Goal: Transaction & Acquisition: Complete application form

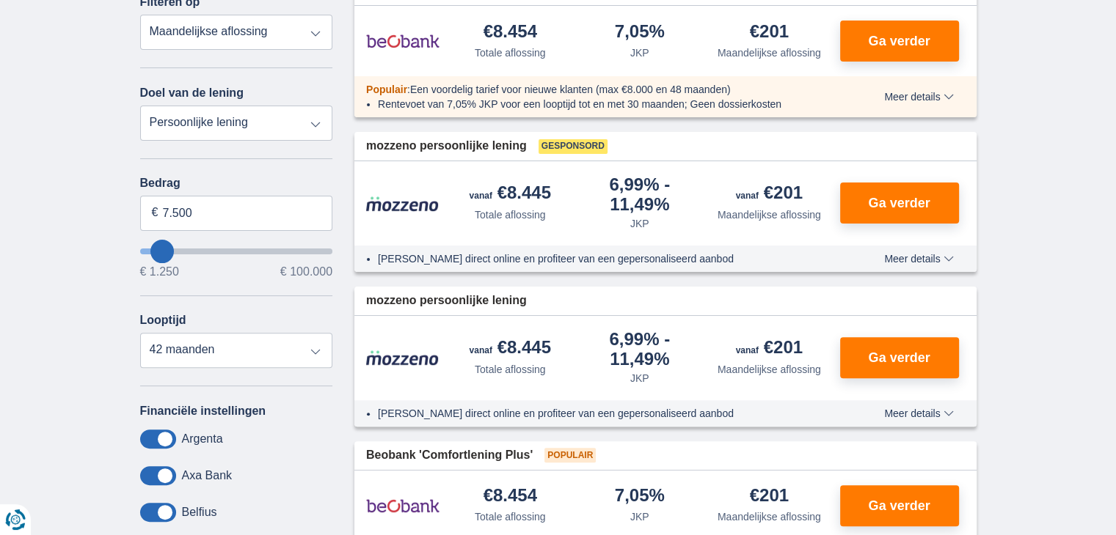
scroll to position [378, 0]
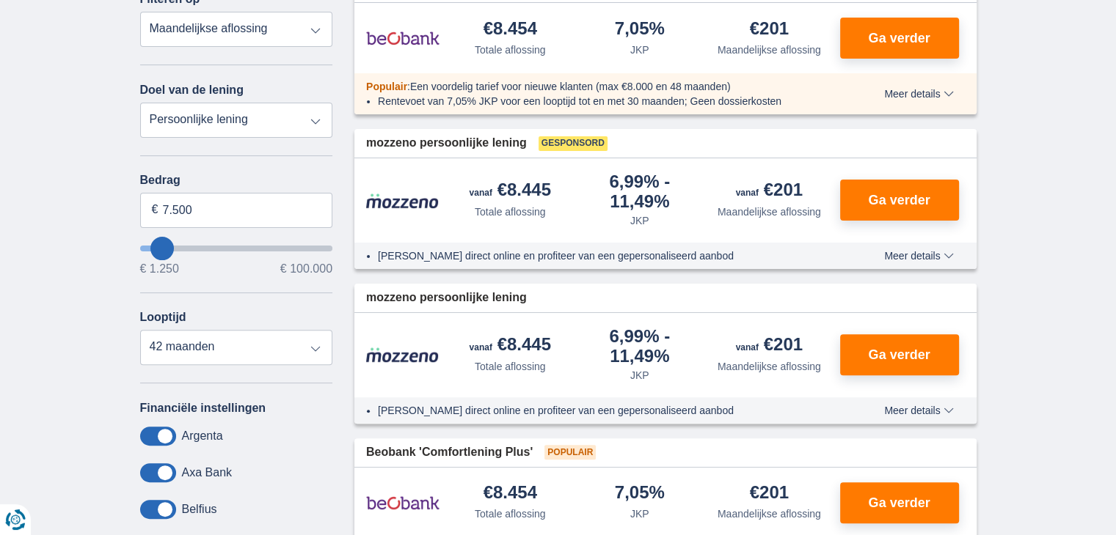
click at [299, 34] on select "Totale aflossing JKP Maandelijkse aflossing" at bounding box center [236, 29] width 193 height 35
click at [332, 167] on div "Annuleren Filters Filteren op Filteren op Totale aflossing JKP Maandelijkse afl…" at bounding box center [236, 308] width 215 height 698
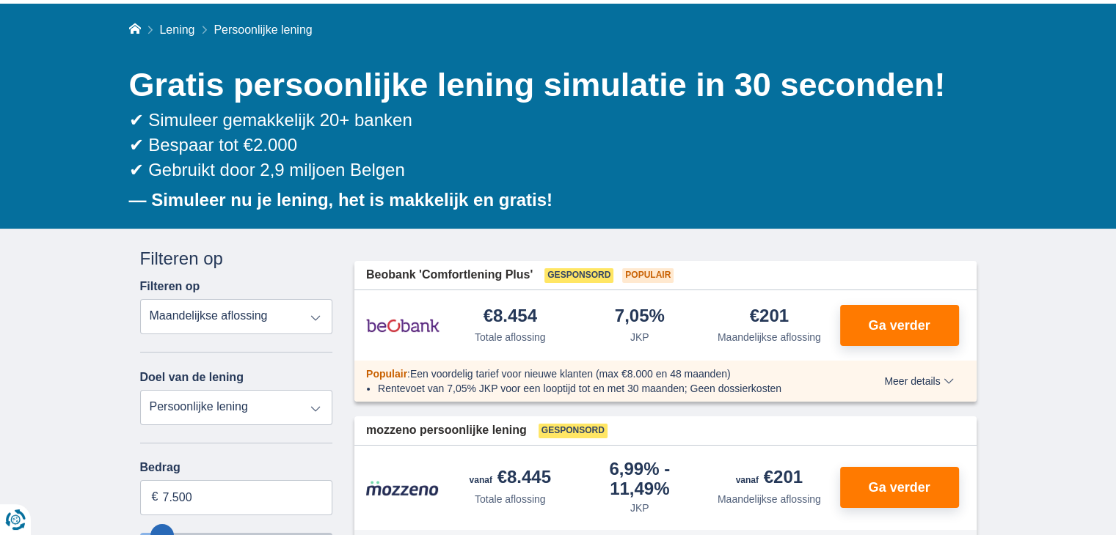
scroll to position [0, 0]
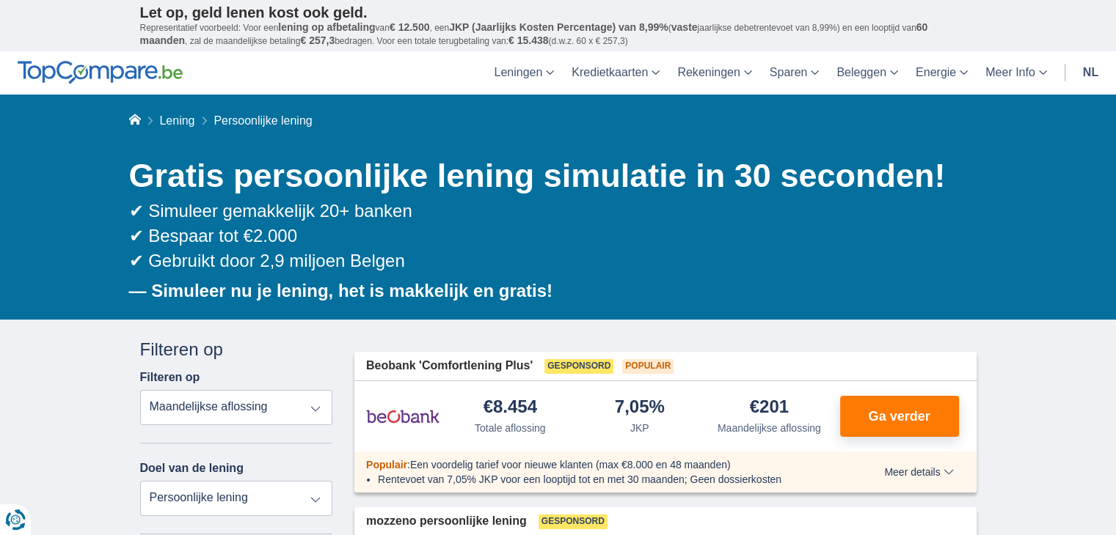
drag, startPoint x: 1088, startPoint y: 1, endPoint x: 855, endPoint y: 15, distance: 234.4
click at [855, 15] on p "Let op, geld lenen kost ook geld." at bounding box center [558, 13] width 836 height 18
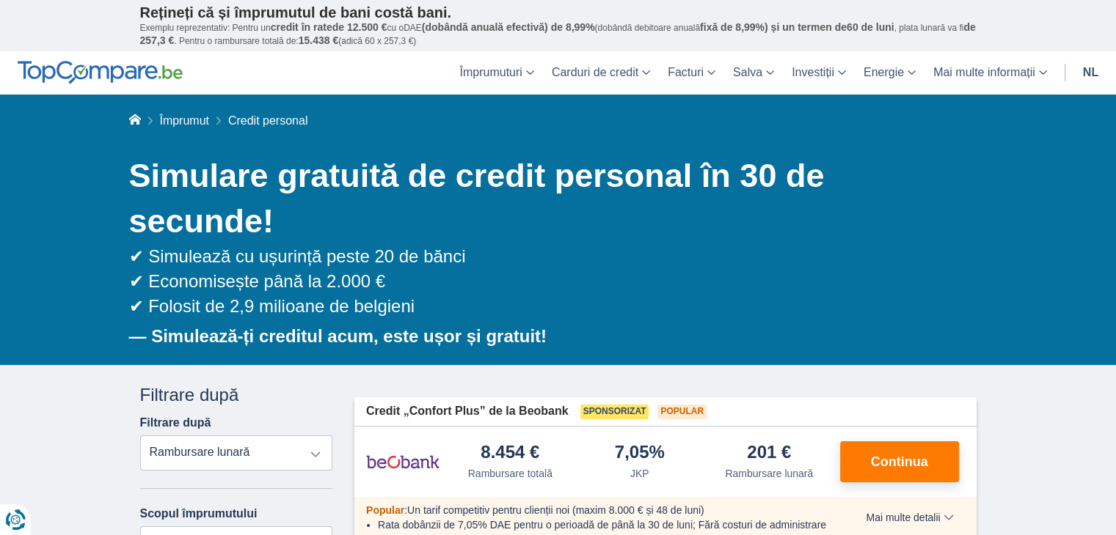
click at [364, 64] on header "Împrumuturi Credit personal Credit ipotecar Credit auto Credit pentru renovare …" at bounding box center [558, 72] width 1116 height 43
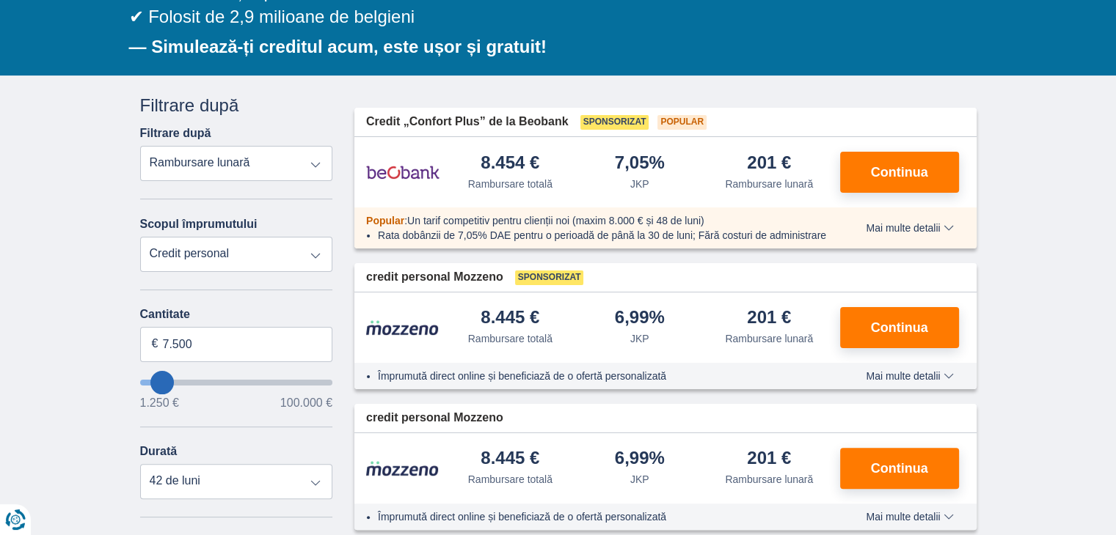
scroll to position [304, 0]
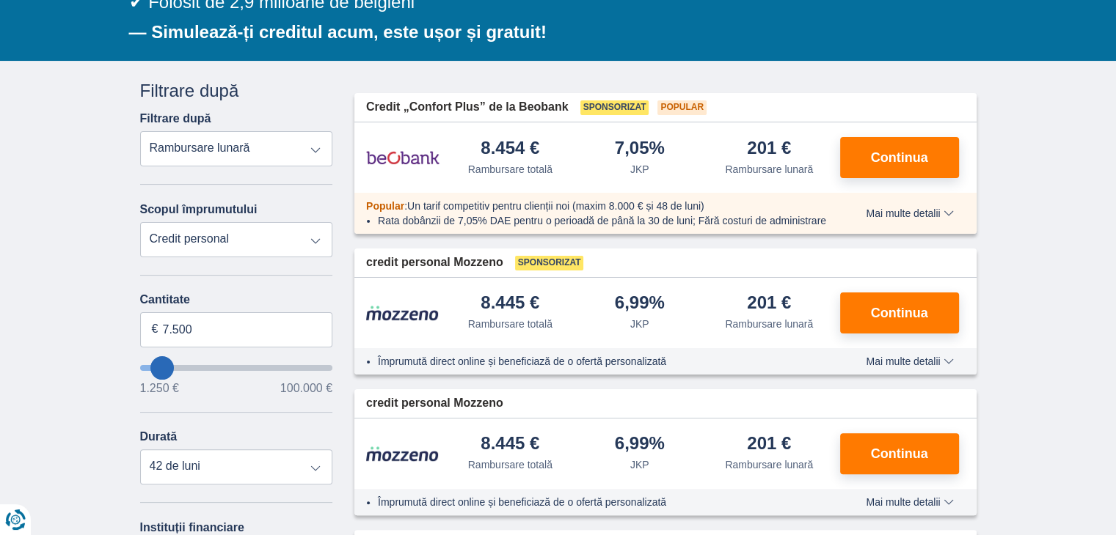
click at [317, 141] on select "Rambursare totală JKP Rambursare lunară" at bounding box center [236, 148] width 193 height 35
click at [312, 238] on select "Credit personal Auto Motocicletă / bicicletă Rulotă / caravană Renovare Energie…" at bounding box center [236, 239] width 193 height 35
click at [320, 232] on select "Credit personal Auto Motocicletă / bicicletă Rulotă / caravană Renovare Energie…" at bounding box center [236, 239] width 193 height 35
click at [318, 233] on select "Credit personal Auto Motocicletă / bicicletă Rulotă / caravană Renovare Energie…" at bounding box center [236, 239] width 193 height 35
select select "other"
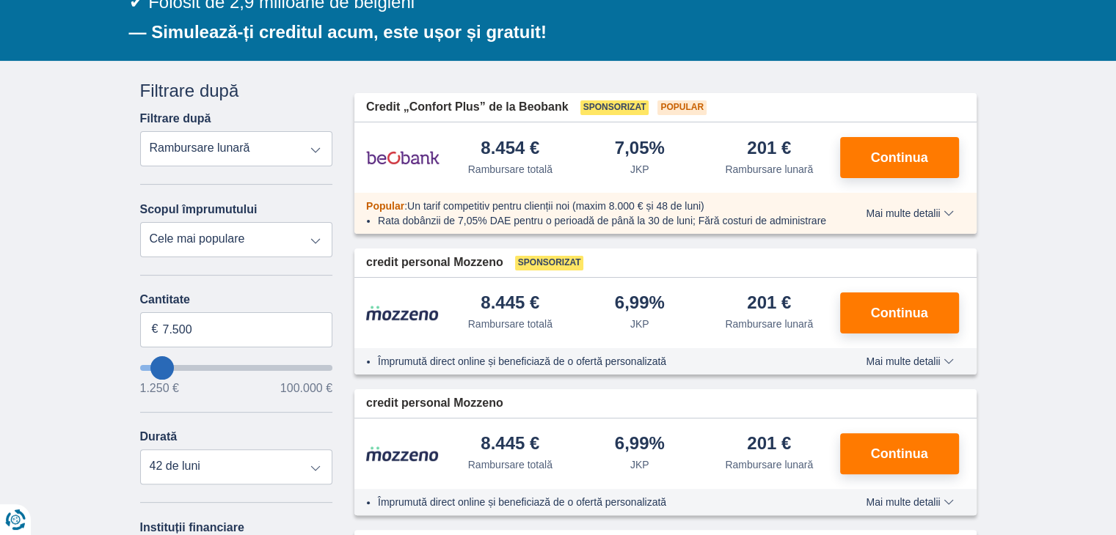
click at [140, 222] on select "Credit personal Auto Motocicletă / bicicletă Rulotă / caravană Renovare Energie…" at bounding box center [236, 239] width 193 height 35
type input "7.500"
type input "7250"
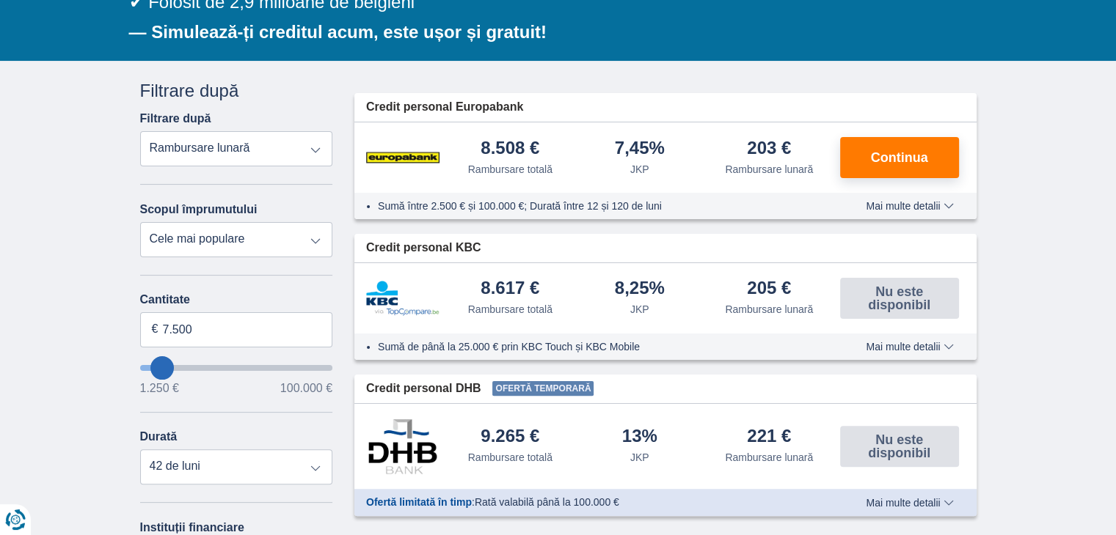
click at [299, 244] on select "Credit personal Auto Motocicletă / bicicletă Rulotă / caravană Renovare Energie…" at bounding box center [236, 239] width 193 height 35
select select "personalLoan"
click at [140, 222] on select "Credit personal Auto Motocicletă / bicicletă Rulotă / caravană Renovare Energie…" at bounding box center [236, 239] width 193 height 35
type input "7.500"
type input "7250"
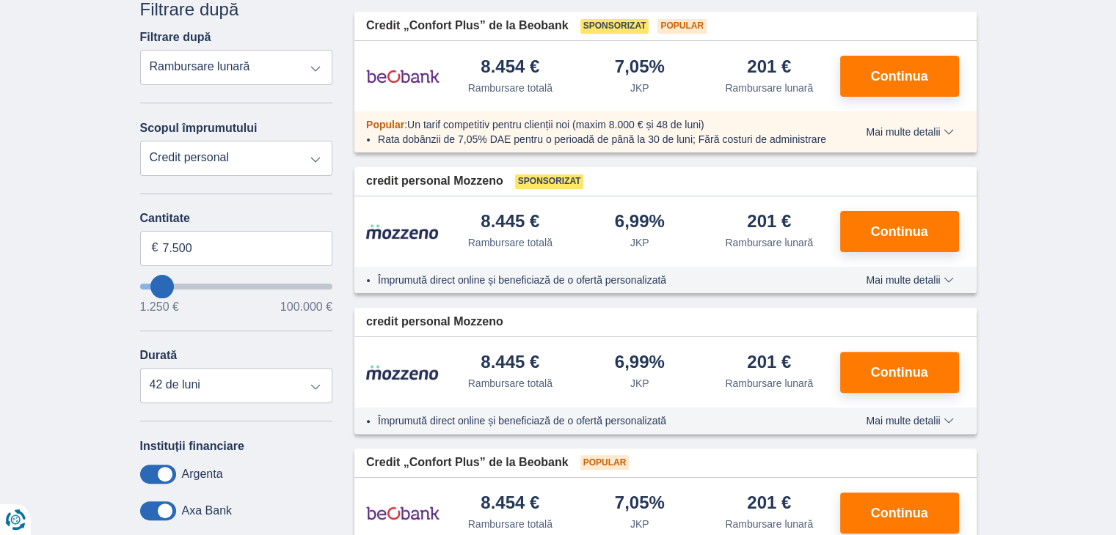
scroll to position [390, 0]
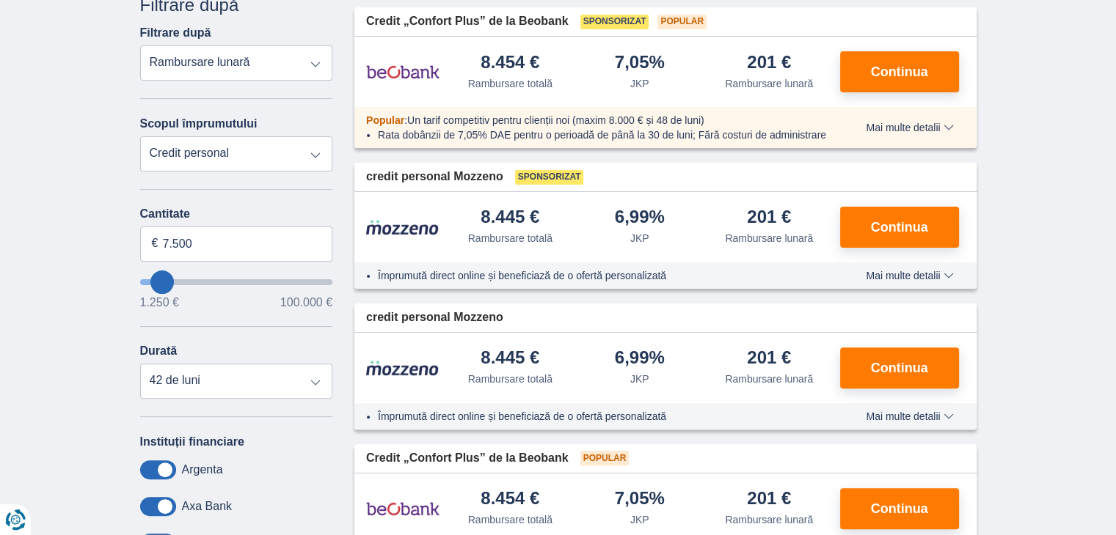
click at [312, 69] on select "Rambursare totală JKP Rambursare lunară" at bounding box center [236, 62] width 193 height 35
click at [311, 153] on select "Credit personal Auto Motocicletă / bicicletă Rulotă / caravană Renovare Energie…" at bounding box center [236, 153] width 193 height 35
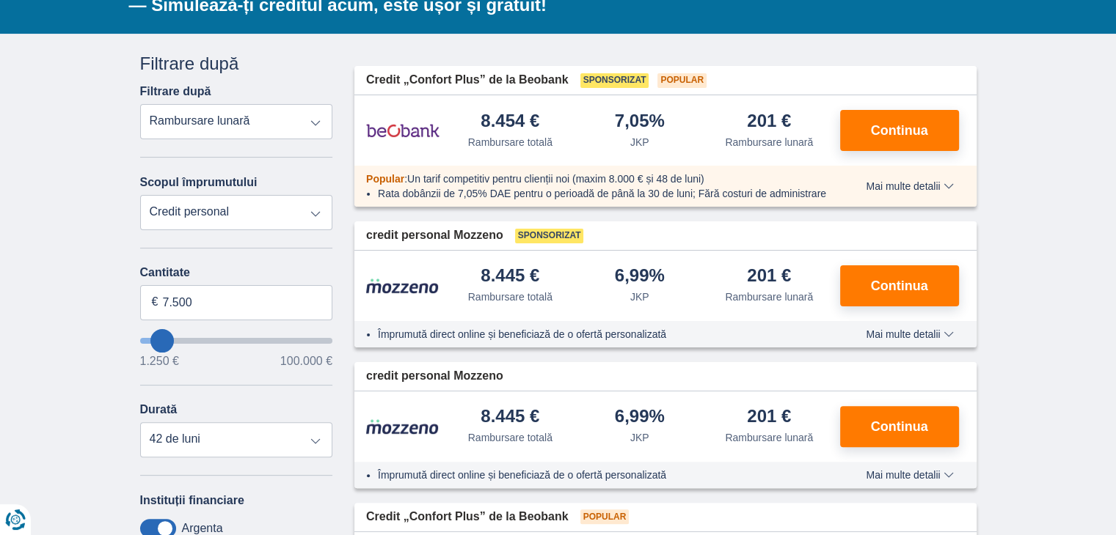
scroll to position [334, 0]
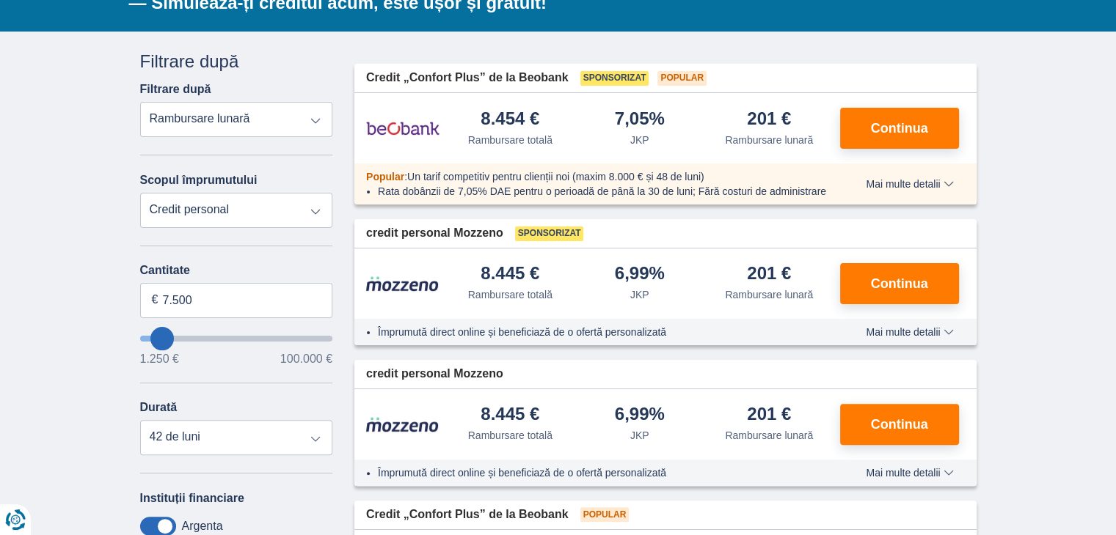
click at [289, 207] on select "Credit personal Auto Motocicletă / bicicletă Rulotă / caravană Renovare Energie…" at bounding box center [236, 210] width 193 height 35
click at [140, 193] on select "Credit personal Auto Motocicletă / bicicletă Rulotă / caravană Renovare Energie…" at bounding box center [236, 210] width 193 height 35
click at [301, 119] on select "Rambursare totală JKP Rambursare lunară" at bounding box center [236, 119] width 193 height 35
click at [140, 102] on select "Rambursare totală JKP Rambursare lunară" at bounding box center [236, 119] width 193 height 35
click at [317, 120] on select "Rambursare totală JKP Rambursare lunară" at bounding box center [236, 119] width 193 height 35
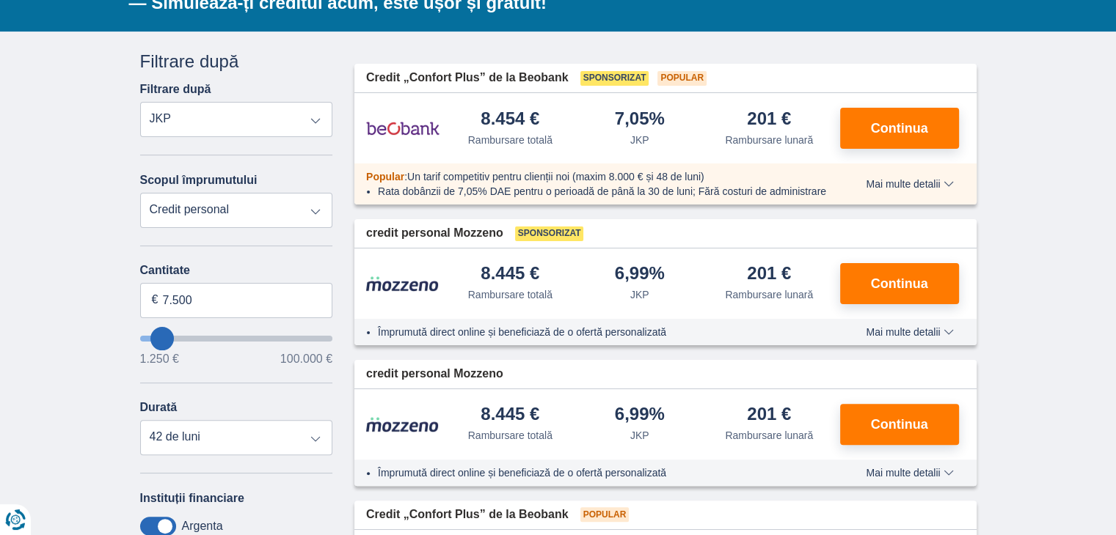
click at [140, 102] on select "Rambursare totală JKP Rambursare lunară" at bounding box center [236, 119] width 193 height 35
click at [323, 107] on select "Rambursare totală JKP Rambursare lunară" at bounding box center [236, 119] width 193 height 35
select select "mrp+"
click at [140, 102] on select "Rambursare totală JKP Rambursare lunară" at bounding box center [236, 119] width 193 height 35
click at [307, 117] on select "Rambursare totală JKP Rambursare lunară" at bounding box center [236, 119] width 193 height 35
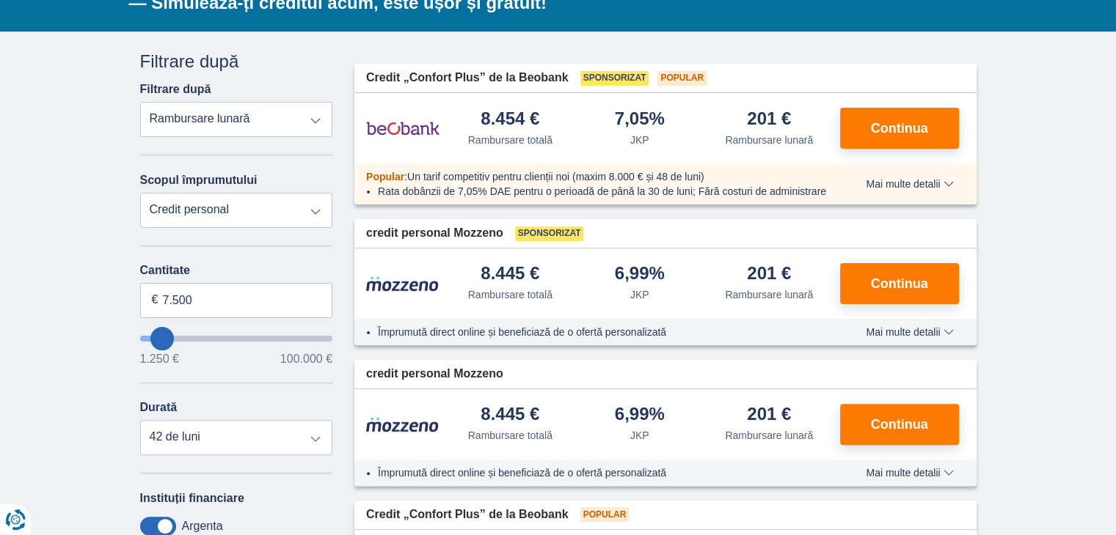
click at [213, 205] on select "Credit personal Auto Motocicletă / bicicletă Rulotă / caravană Renovare Energie…" at bounding box center [236, 210] width 193 height 35
click at [273, 224] on select "Credit personal Auto Motocicletă / bicicletă Rulotă / caravană Renovare Energie…" at bounding box center [236, 210] width 193 height 35
drag, startPoint x: 170, startPoint y: 304, endPoint x: 16, endPoint y: 312, distance: 154.2
type input "1.500"
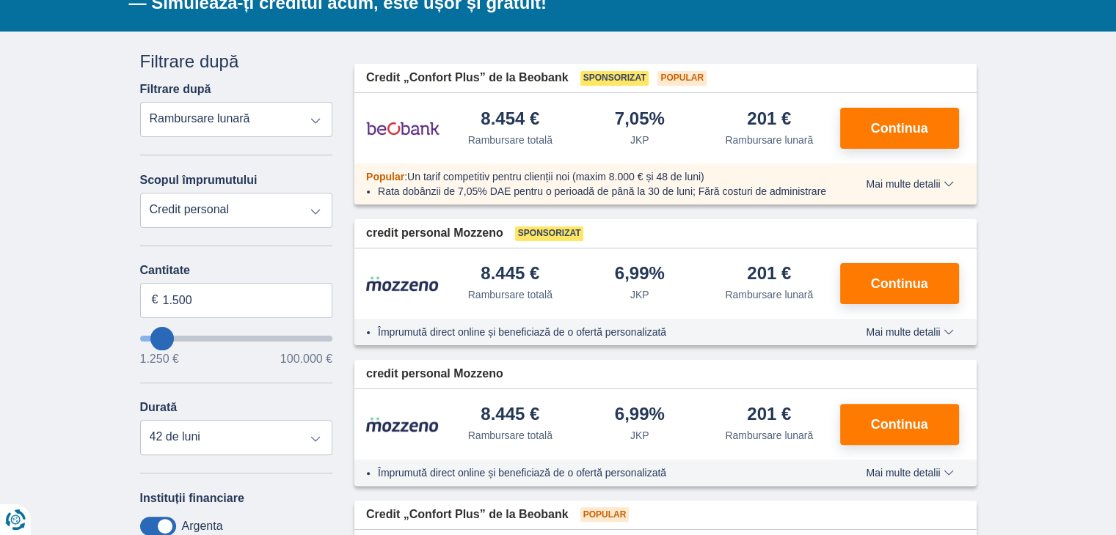
type input "1250"
select select "24"
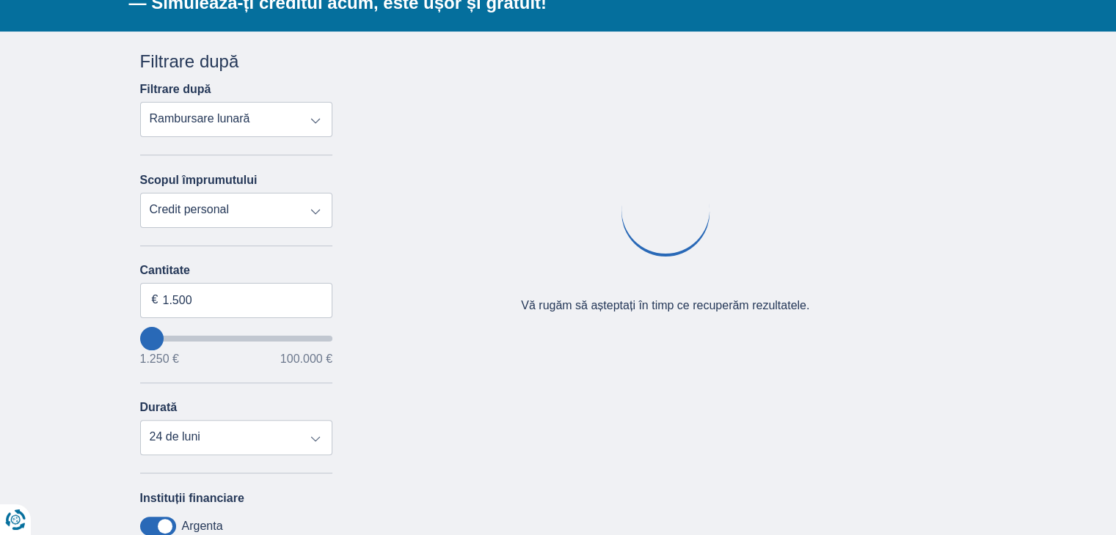
click at [84, 329] on div "× widget.aplicație-neeligibilă.titlu widget.aplicație-neeligibilă.text aplicați…" at bounding box center [558, 407] width 1116 height 750
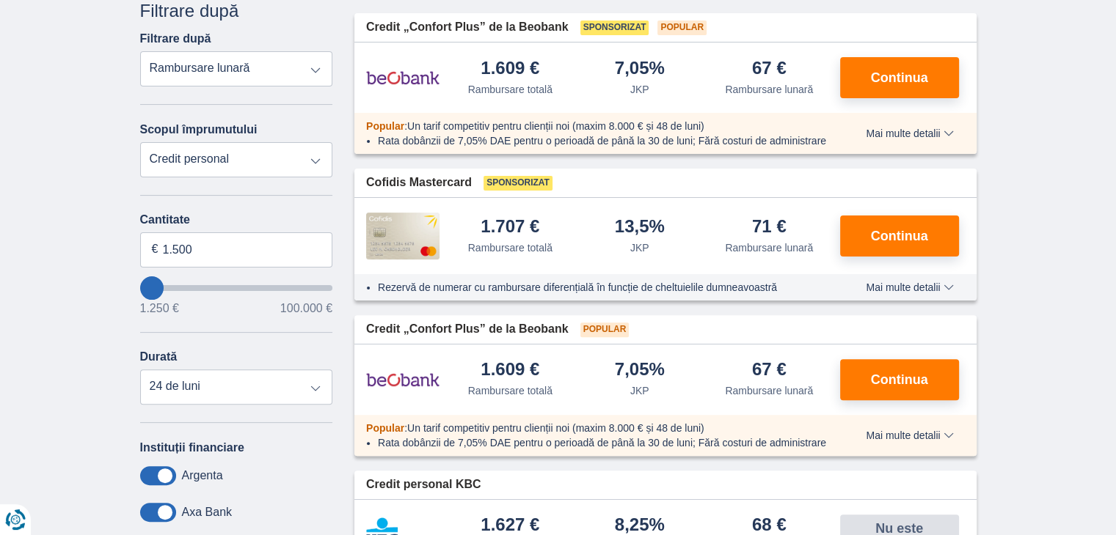
scroll to position [384, 0]
click at [321, 392] on select "12 luni 18 luni 24 de luni" at bounding box center [236, 387] width 193 height 35
click at [282, 235] on input "1.500" at bounding box center [236, 250] width 193 height 35
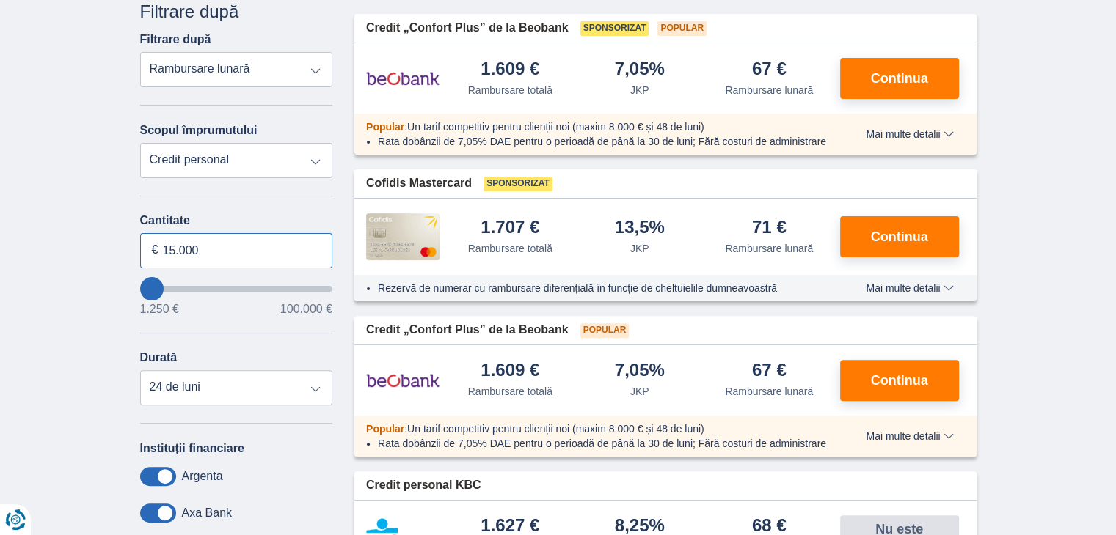
type input "15.000"
type input "15250"
click at [3, 323] on div "× widget.aplicație-neeligibilă.titlu widget.aplicație-neeligibilă.text aplicați…" at bounding box center [558, 459] width 1116 height 954
select select "60"
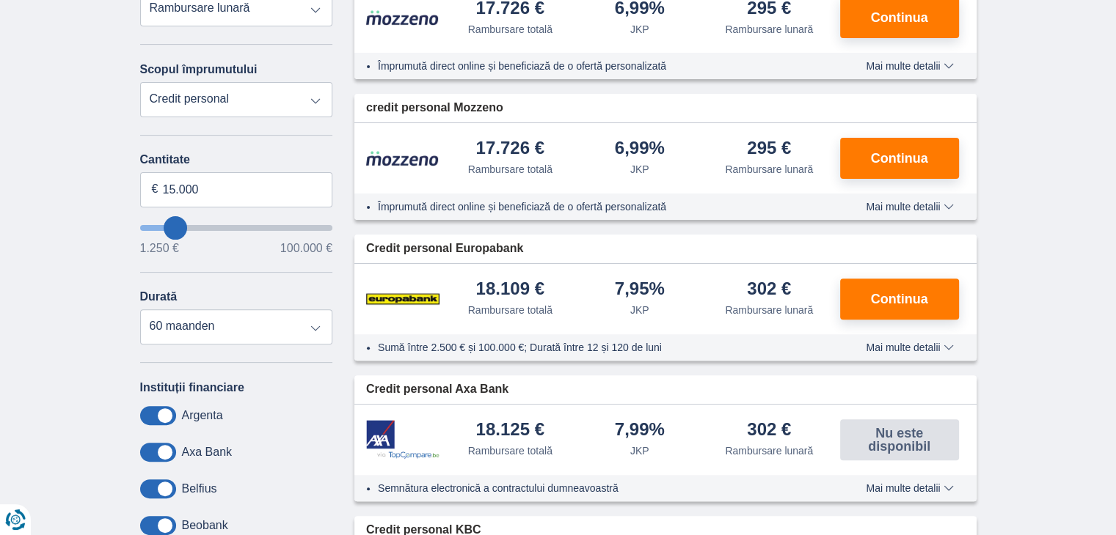
scroll to position [449, 0]
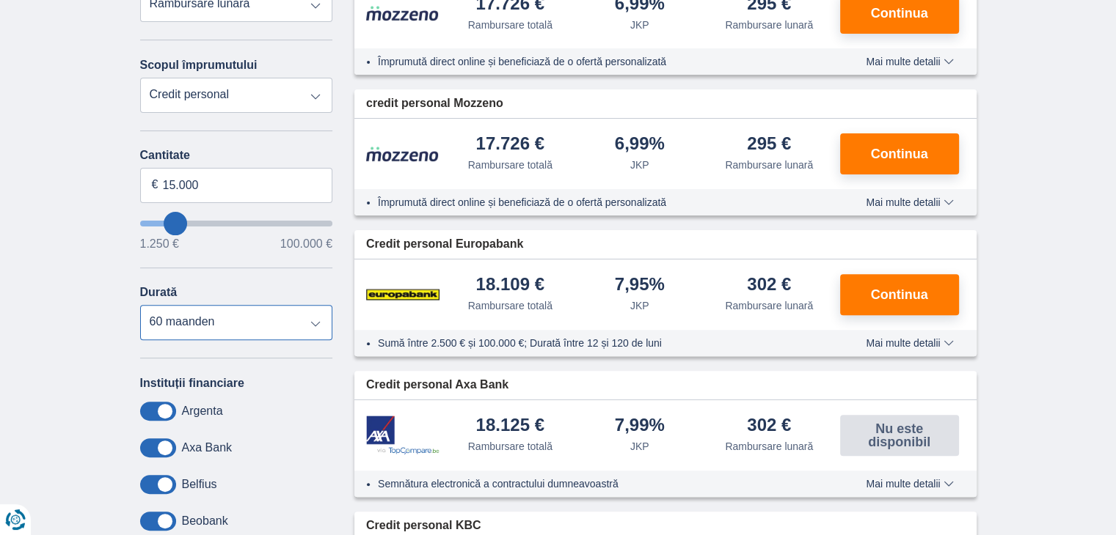
click at [312, 325] on select "12 luni 18 luni 24 de luni 30 de luni 36 de luni 42 de luni 48 maanden 60 maand…" at bounding box center [236, 322] width 193 height 35
click at [140, 305] on select "12 luni 18 luni 24 de luni 30 de luni 36 de luni 42 de luni 48 maanden 60 maand…" at bounding box center [236, 322] width 193 height 35
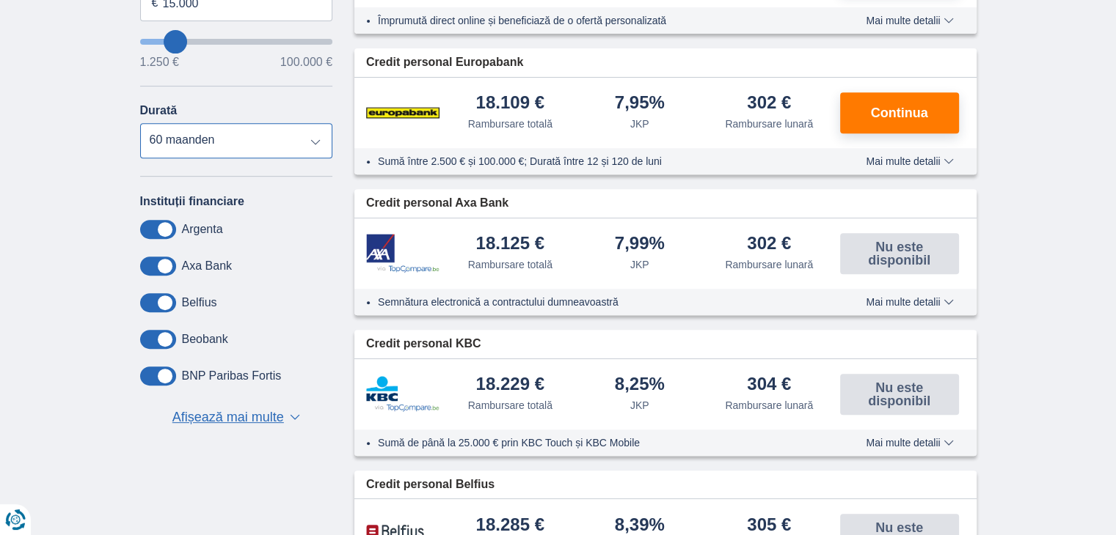
scroll to position [631, 0]
click at [279, 146] on select "12 luni 18 luni 24 de luni 30 de luni 36 de luni 42 de luni 48 maanden 60 maand…" at bounding box center [236, 140] width 193 height 35
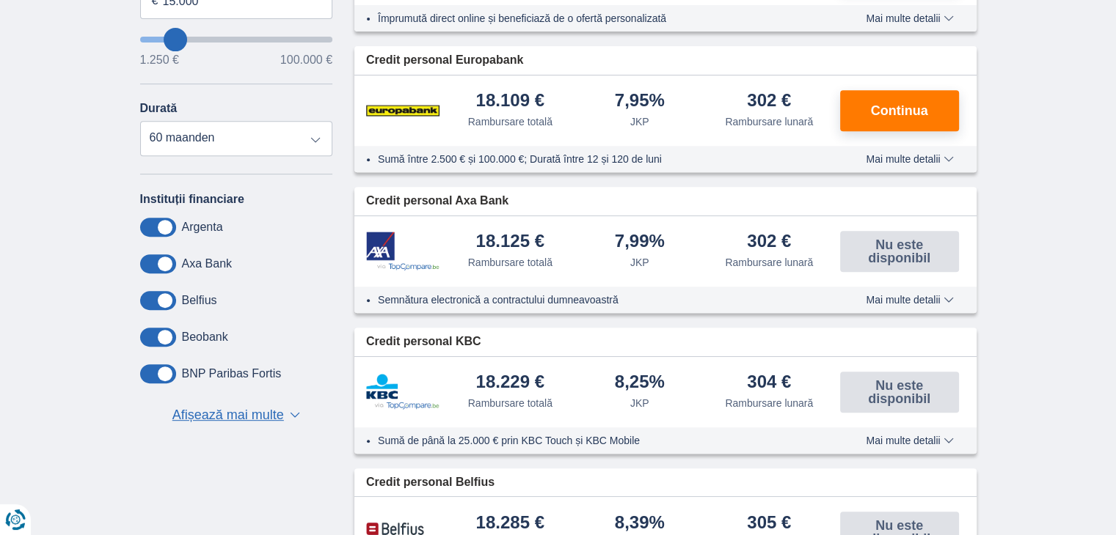
scroll to position [651, 0]
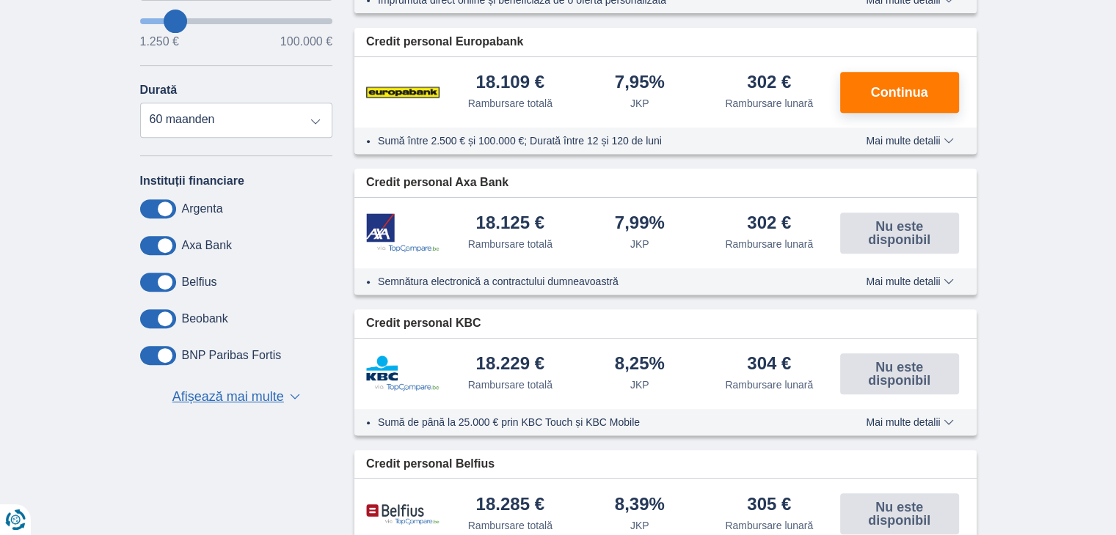
click at [232, 394] on font "Afișează mai multe" at bounding box center [227, 396] width 111 height 15
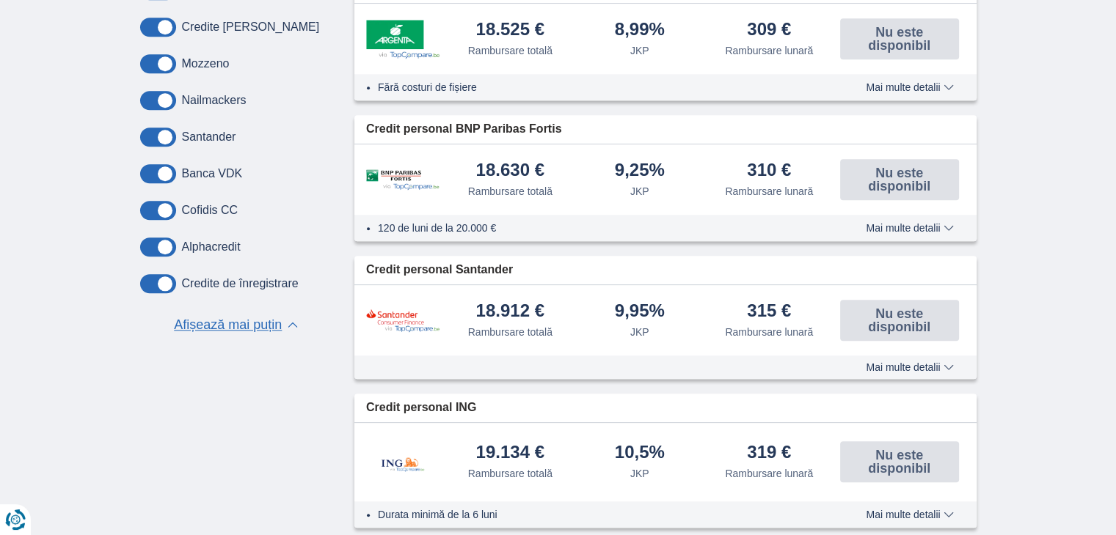
scroll to position [1426, 0]
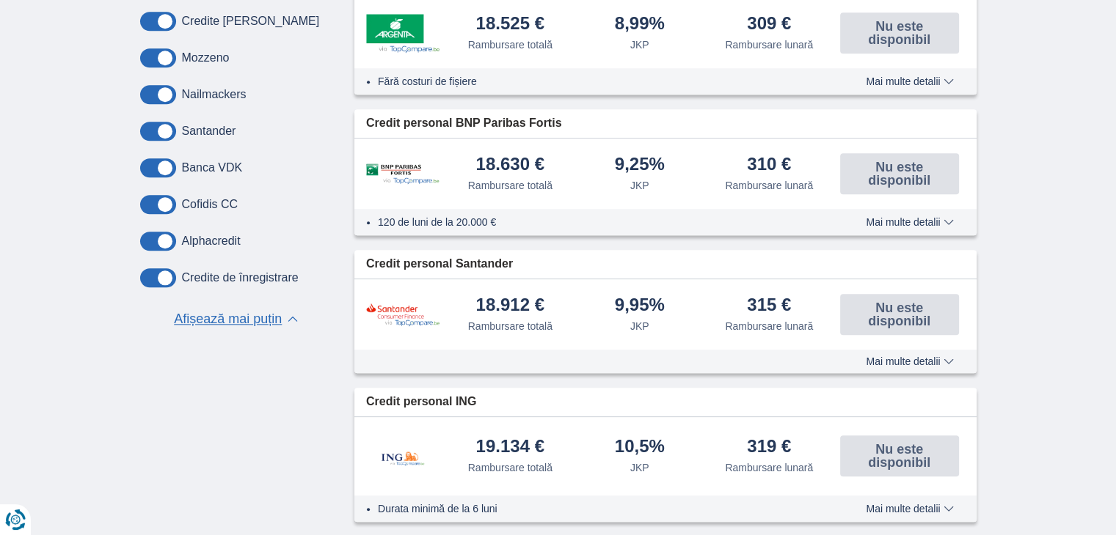
click at [263, 323] on font "Afișează mai puțin" at bounding box center [228, 319] width 108 height 15
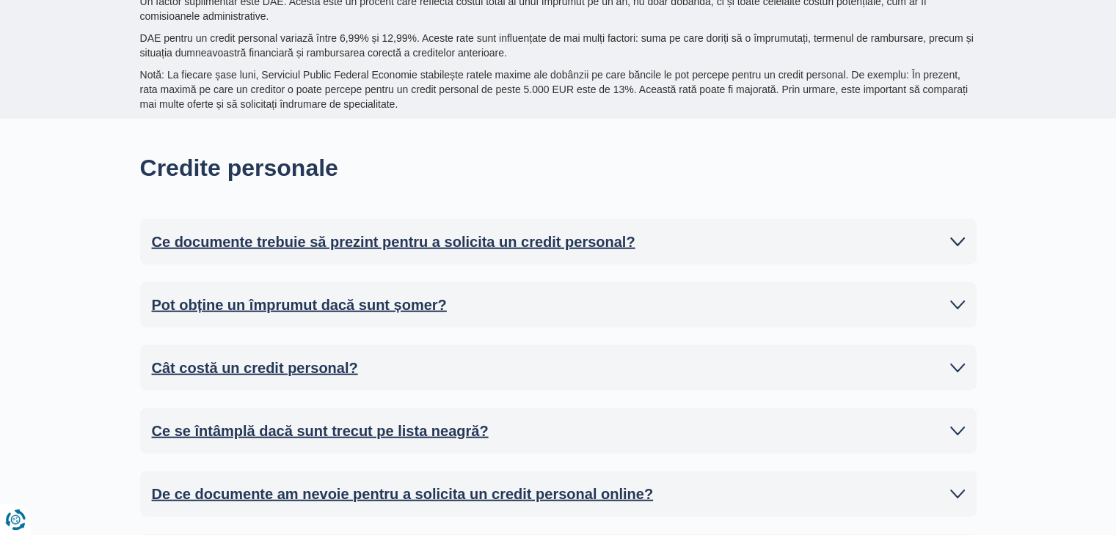
scroll to position [3565, 0]
click at [921, 252] on div "Ce documente trebuie să prezint pentru a solicita un credit personal? Documente…" at bounding box center [558, 241] width 836 height 45
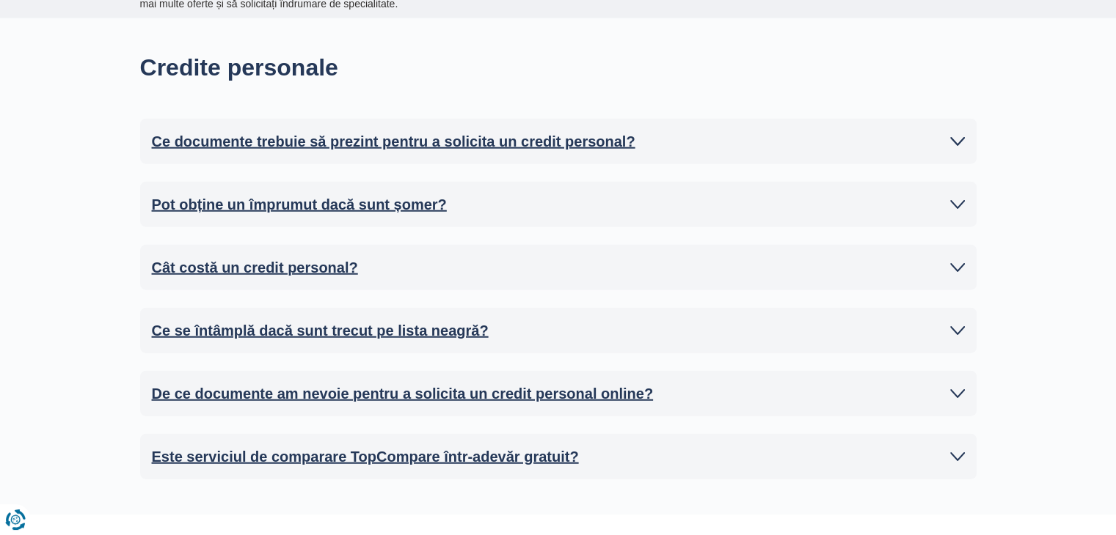
scroll to position [3672, 0]
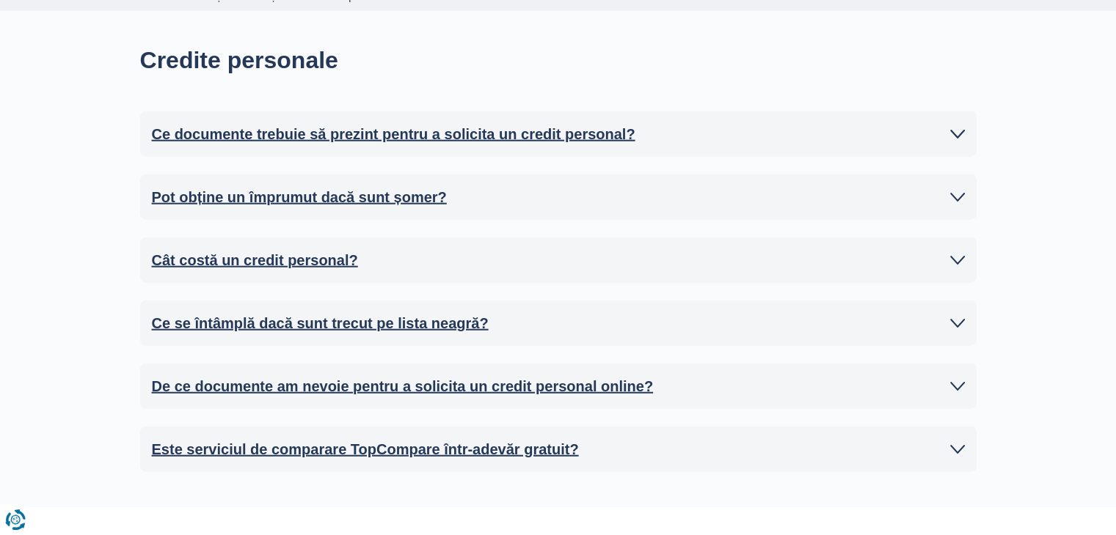
click at [956, 389] on icon at bounding box center [957, 386] width 15 height 15
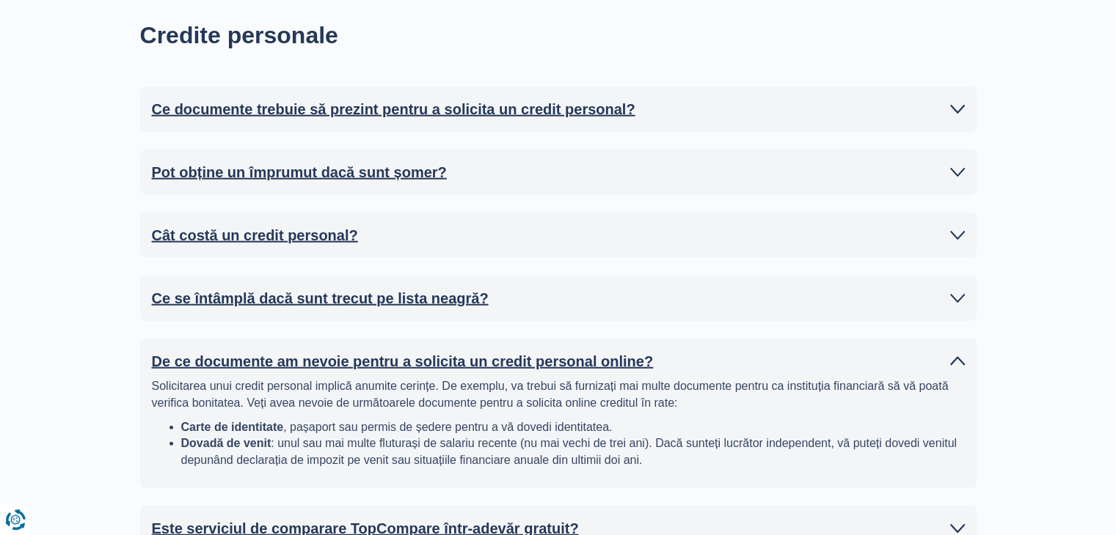
scroll to position [3696, 0]
click at [947, 107] on link "Ce documente trebuie să prezint pentru a solicita un credit personal?" at bounding box center [558, 110] width 813 height 22
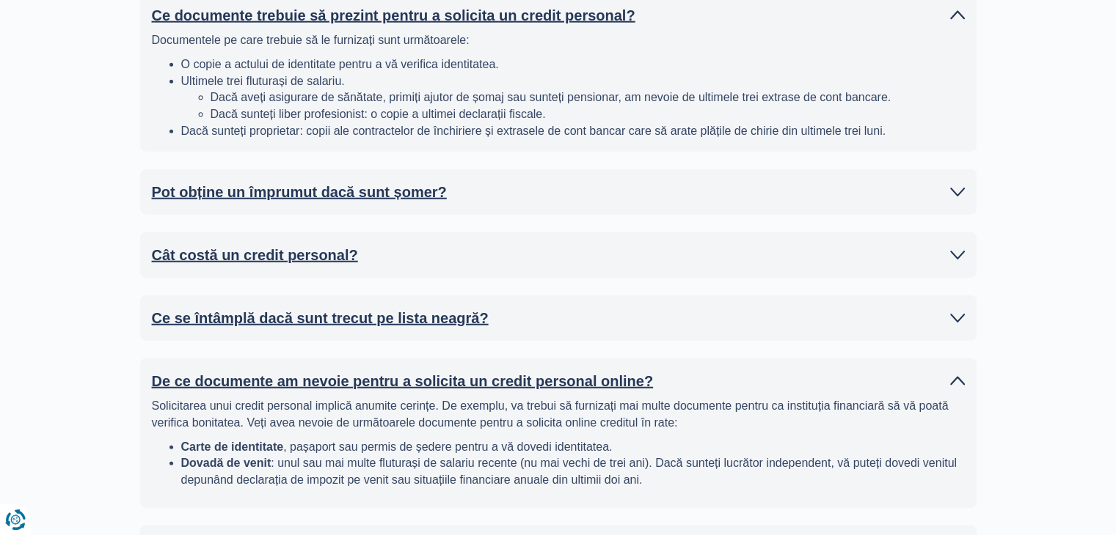
scroll to position [3846, 0]
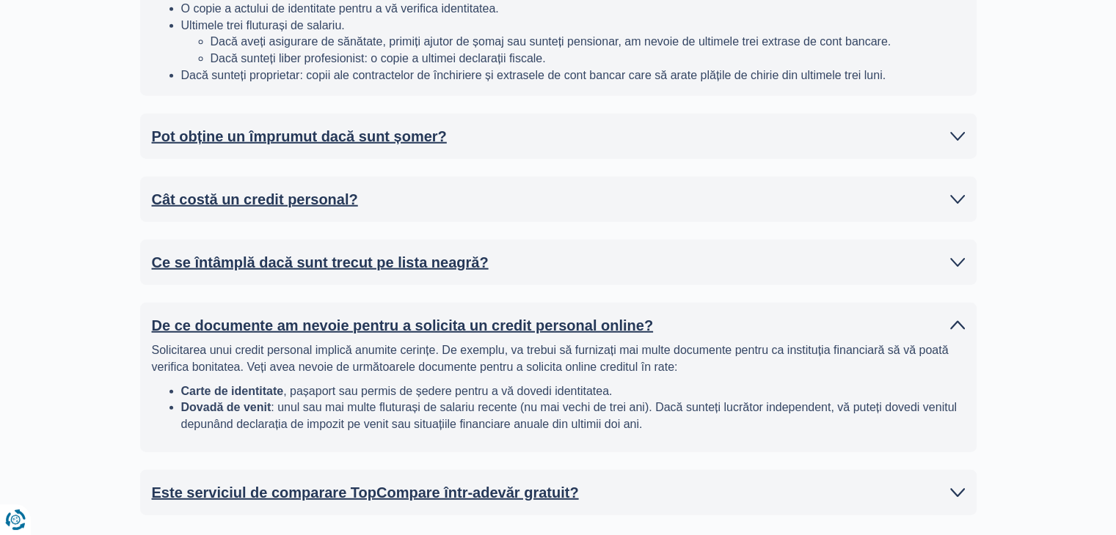
drag, startPoint x: 850, startPoint y: 196, endPoint x: 959, endPoint y: 187, distance: 108.9
click at [959, 189] on link "Cât costă un credit personal?" at bounding box center [558, 200] width 813 height 22
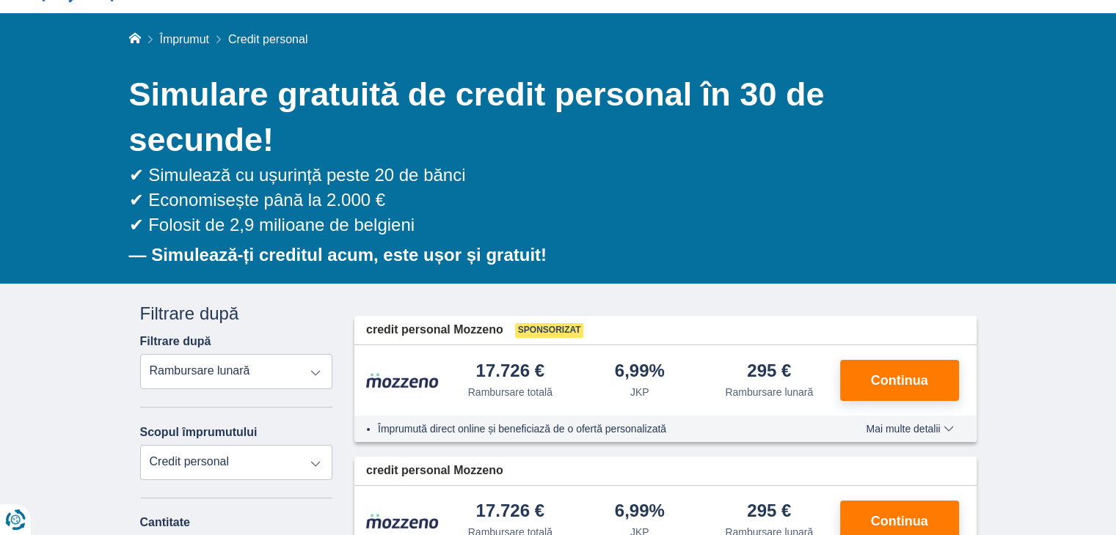
scroll to position [0, 0]
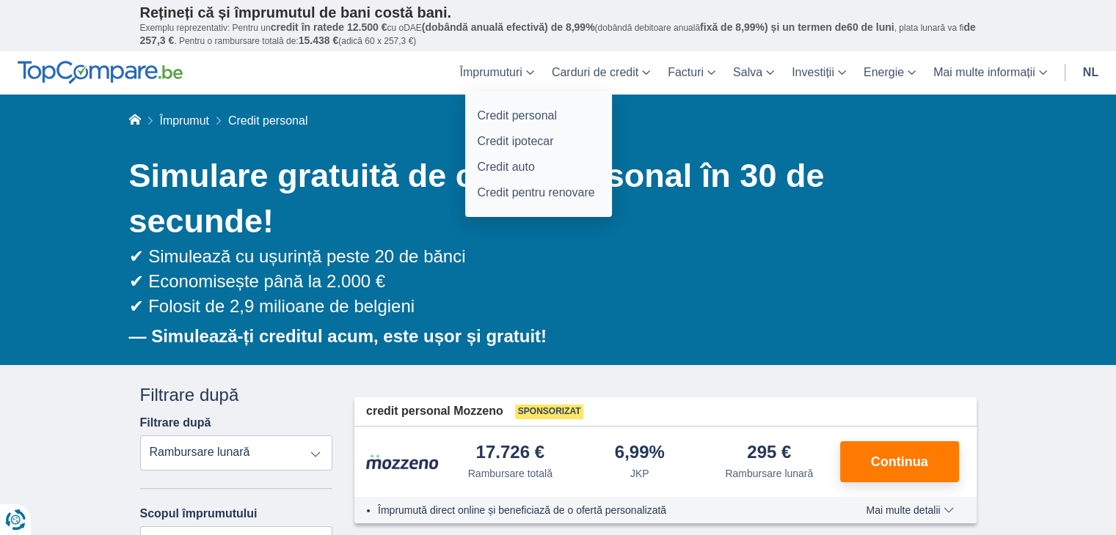
click at [494, 76] on font "Împrumuturi" at bounding box center [490, 72] width 62 height 12
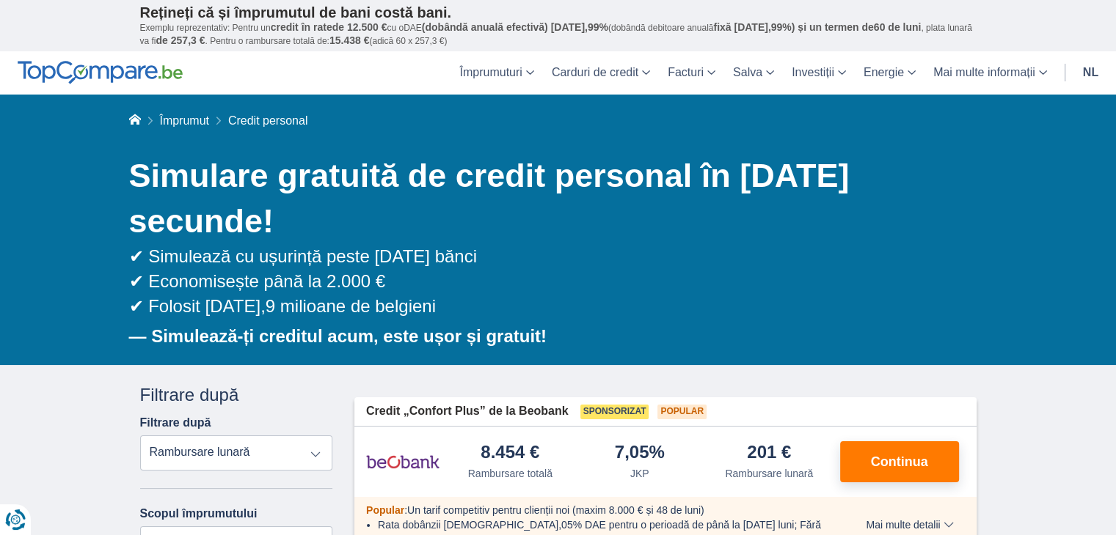
click at [1103, 67] on link "nl" at bounding box center [1090, 72] width 33 height 43
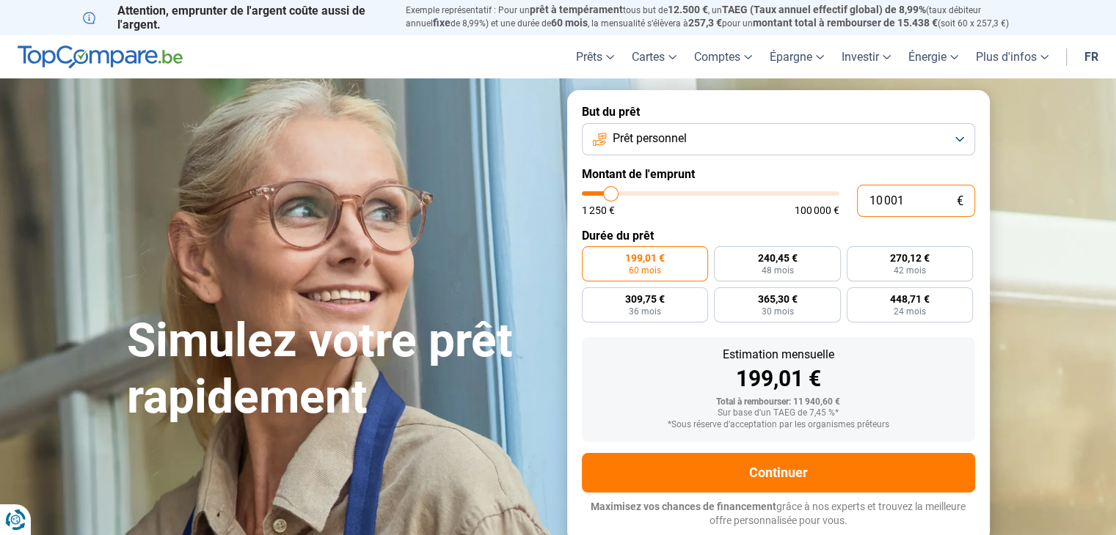
click at [923, 204] on input "10 001" at bounding box center [916, 201] width 118 height 32
click at [922, 205] on input "10 001" at bounding box center [916, 201] width 118 height 32
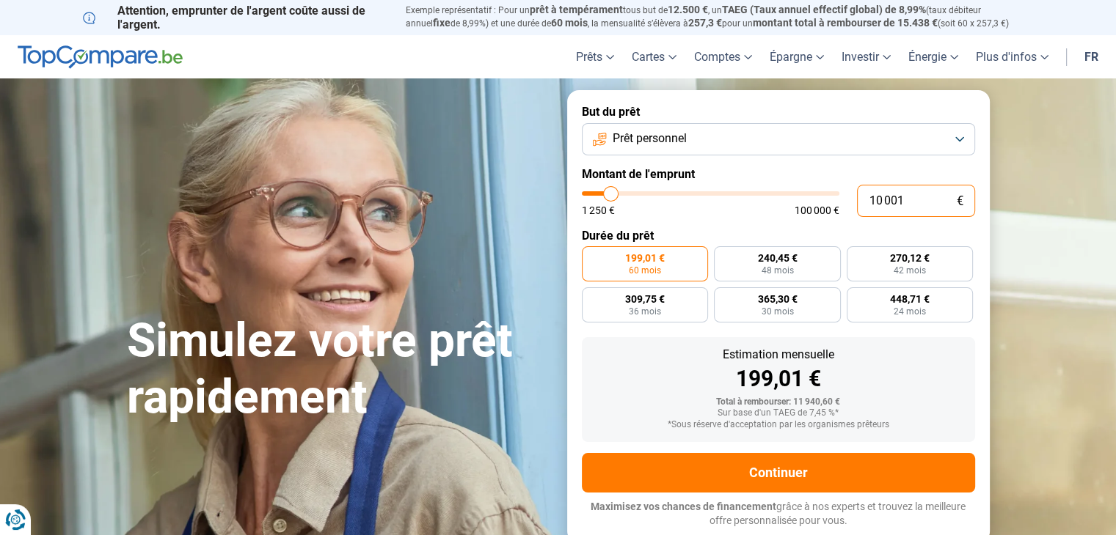
click at [918, 208] on input "10 001" at bounding box center [916, 201] width 118 height 32
type input "1 000"
type input "1250"
type input "100"
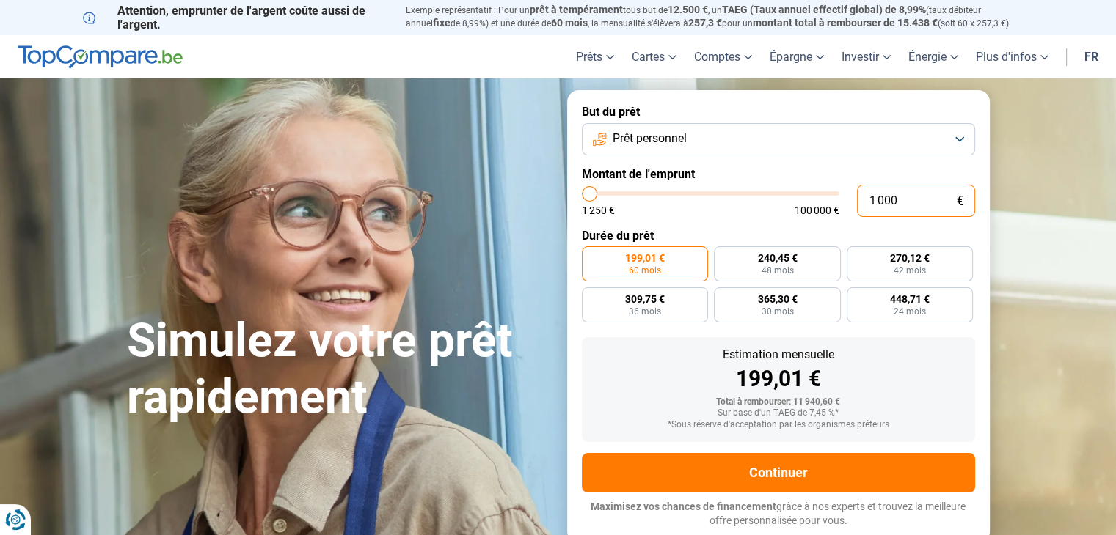
type input "1250"
type input "10"
type input "1250"
type input "1"
type input "1250"
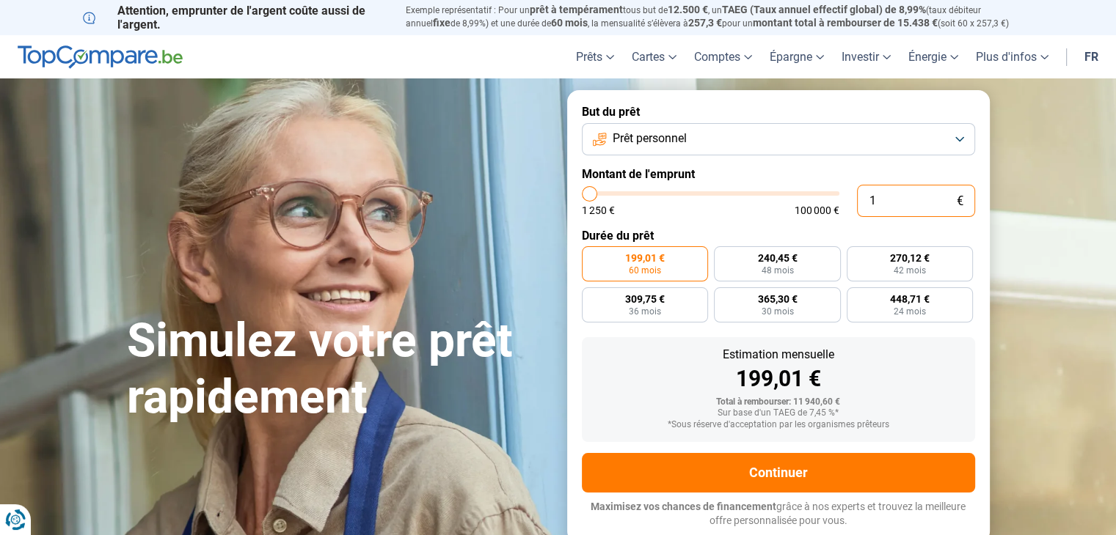
type input "0"
type input "1250"
type input "1 250"
type input "1250"
radio input "true"
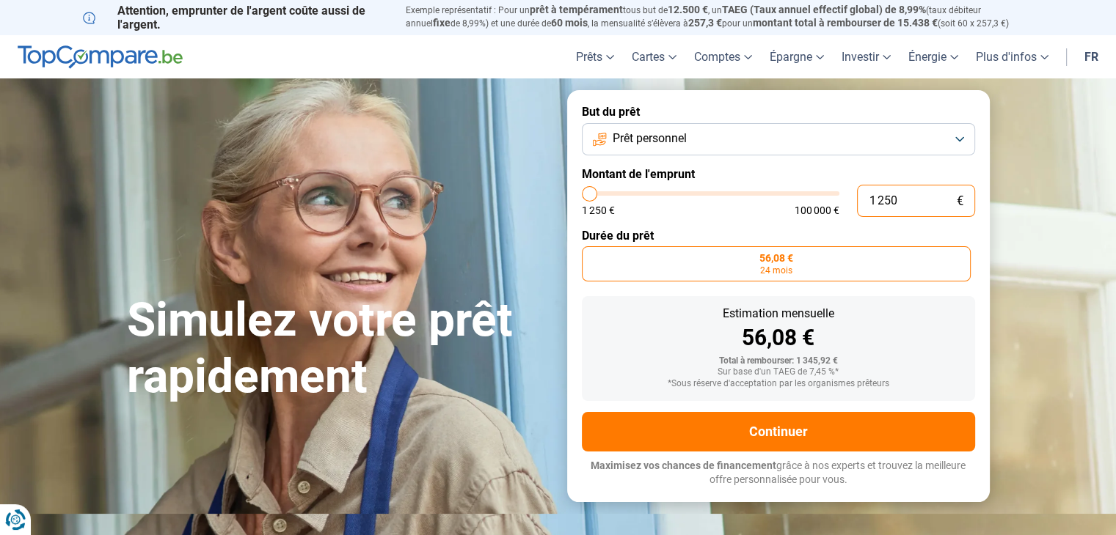
type input "125"
type input "1250"
type input "12"
type input "1250"
type input "1"
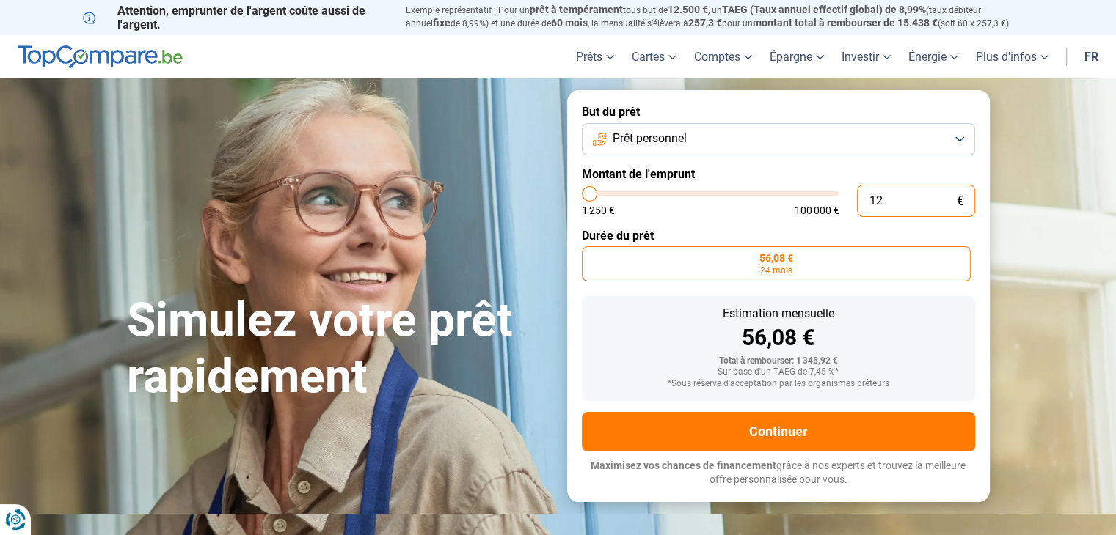
type input "1250"
type input "0"
type input "1250"
type input "1"
type input "1250"
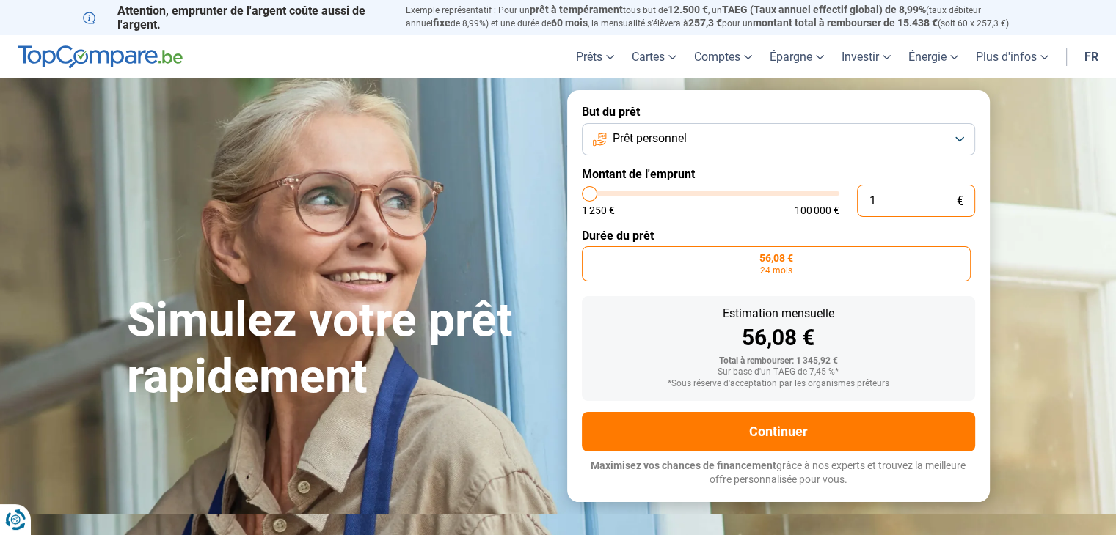
type input "15"
type input "1250"
type input "150"
type input "1250"
type input "1 500"
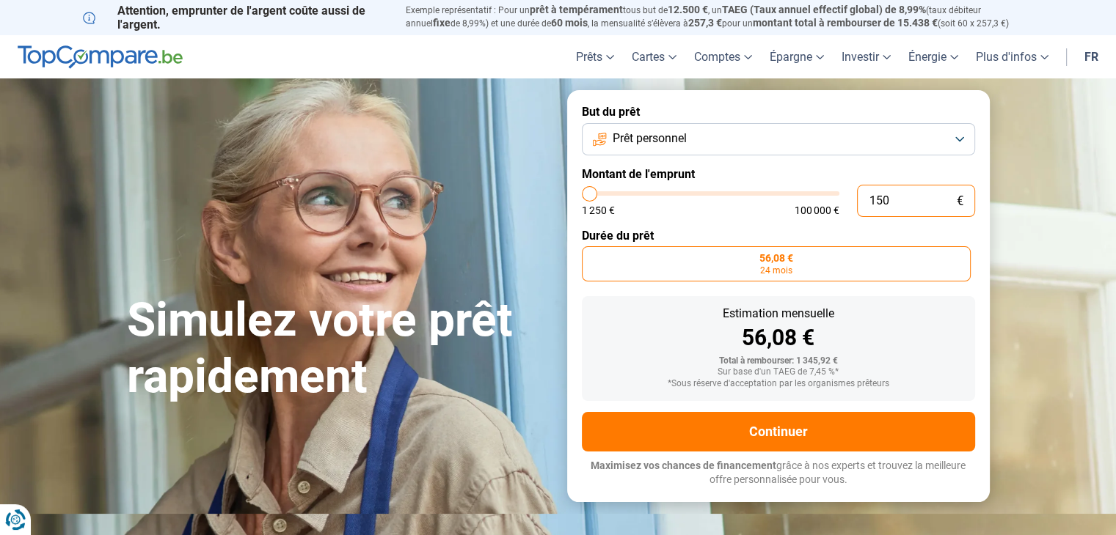
type input "1500"
type input "15 000"
type input "15000"
radio input "false"
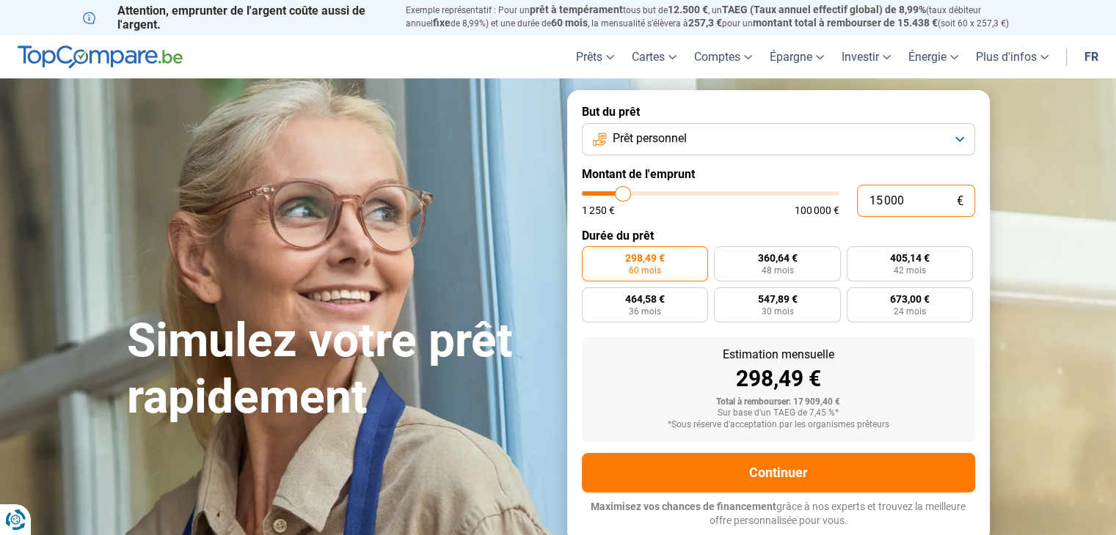
type input "15 000"
click at [836, 133] on button "Prêt personnel" at bounding box center [778, 139] width 393 height 32
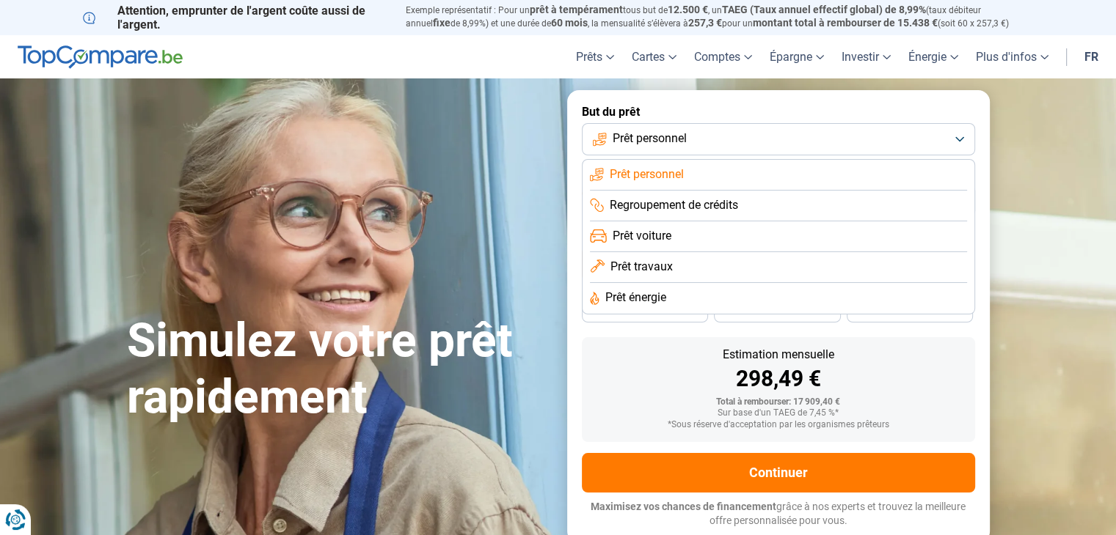
click at [838, 139] on button "Prêt personnel" at bounding box center [778, 139] width 393 height 32
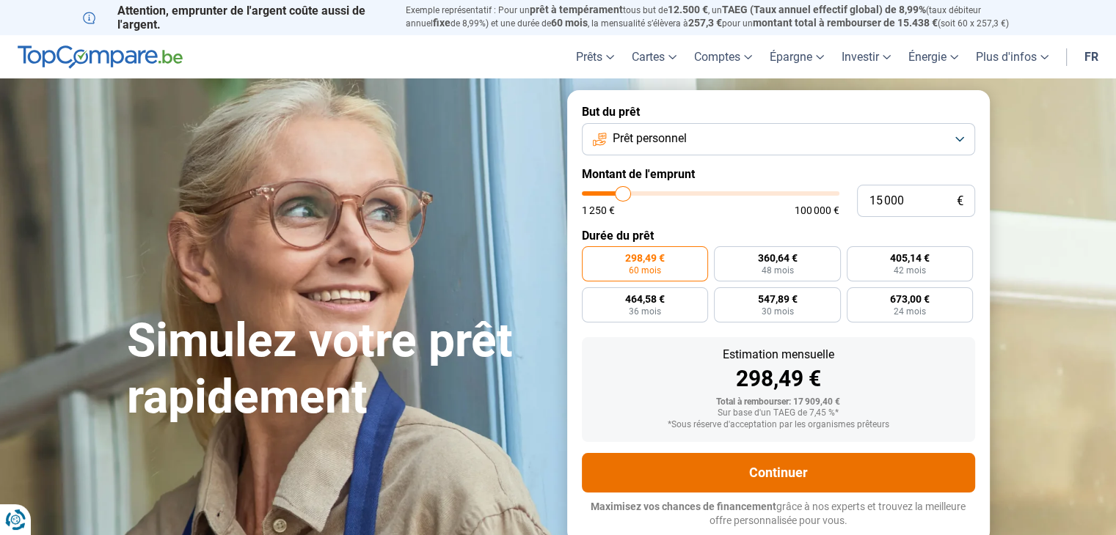
click at [783, 481] on button "Continuer" at bounding box center [778, 473] width 393 height 40
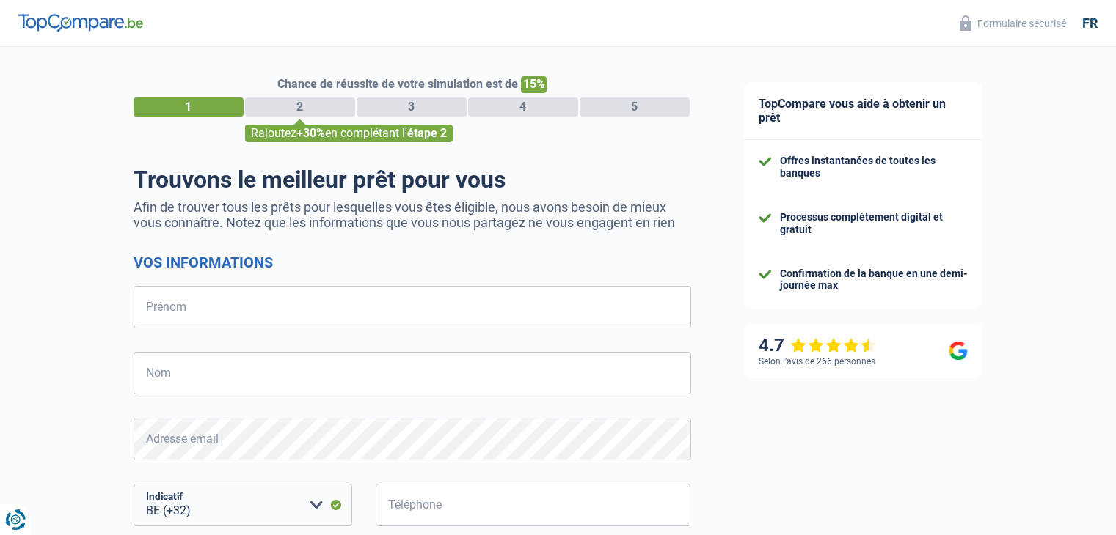
select select "32"
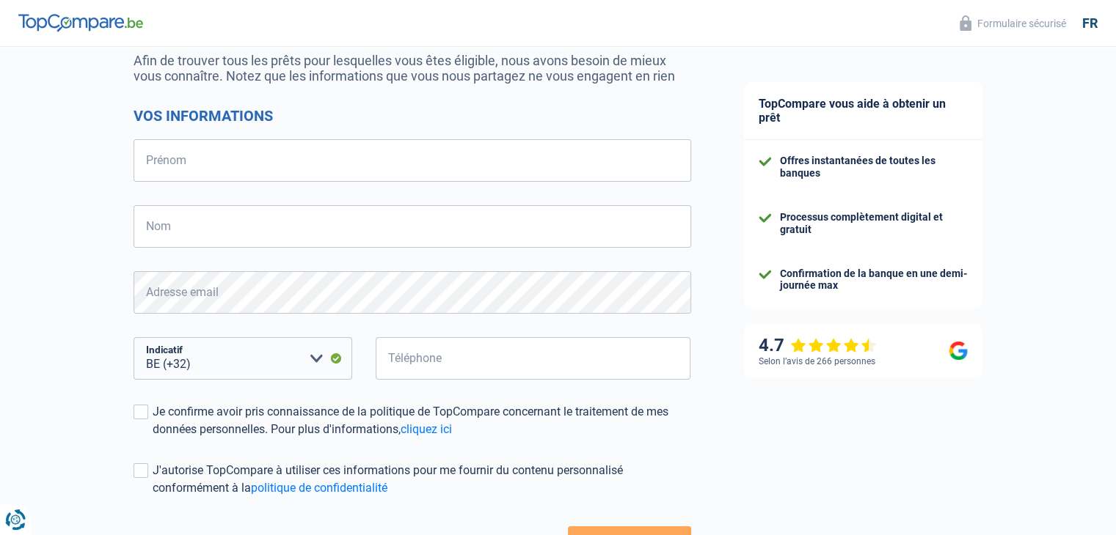
scroll to position [263, 0]
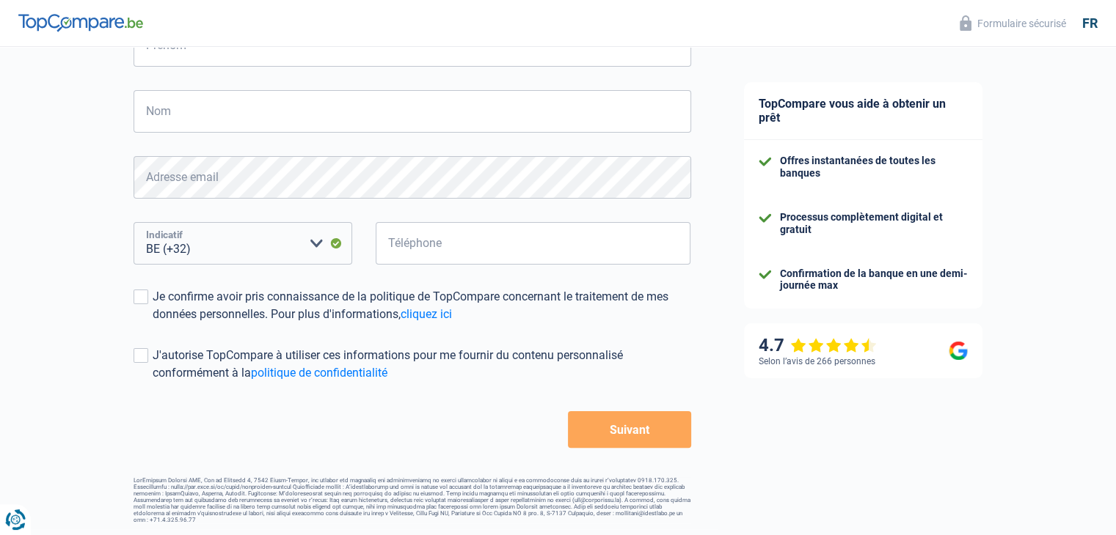
click at [320, 245] on select "BE (+32) LU (+352) Veuillez sélectionner une option" at bounding box center [242, 243] width 219 height 43
click at [315, 245] on select "BE (+32) LU (+352) Veuillez sélectionner une option" at bounding box center [242, 243] width 219 height 43
click at [432, 237] on input "Téléphone" at bounding box center [533, 243] width 315 height 43
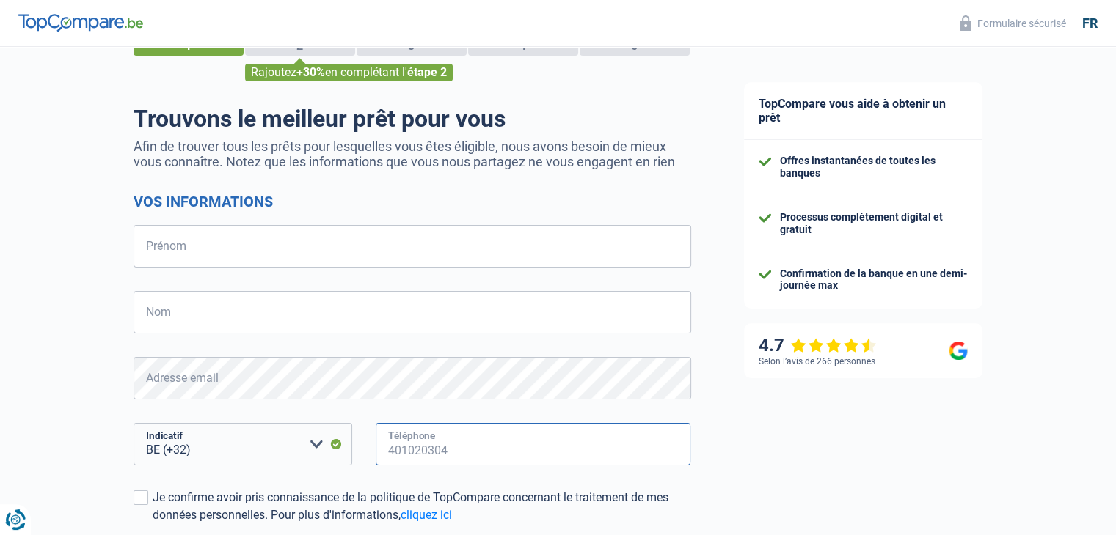
scroll to position [0, 0]
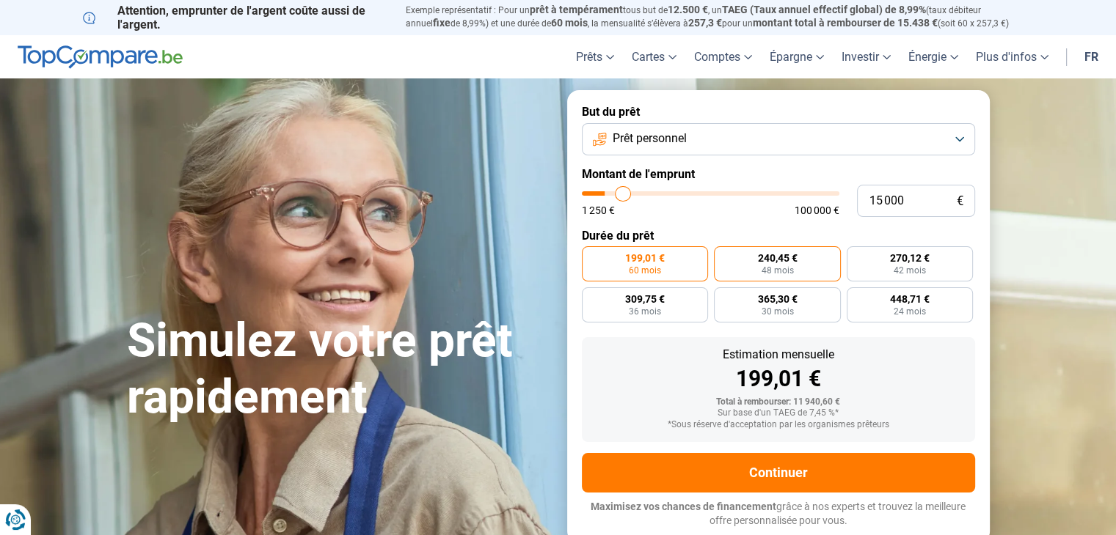
click at [782, 268] on span "48 mois" at bounding box center [777, 270] width 32 height 9
click at [723, 256] on input "240,45 € 48 mois" at bounding box center [719, 251] width 10 height 10
radio input "true"
type input "15 250"
type input "15250"
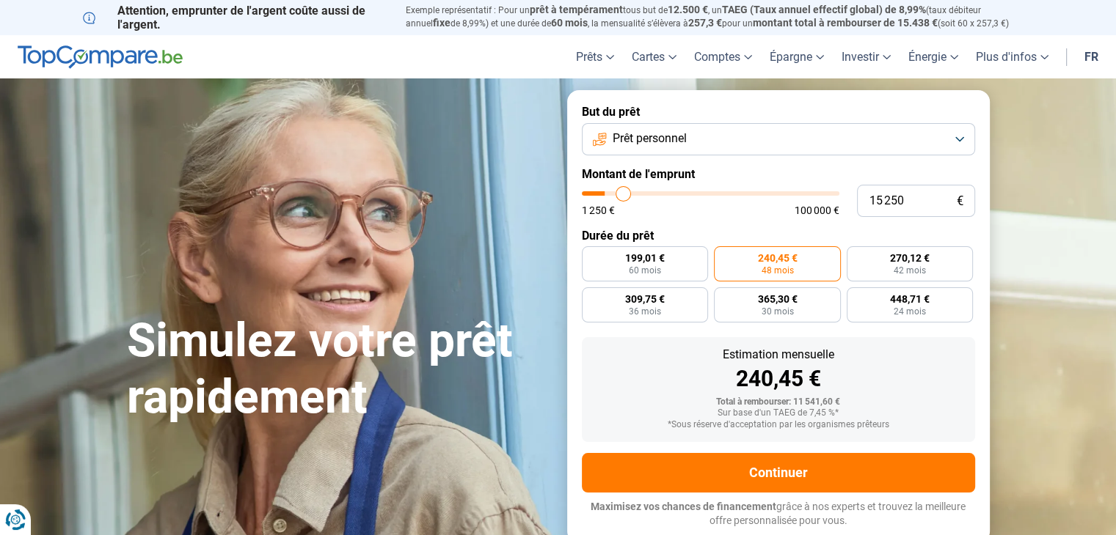
type input "15 500"
type input "15500"
type input "15 750"
type input "15750"
type input "16 000"
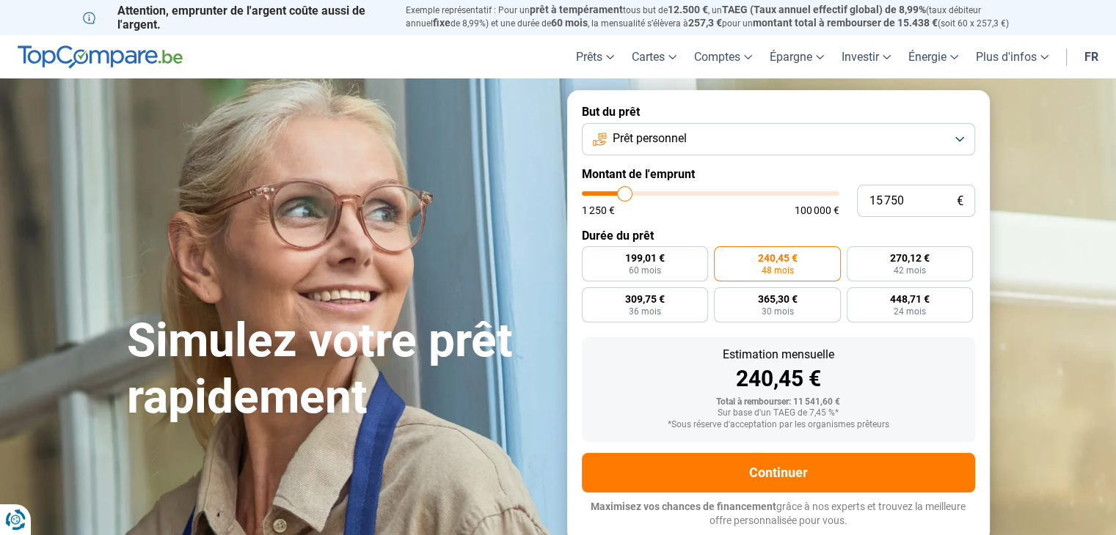
type input "16000"
type input "17 000"
type input "17000"
type input "20 250"
type input "20250"
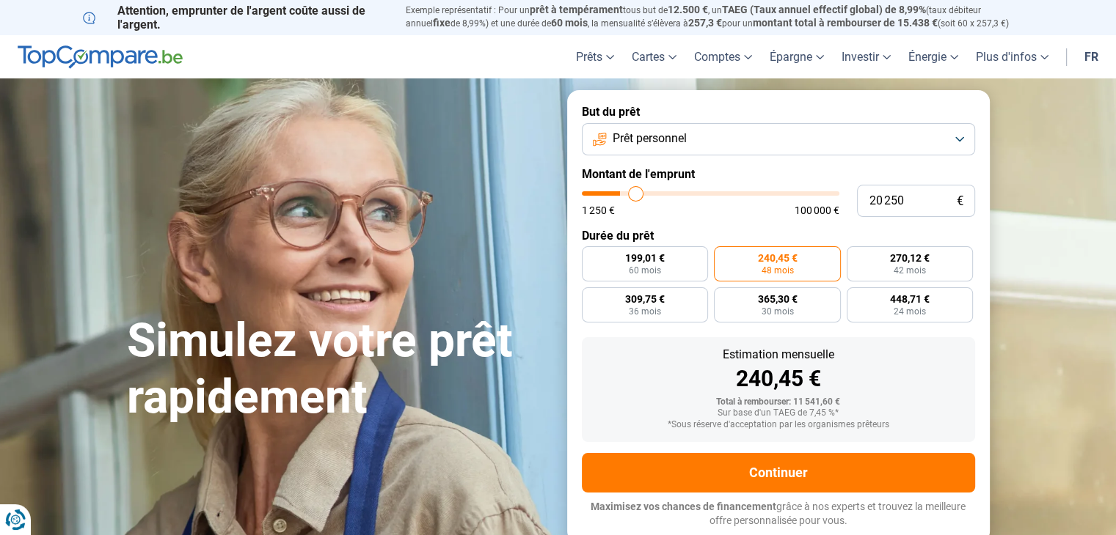
type input "23 000"
type input "23000"
type input "25 250"
type input "25250"
type input "26 750"
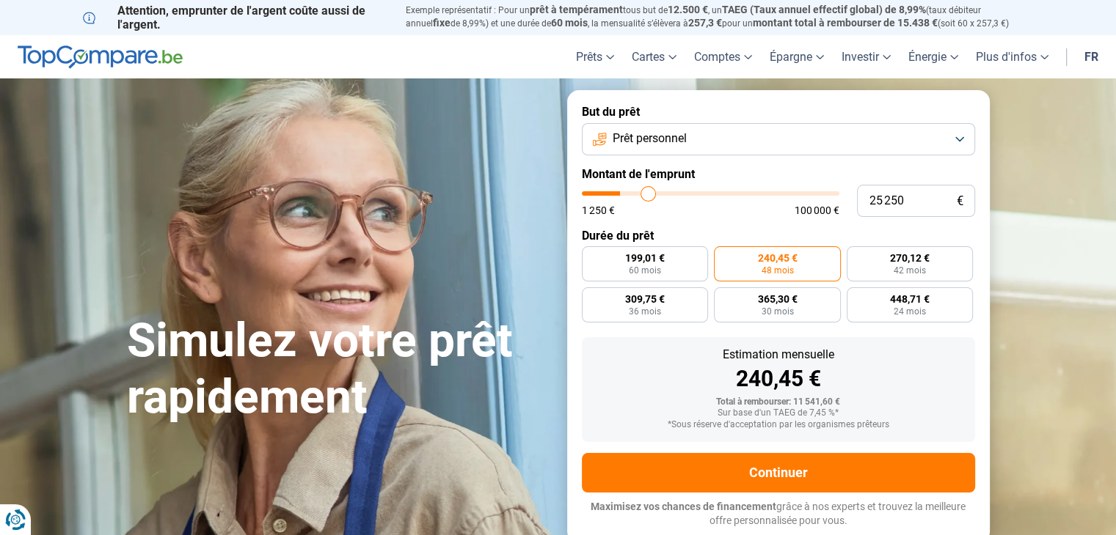
type input "26750"
type input "27 000"
type input "27000"
type input "27 250"
type input "27250"
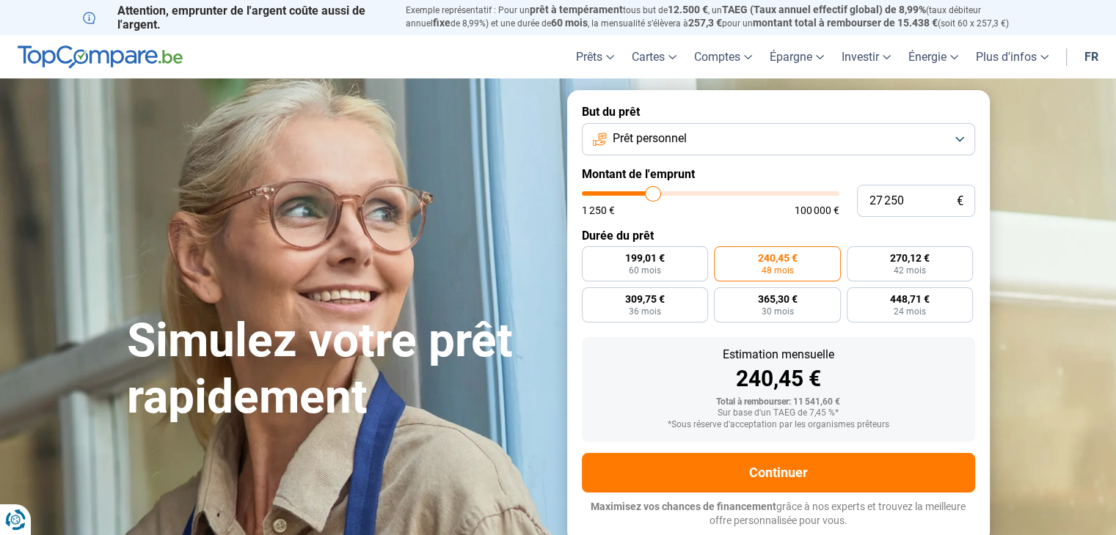
type input "27 000"
type input "27000"
type input "26 500"
type input "26500"
type input "25 750"
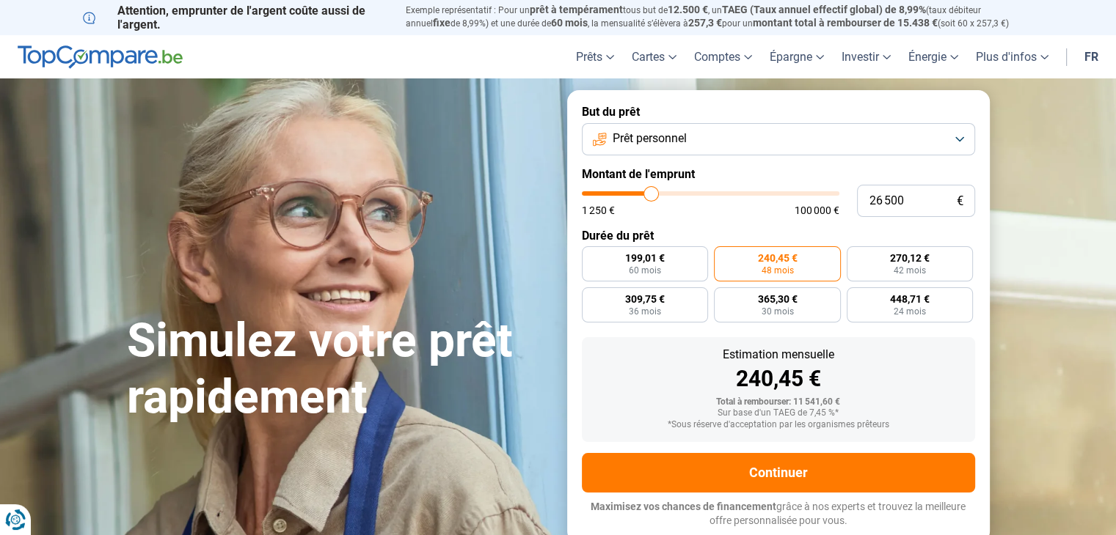
type input "25750"
type input "25 250"
type input "25250"
type input "23 750"
type input "23750"
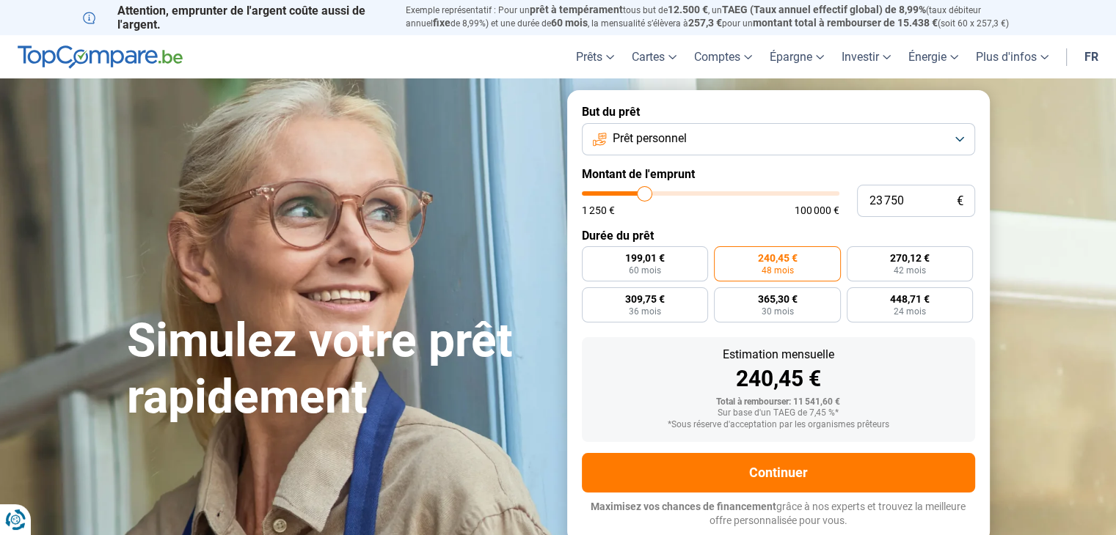
type input "22 250"
type input "22250"
type input "20 750"
type input "20750"
type input "19 250"
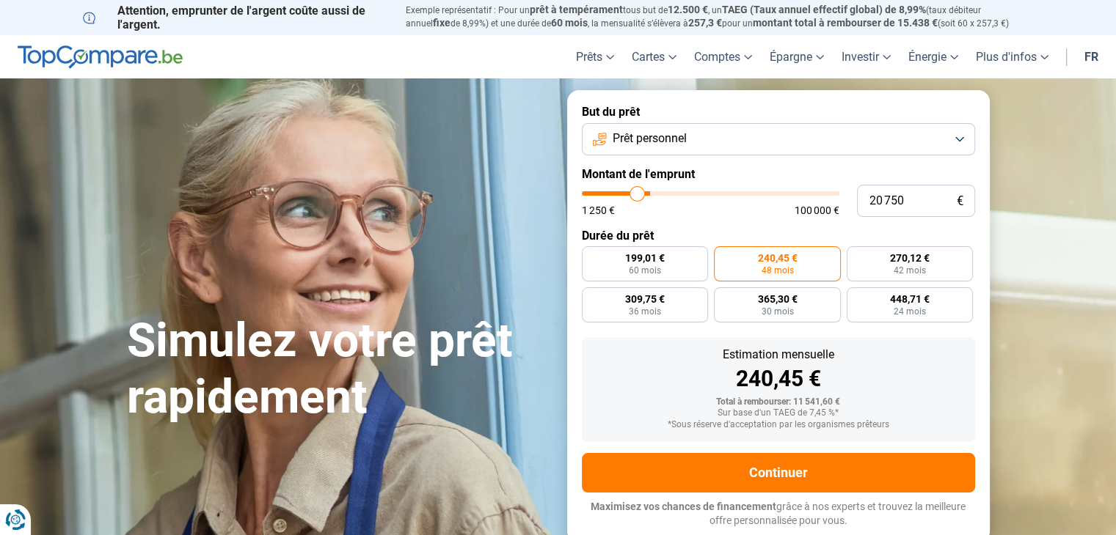
type input "19250"
type input "18 500"
type input "18500"
type input "18 250"
type input "18250"
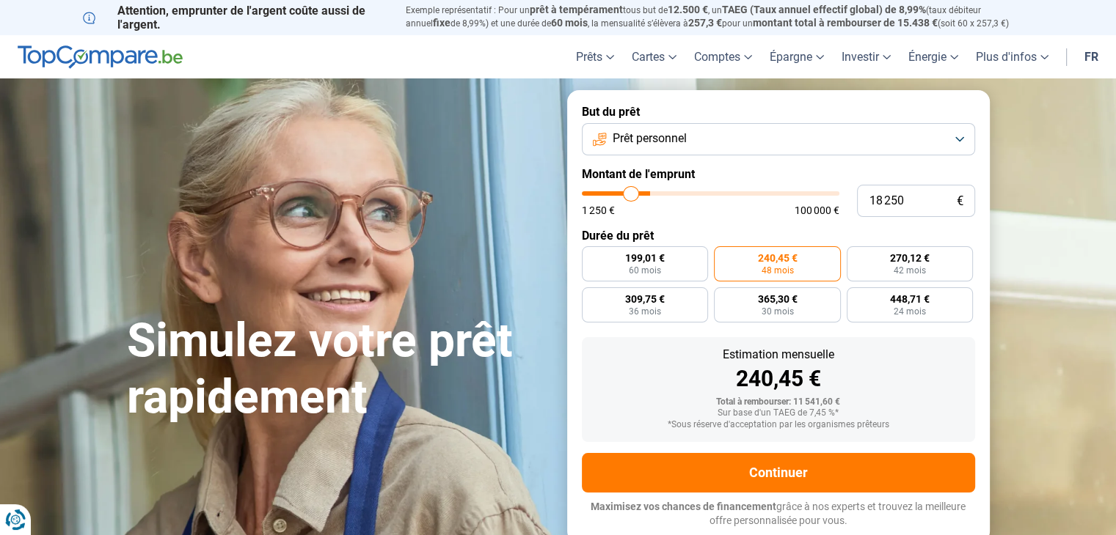
type input "18 000"
type input "18000"
type input "17 750"
type input "17750"
type input "17 500"
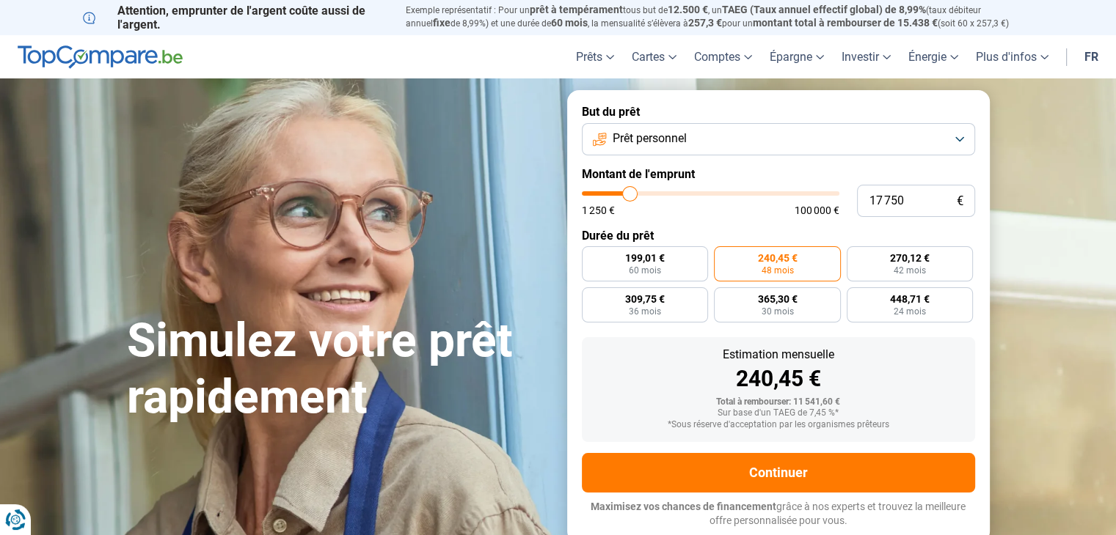
type input "17500"
type input "17 250"
type input "17250"
type input "16 500"
type input "16500"
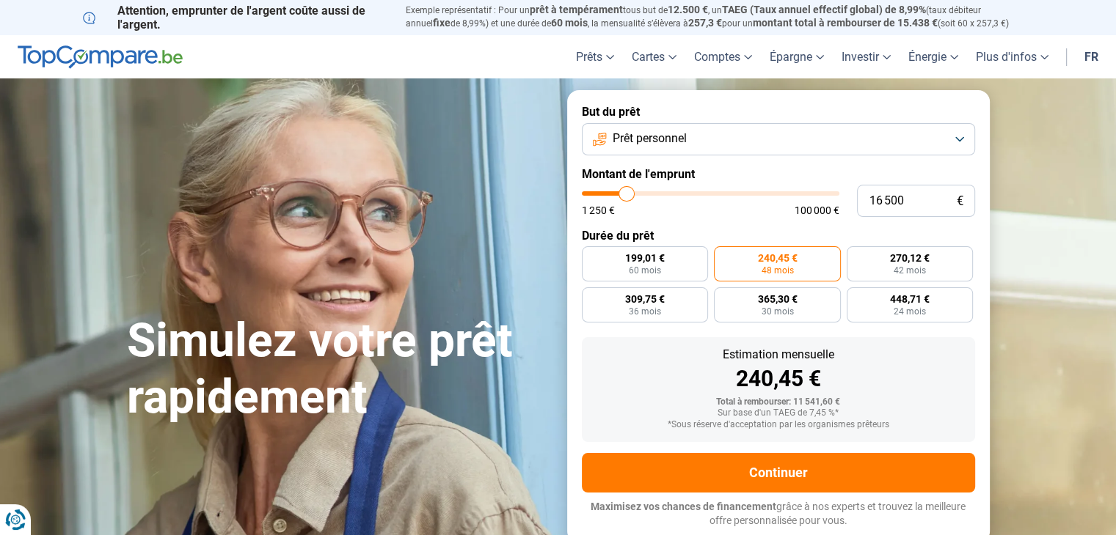
type input "16 250"
type input "16250"
type input "16 000"
type input "16000"
type input "15 750"
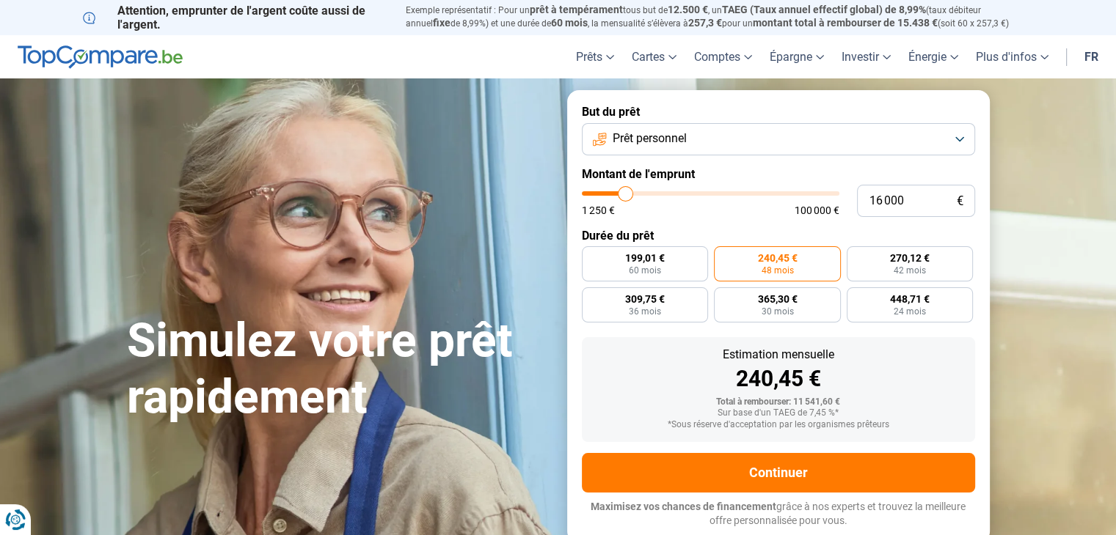
type input "15750"
type input "15 500"
type input "15500"
type input "15 000"
type input "15000"
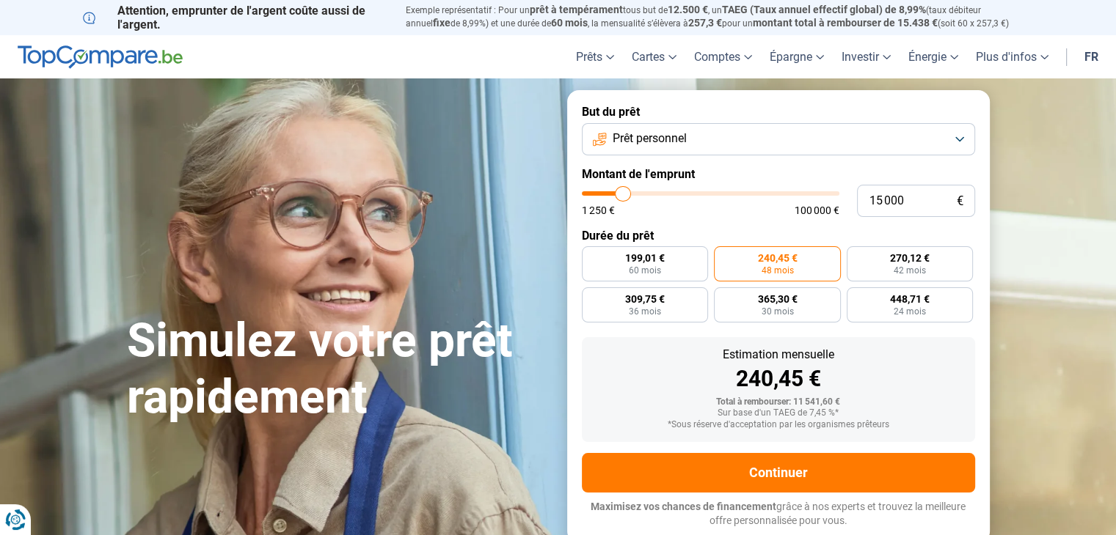
type input "14 750"
type input "14750"
type input "14 500"
type input "14500"
type input "14 250"
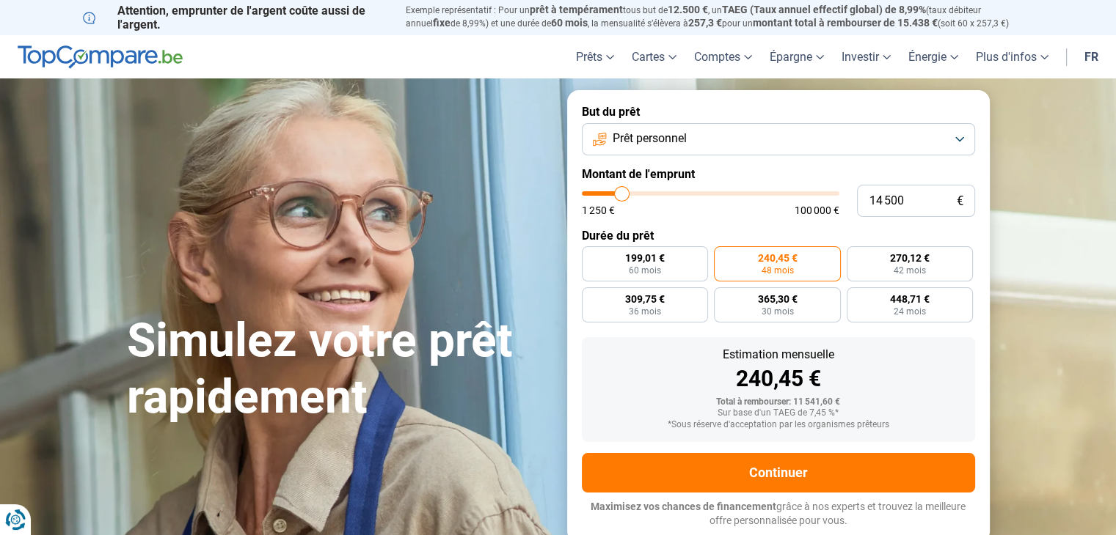
type input "14250"
type input "14 500"
type input "14500"
type input "14 750"
type input "14750"
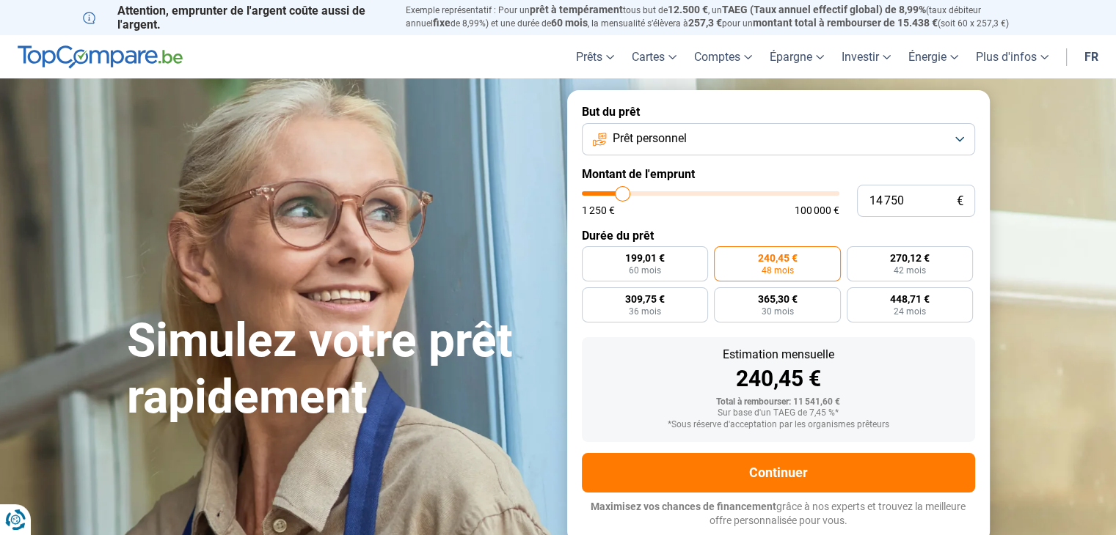
type input "15 000"
type input "15000"
type input "14 750"
type input "14750"
type input "14 500"
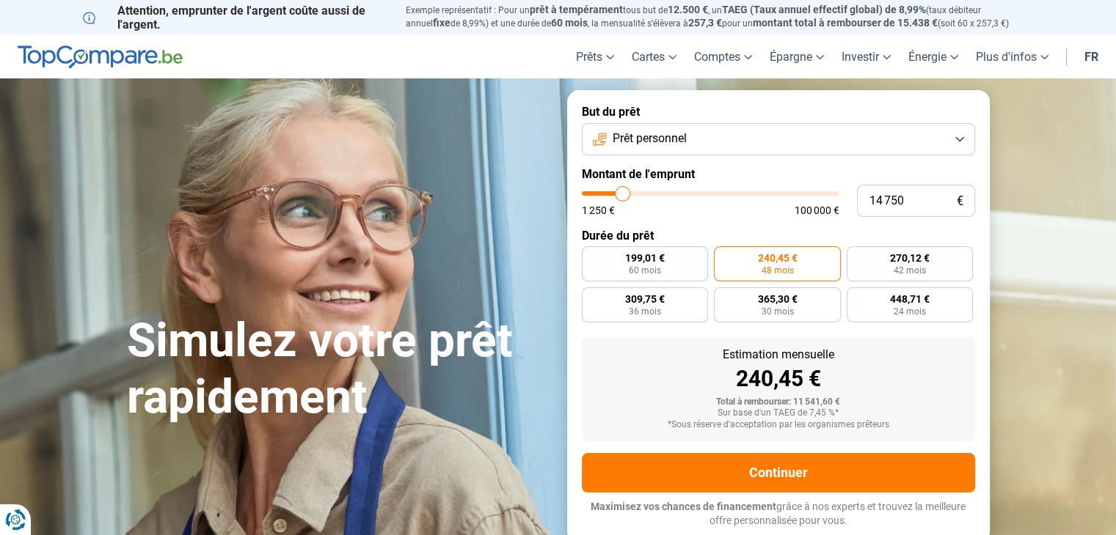
type input "14500"
type input "14 250"
type input "14250"
click at [621, 191] on input "range" at bounding box center [710, 193] width 257 height 4
radio input "true"
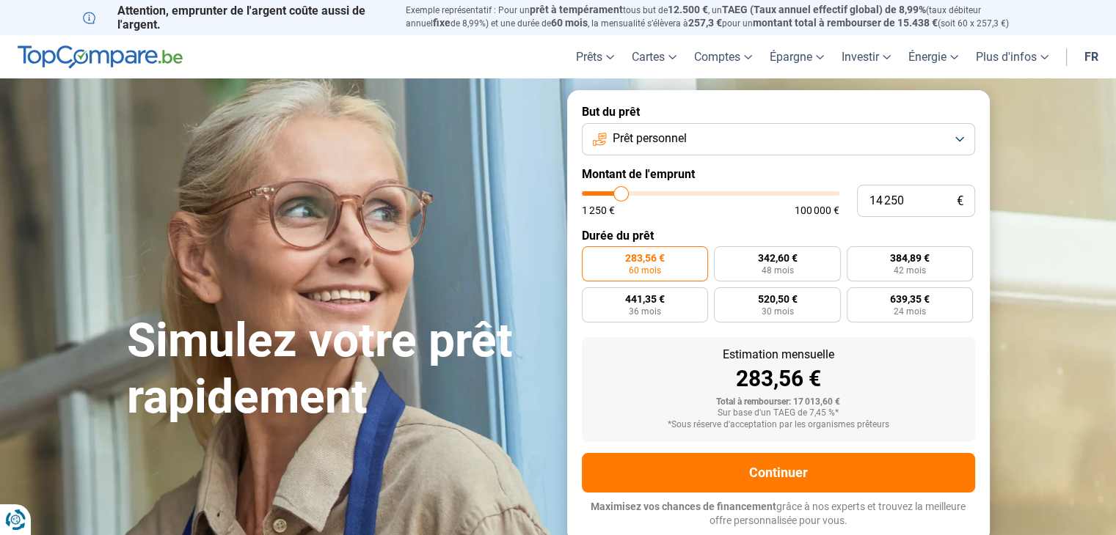
type input "17 500"
type input "17500"
click at [629, 191] on input "range" at bounding box center [710, 193] width 257 height 4
radio input "false"
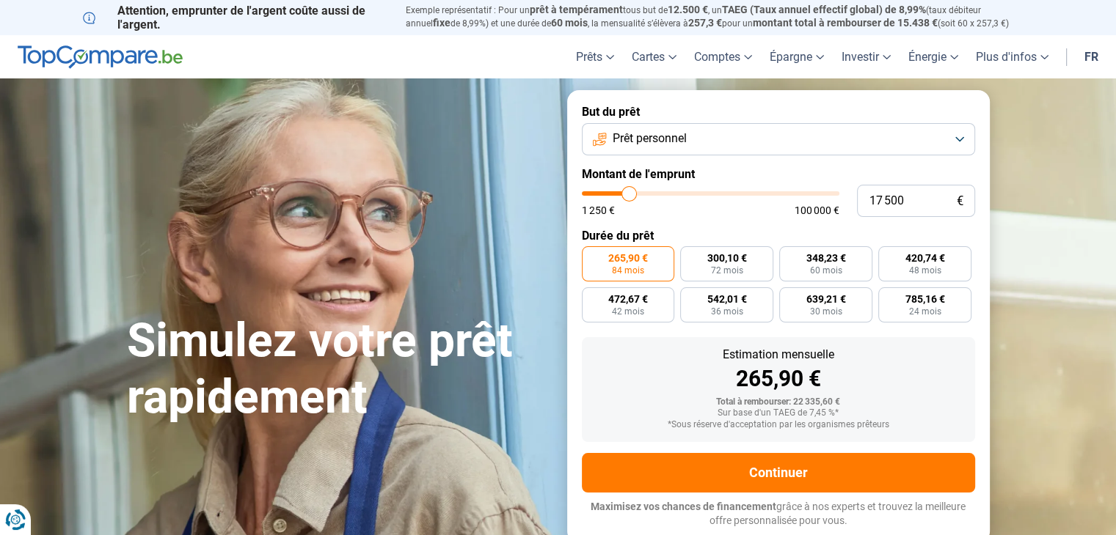
type input "17250"
type input "17 250"
type input "17000"
type input "17 000"
type input "16750"
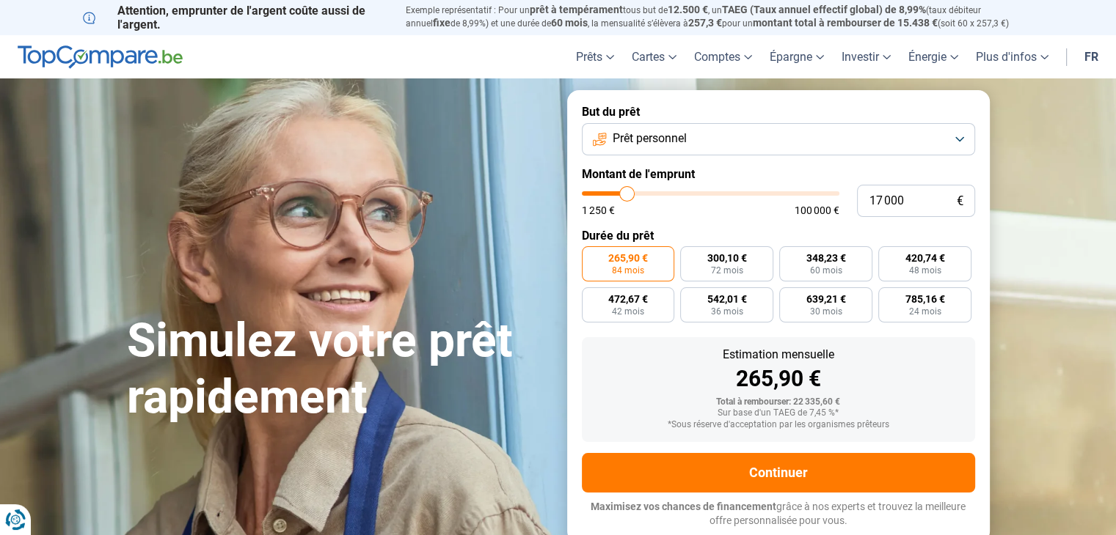
type input "16 750"
type input "16500"
type input "16 500"
type input "16250"
type input "16 250"
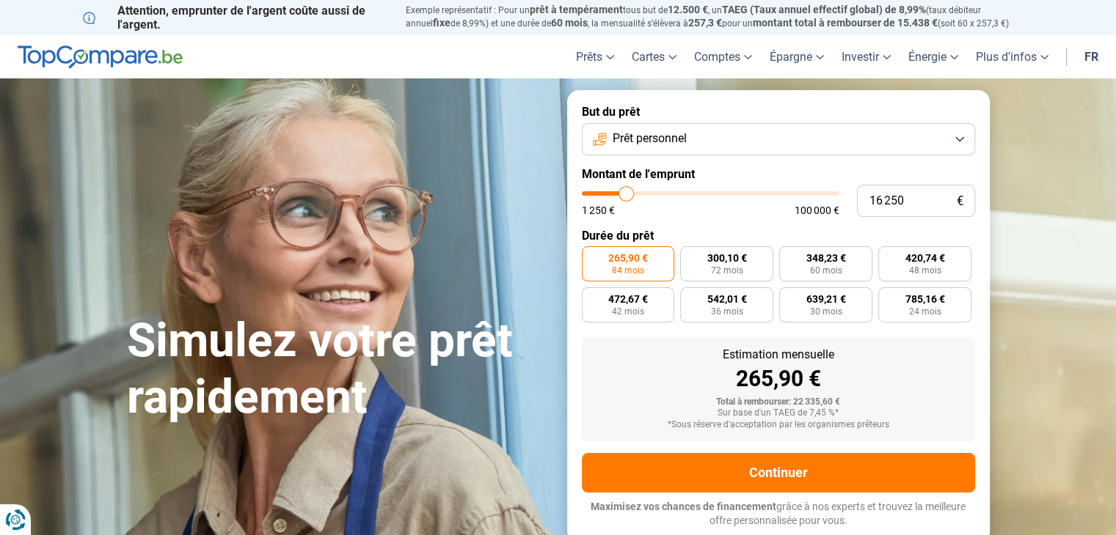
type input "16000"
type input "16 000"
type input "15750"
type input "15 750"
type input "15500"
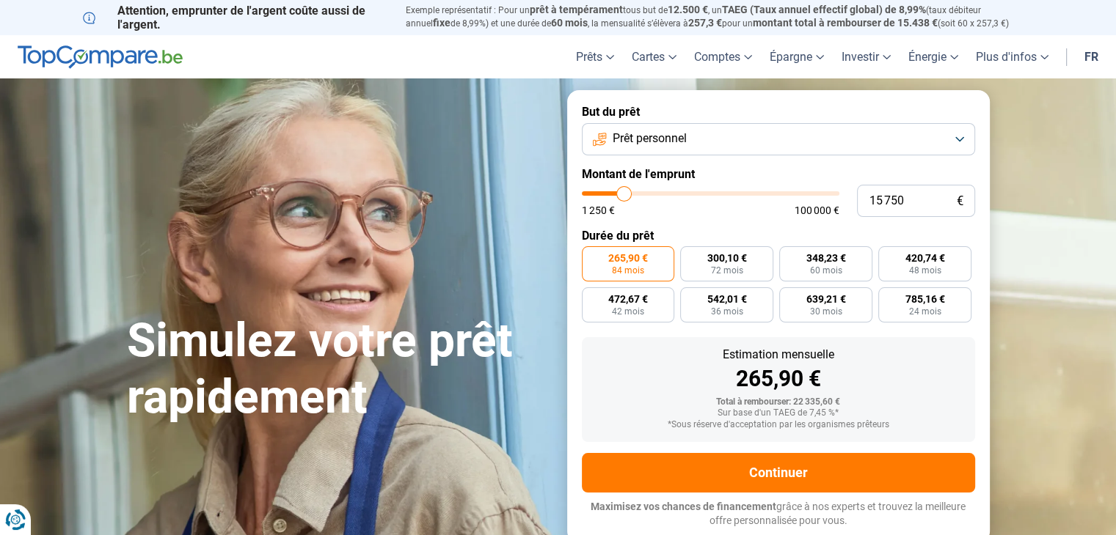
type input "15 500"
type input "15250"
type input "15 250"
type input "15000"
type input "15 000"
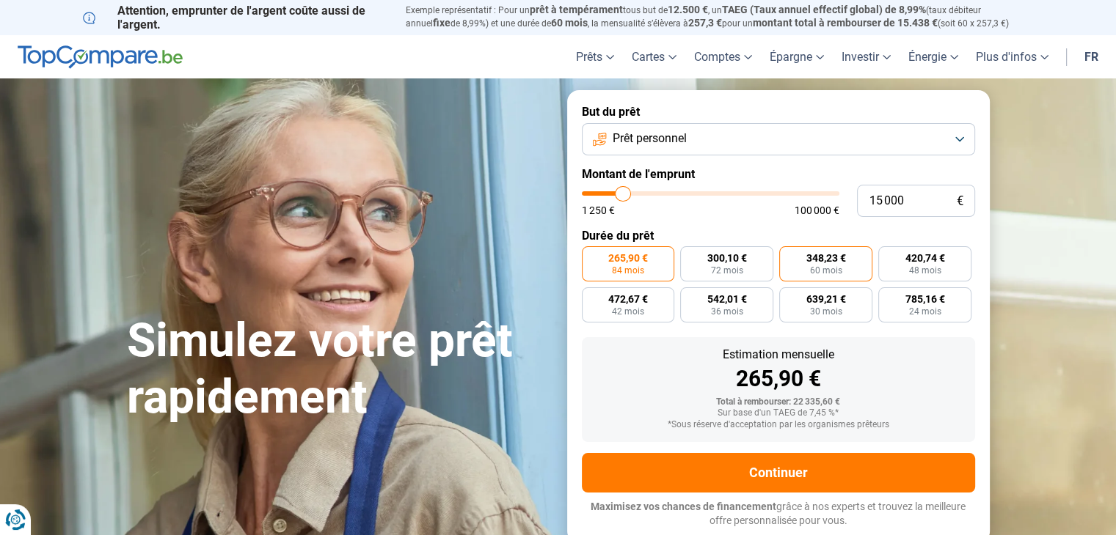
click at [847, 265] on label "348,23 € 60 mois" at bounding box center [825, 263] width 93 height 35
click at [788, 256] on input "348,23 € 60 mois" at bounding box center [784, 251] width 10 height 10
radio input "true"
click at [942, 224] on form "But du prêt Prêt personnel Montant de l'emprunt 15 000 € 1 250 € 100 000 € Duré…" at bounding box center [778, 316] width 422 height 453
click at [948, 234] on label "Durée du prêt" at bounding box center [778, 236] width 393 height 14
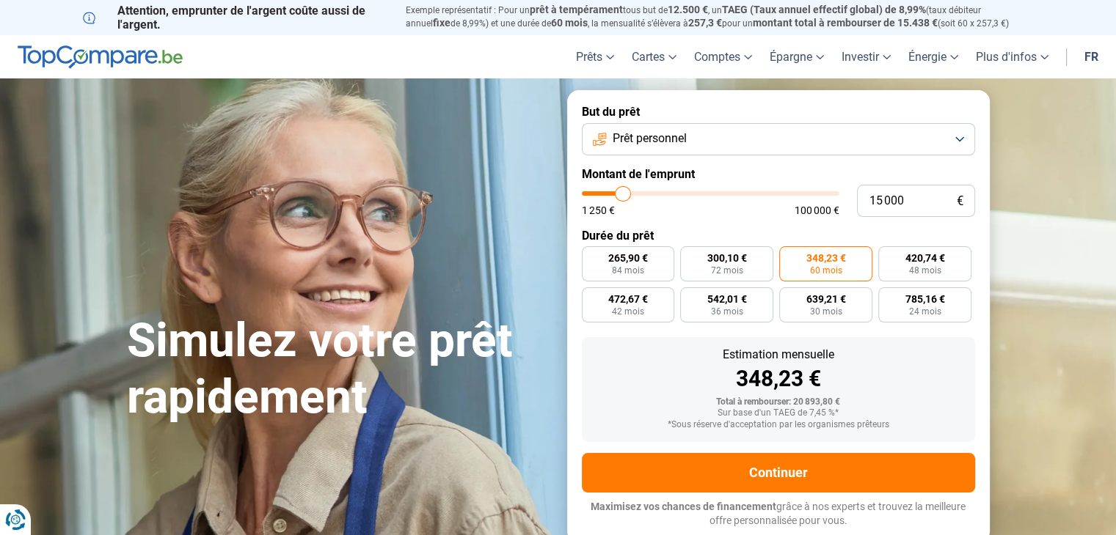
click at [831, 267] on span "60 mois" at bounding box center [826, 270] width 32 height 9
click at [788, 256] on input "348,23 € 60 mois" at bounding box center [784, 251] width 10 height 10
click at [810, 402] on div "Total à rembourser: 20 893,80 €" at bounding box center [778, 403] width 370 height 10
click at [804, 147] on button "Prêt personnel" at bounding box center [778, 139] width 393 height 32
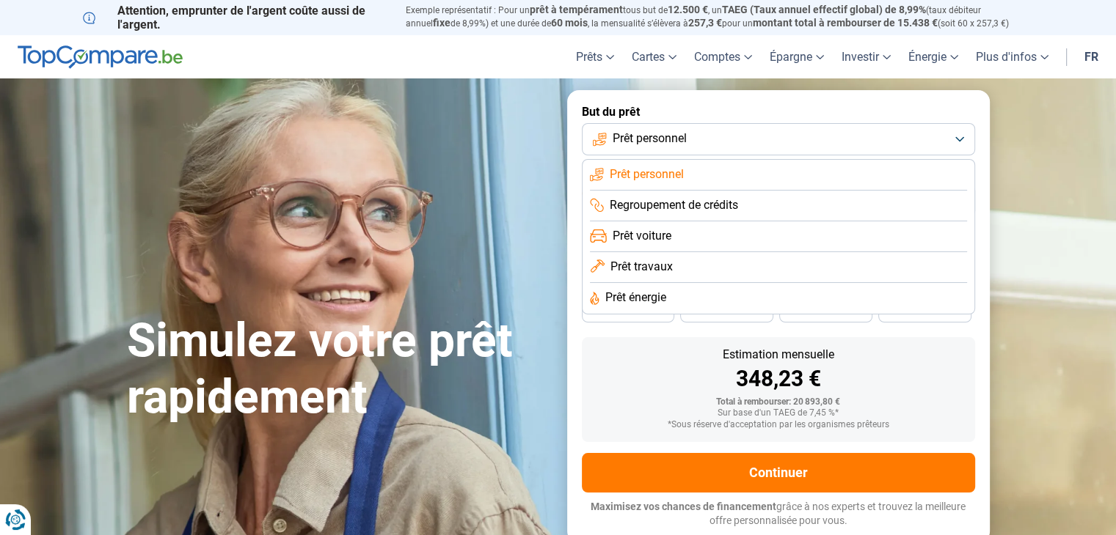
click at [725, 171] on li "Prêt personnel" at bounding box center [778, 175] width 377 height 31
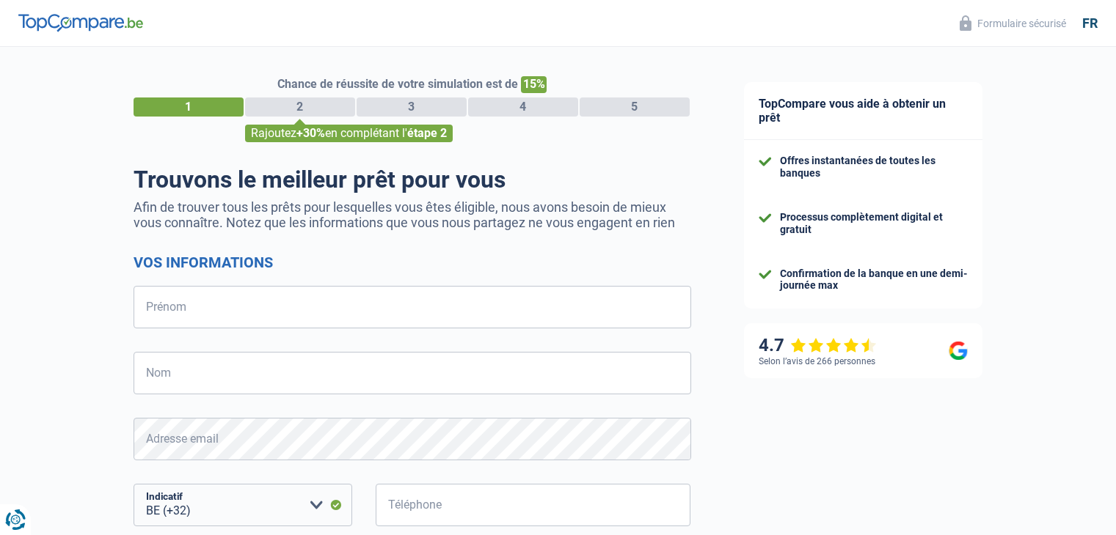
select select "32"
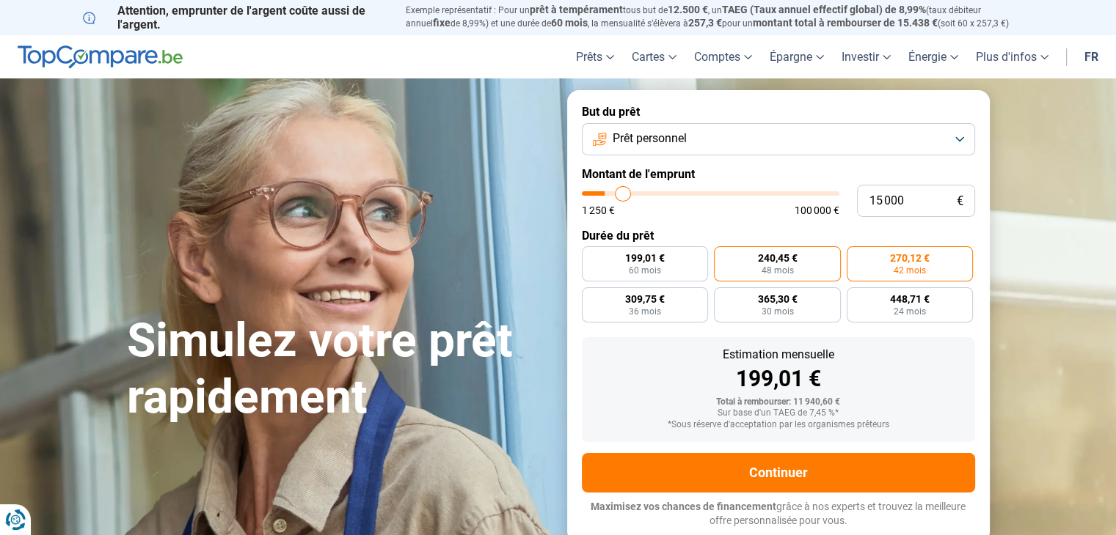
click at [774, 262] on span "240,45 €" at bounding box center [777, 258] width 40 height 10
click at [723, 256] on input "240,45 € 48 mois" at bounding box center [719, 251] width 10 height 10
radio input "true"
type input "14 000"
type input "14000"
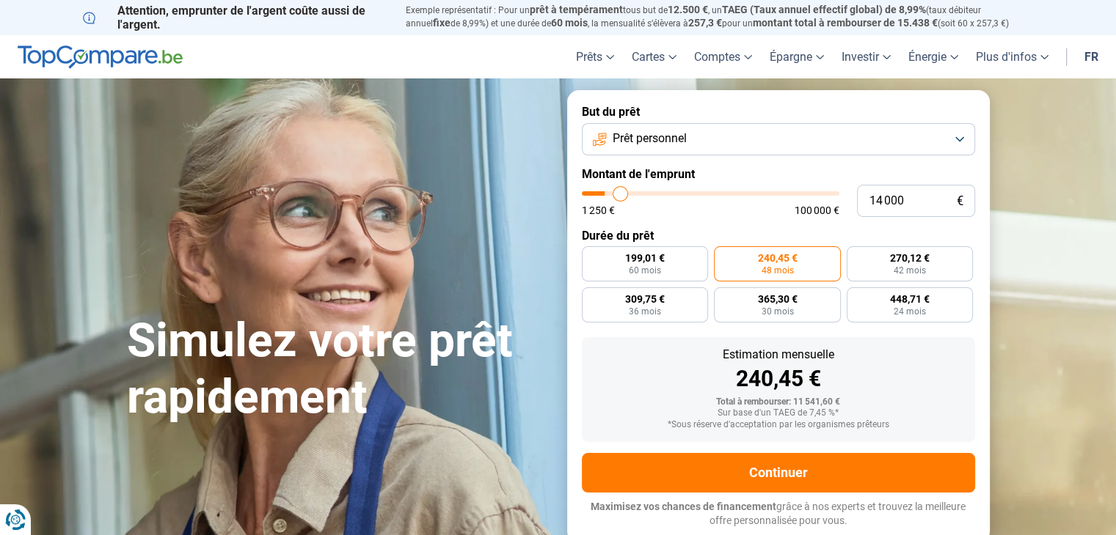
type input "12 750"
type input "12750"
type input "13 000"
type input "13000"
type input "13 250"
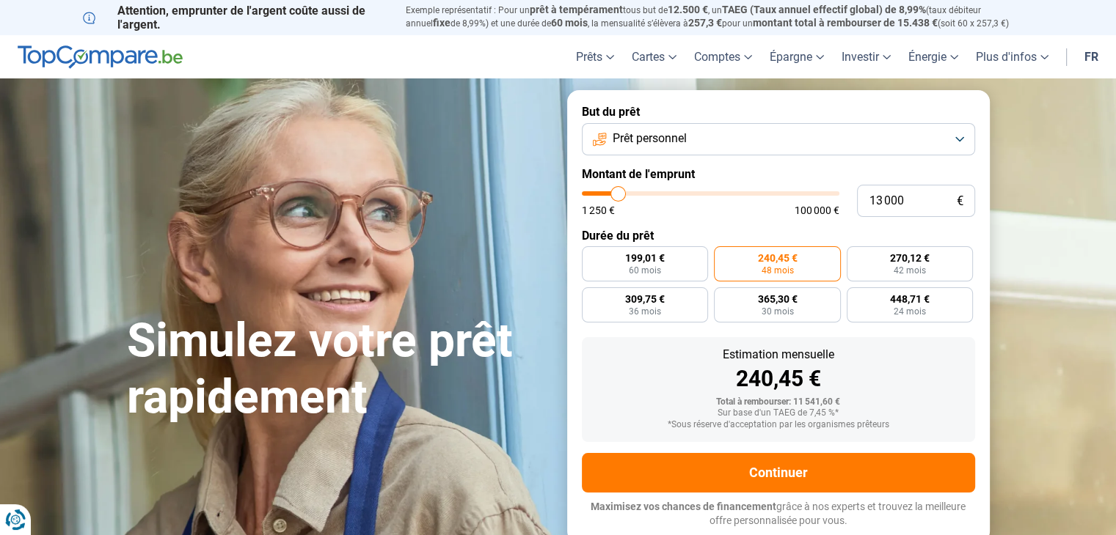
type input "13250"
type input "13 500"
type input "13500"
type input "13 750"
type input "13750"
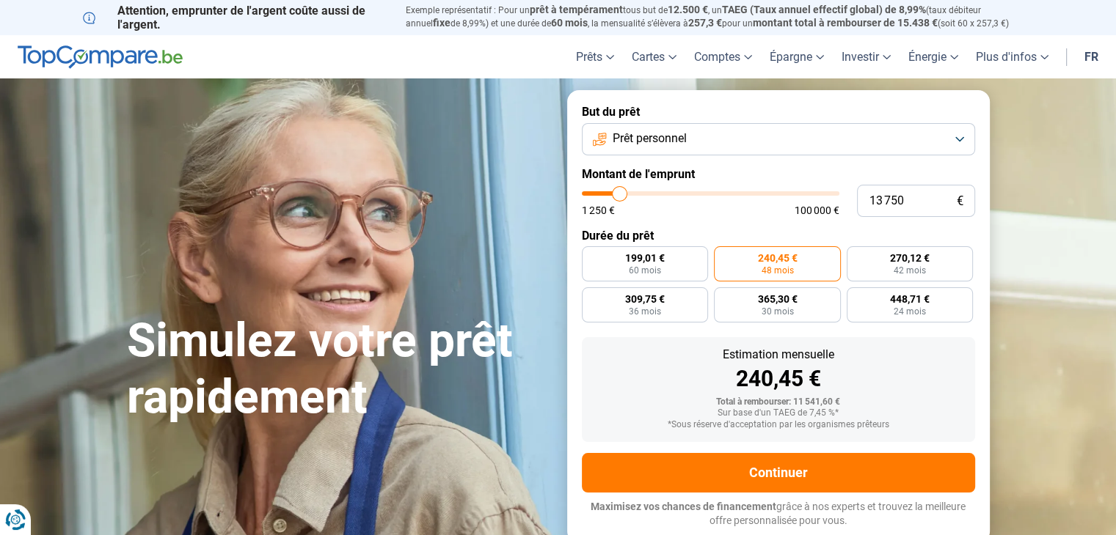
type input "14 000"
type input "14000"
type input "14 250"
type input "14250"
type input "14 750"
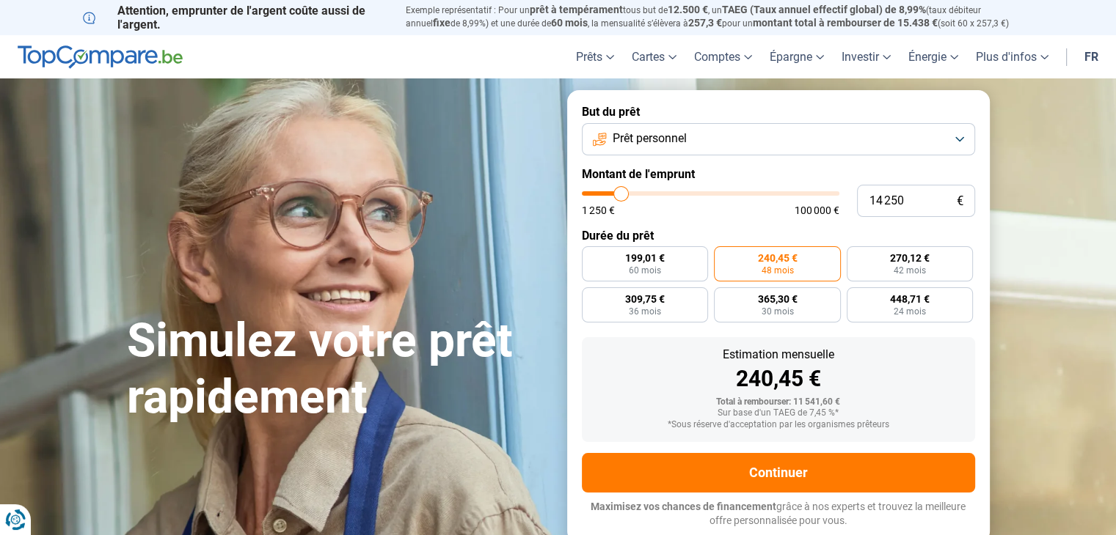
type input "14750"
type input "15 000"
type input "15000"
type input "14 500"
type input "14500"
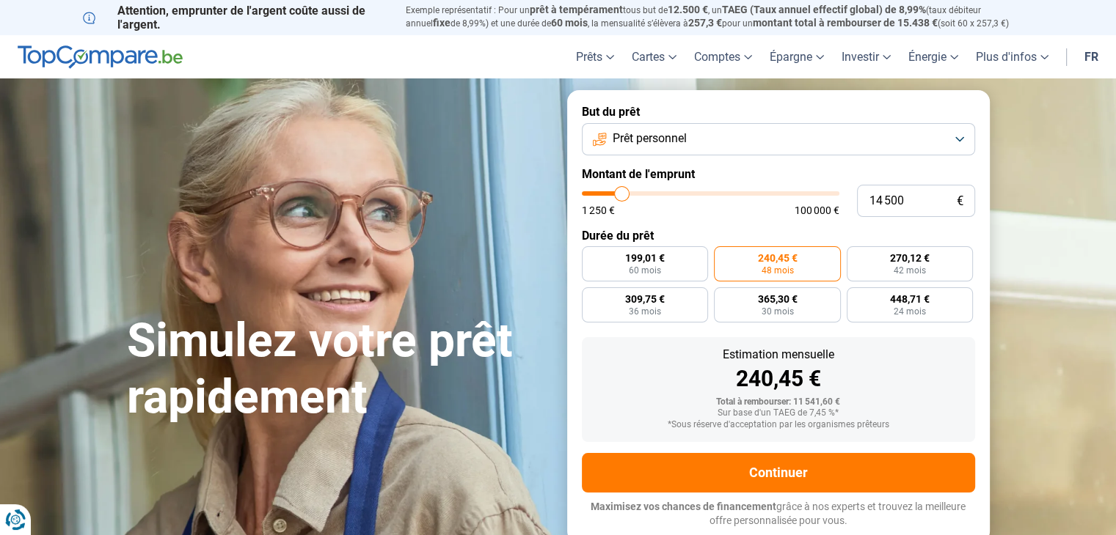
click at [622, 191] on input "range" at bounding box center [710, 193] width 257 height 4
radio input "true"
type input "14750"
type input "14 750"
type input "15000"
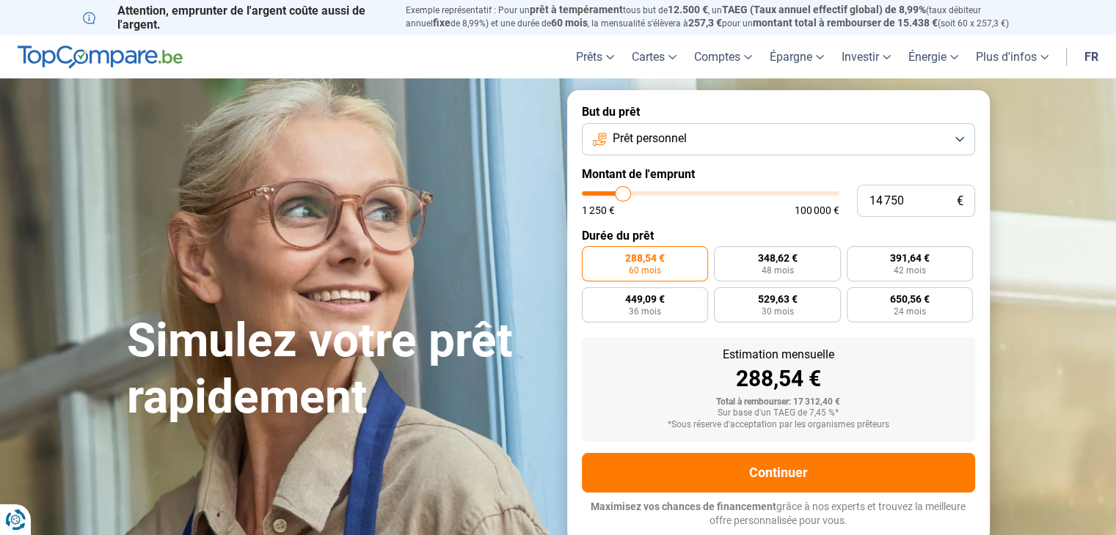
type input "15 000"
click at [765, 263] on span "348,62 €" at bounding box center [777, 258] width 40 height 10
click at [723, 256] on input "348,62 € 48 mois" at bounding box center [719, 251] width 10 height 10
radio input "true"
click at [777, 238] on label "Durée du prêt" at bounding box center [778, 236] width 393 height 14
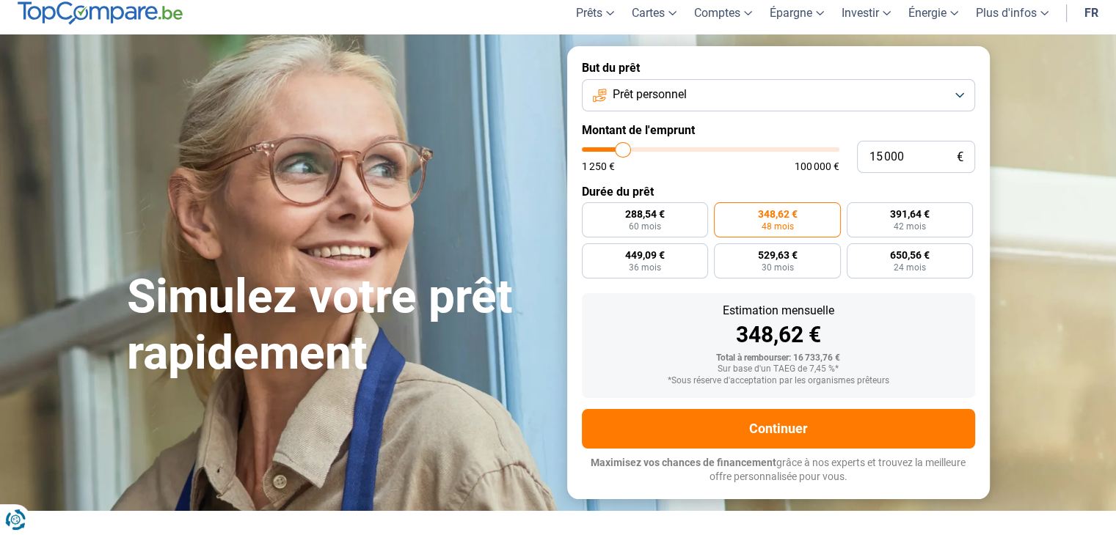
scroll to position [60, 0]
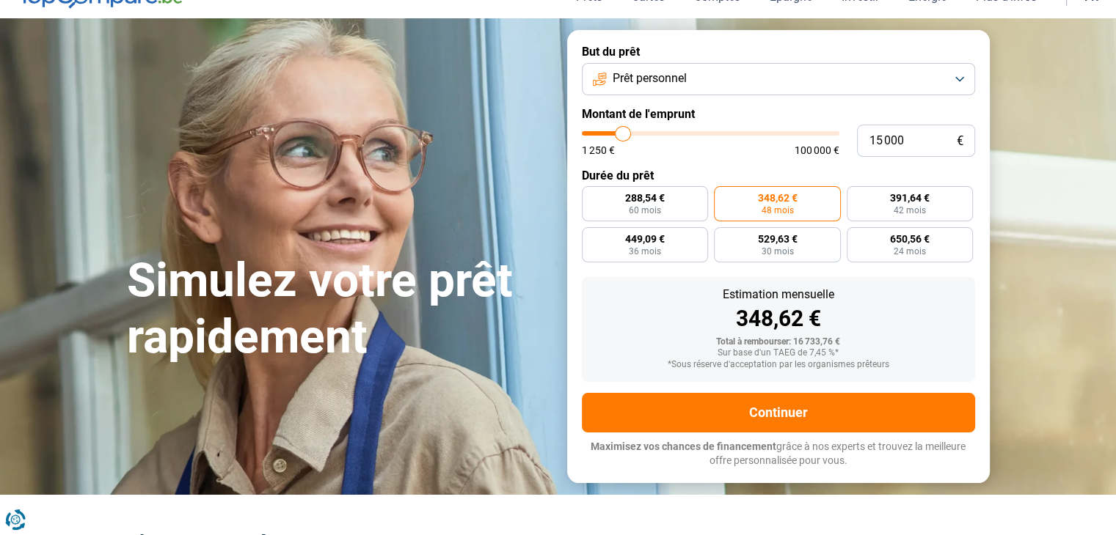
click at [716, 45] on label "But du prêt" at bounding box center [778, 52] width 393 height 14
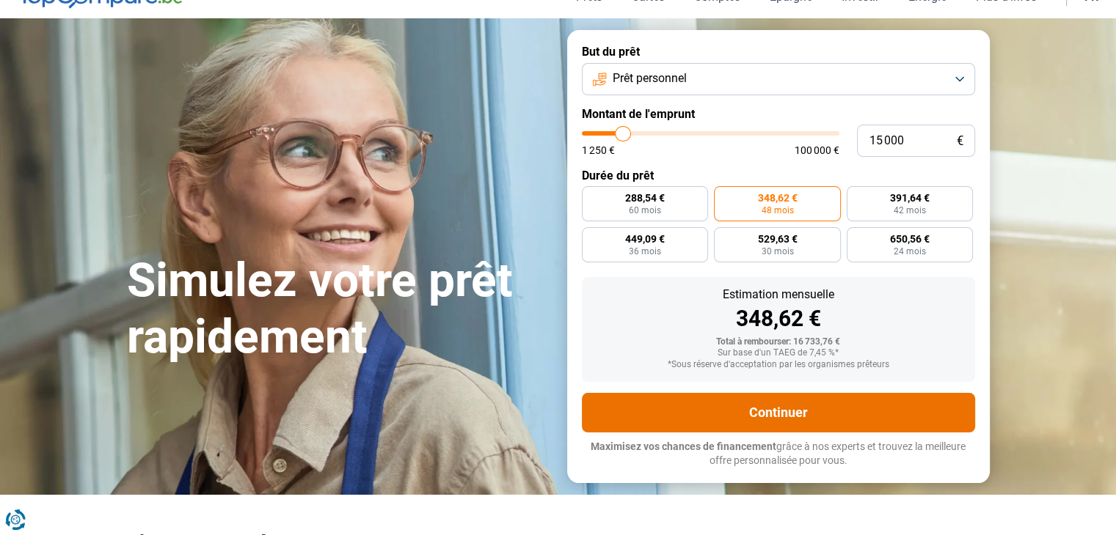
click at [791, 420] on button "Continuer" at bounding box center [778, 413] width 393 height 40
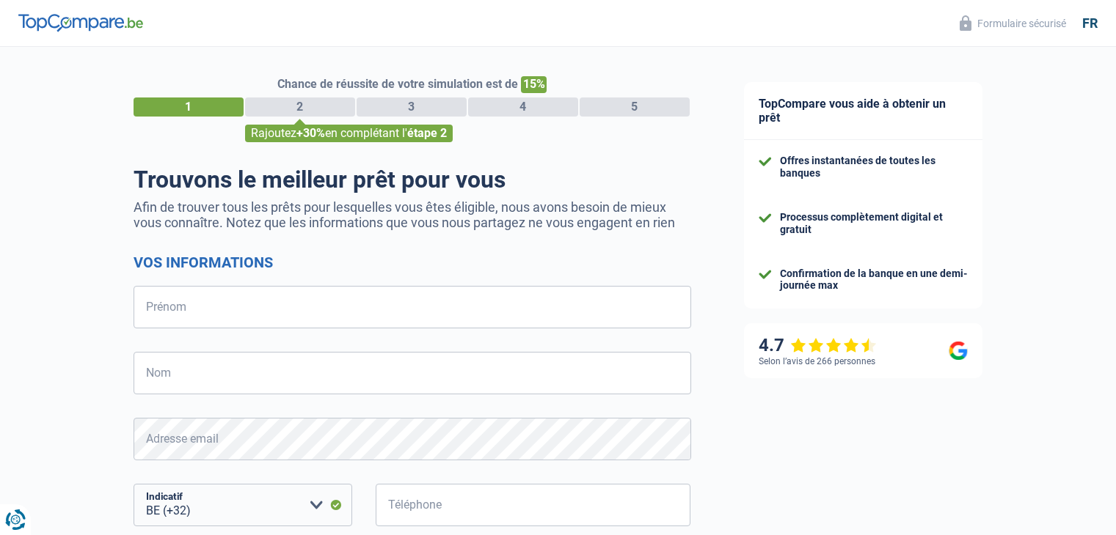
select select "32"
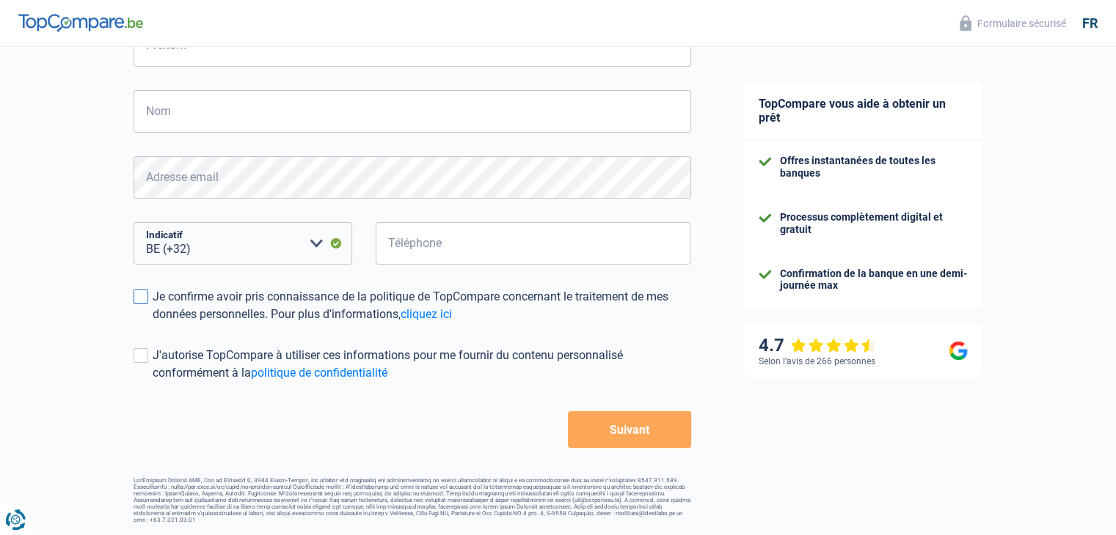
click at [144, 290] on span at bounding box center [140, 297] width 15 height 15
click at [153, 323] on input "Je confirme avoir pris connaissance de la politique de TopCompare concernant le…" at bounding box center [153, 323] width 0 height 0
click at [138, 364] on label "J'autorise TopCompare à utiliser ces informations pour me fournir du contenu pe…" at bounding box center [411, 364] width 557 height 35
click at [153, 382] on input "J'autorise TopCompare à utiliser ces informations pour me fournir du contenu pe…" at bounding box center [153, 382] width 0 height 0
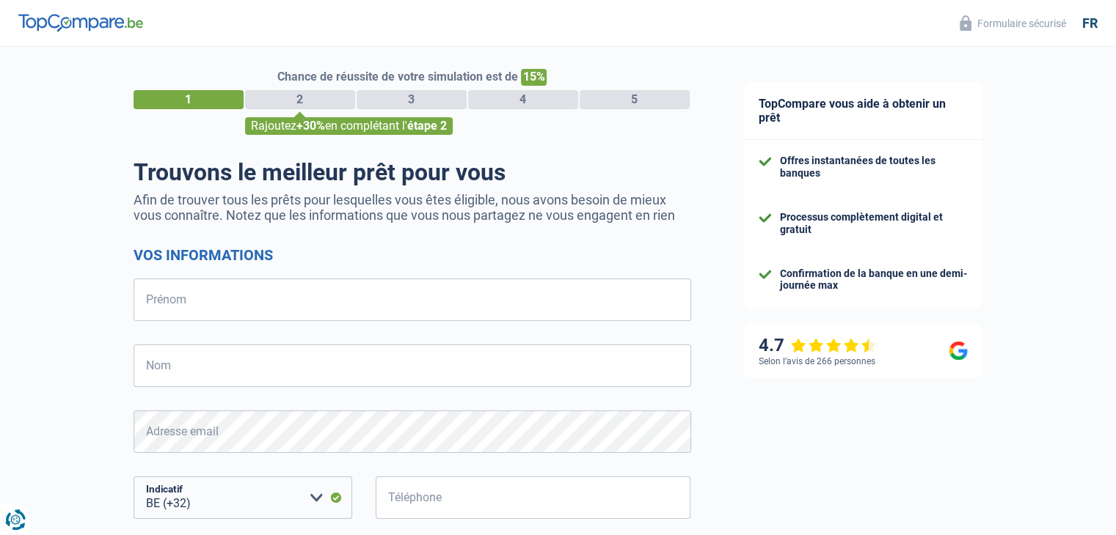
scroll to position [0, 0]
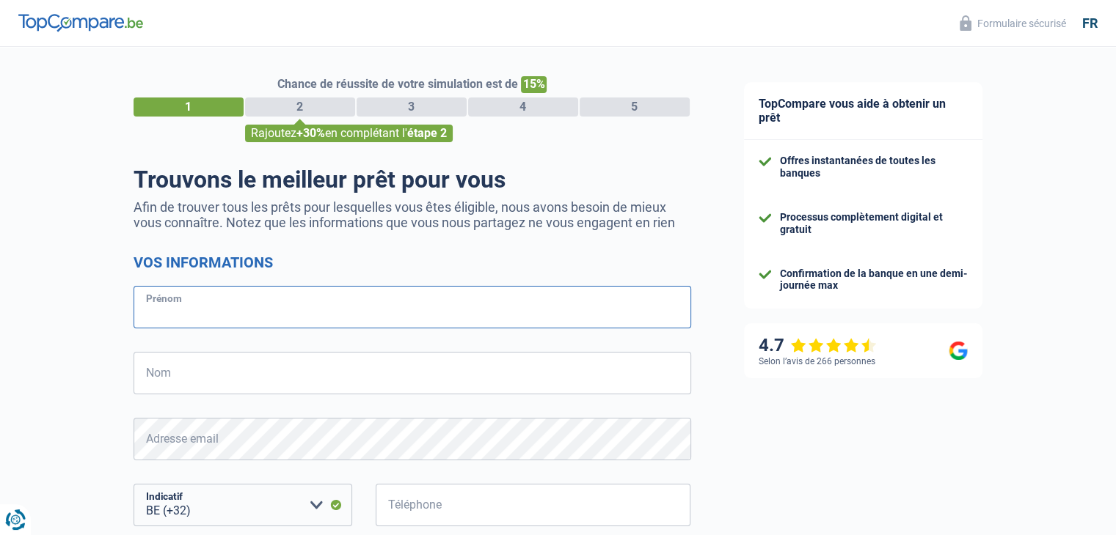
click at [189, 318] on input "Prénom" at bounding box center [411, 307] width 557 height 43
type input "[PERSON_NAME]"
click at [155, 378] on input "Nom" at bounding box center [411, 373] width 557 height 43
click at [255, 370] on input "Partenamut" at bounding box center [411, 373] width 557 height 43
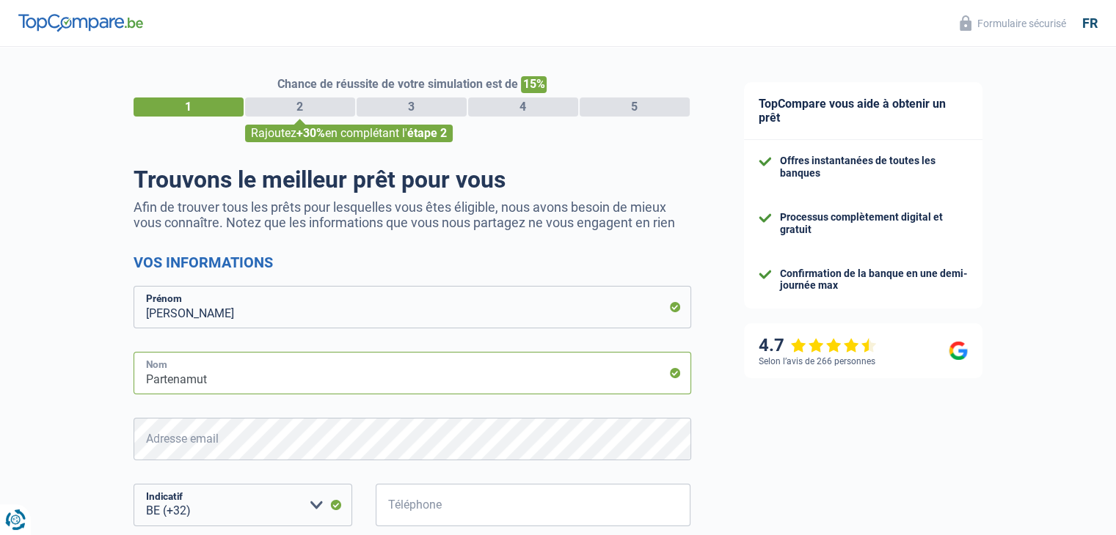
click at [255, 370] on input "Partenamut" at bounding box center [411, 373] width 557 height 43
type input "Papa"
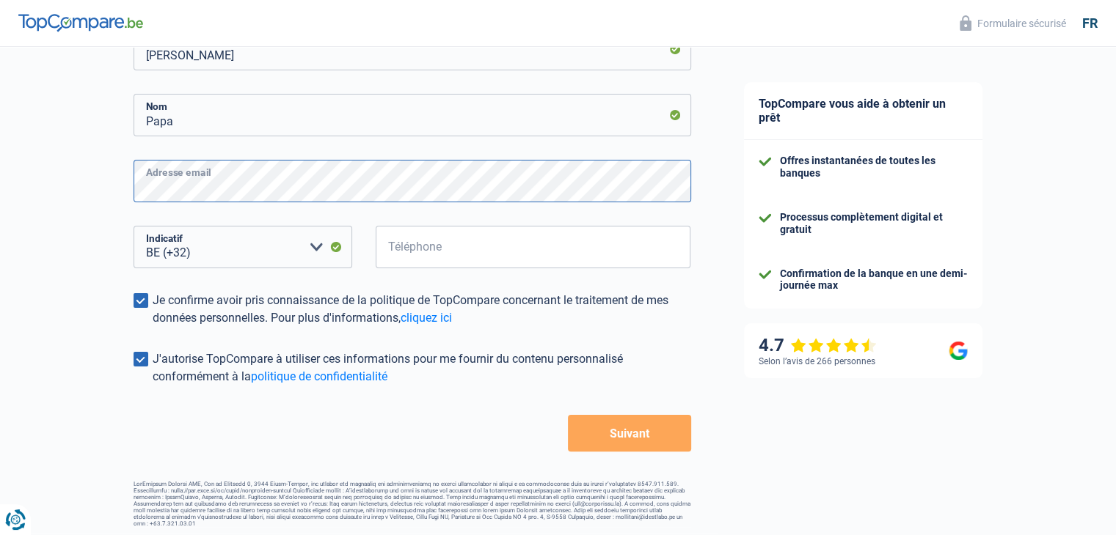
scroll to position [258, 0]
click at [318, 251] on select "BE (+32) LU (+352) Veuillez sélectionner une option" at bounding box center [242, 247] width 219 height 43
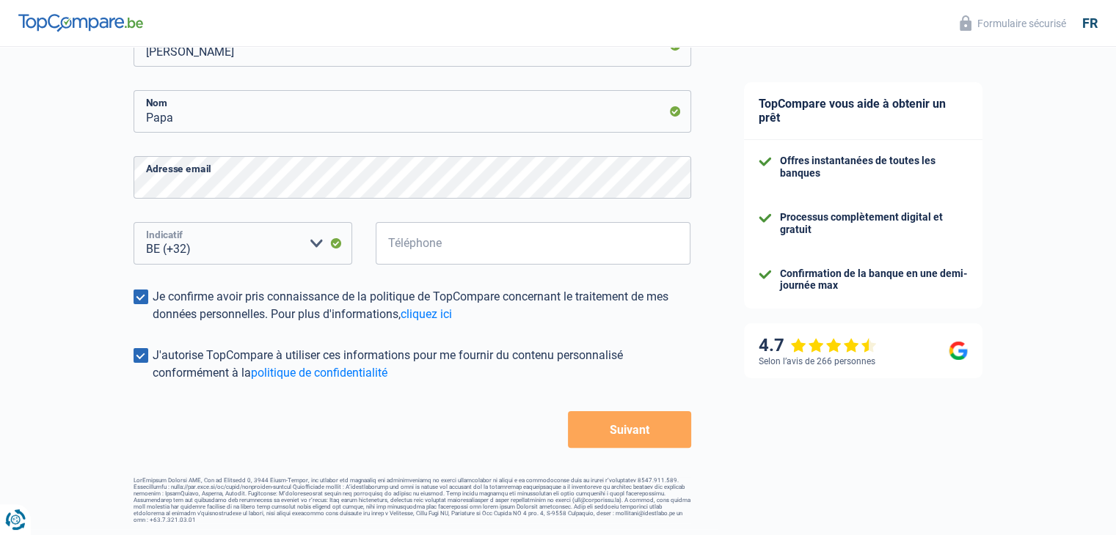
click at [320, 244] on select "BE (+32) LU (+352) Veuillez sélectionner une option" at bounding box center [242, 243] width 219 height 43
click at [252, 247] on select "BE (+32) LU (+352) Veuillez sélectionner une option" at bounding box center [242, 243] width 219 height 43
click at [251, 245] on select "BE (+32) LU (+352) Veuillez sélectionner une option" at bounding box center [242, 243] width 219 height 43
drag, startPoint x: 230, startPoint y: 409, endPoint x: 211, endPoint y: 252, distance: 158.9
click at [211, 252] on select "BE (+32) LU (+352) Veuillez sélectionner une option" at bounding box center [242, 243] width 219 height 43
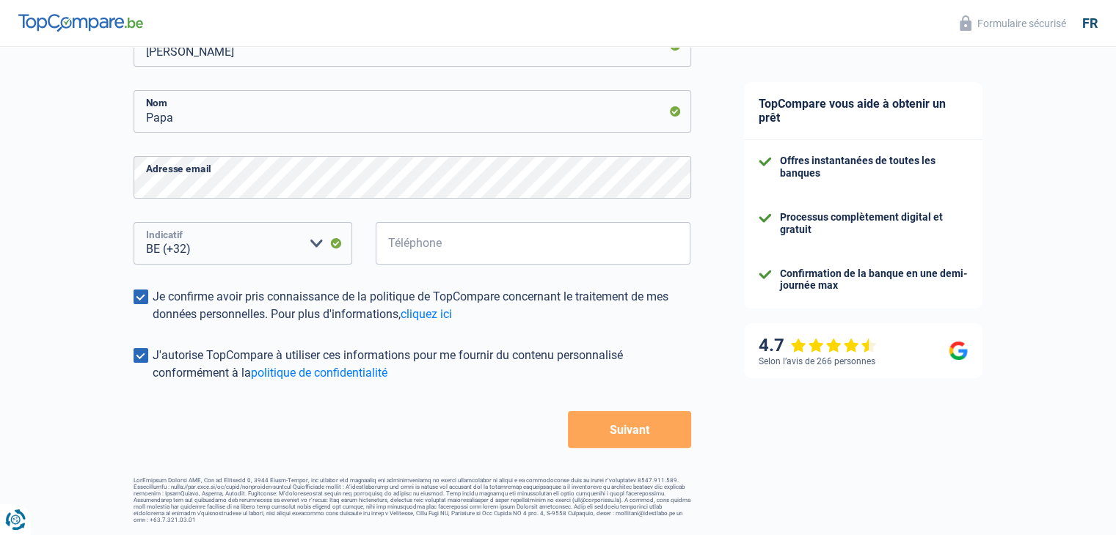
click at [211, 252] on select "BE (+32) LU (+352) Veuillez sélectionner une option" at bounding box center [242, 243] width 219 height 43
click at [447, 244] on input "Téléphone" at bounding box center [533, 243] width 315 height 43
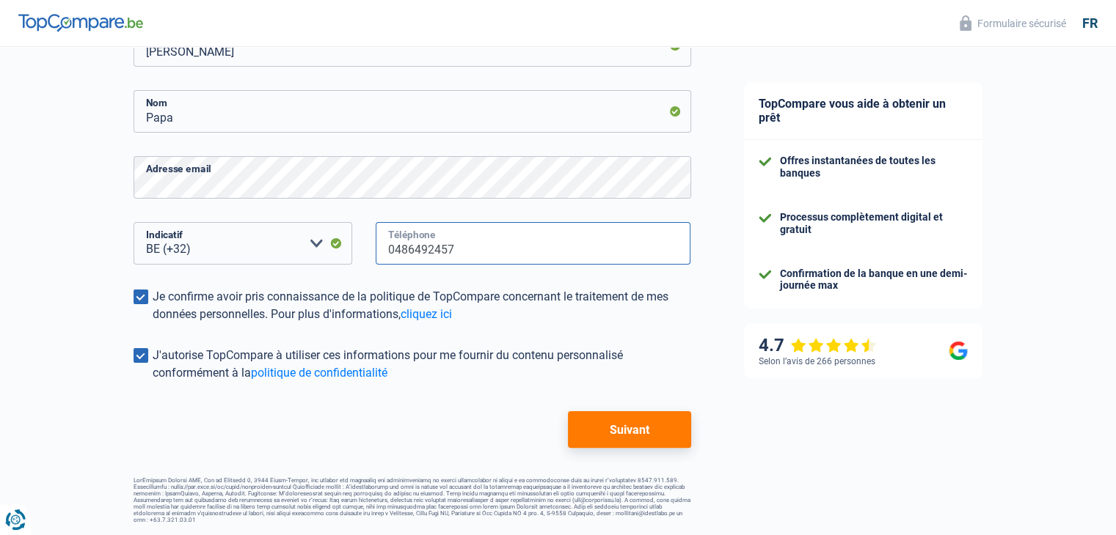
type input "0486492457"
click at [634, 426] on button "Suivant" at bounding box center [629, 429] width 122 height 37
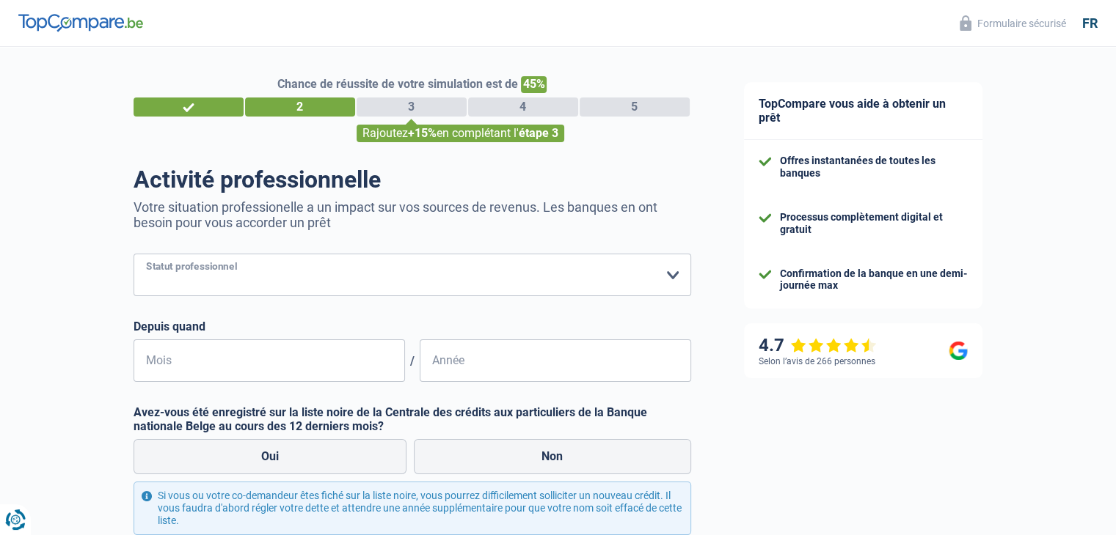
click at [266, 272] on select "Ouvrier Employé privé Employé public Invalide Indépendant Pensionné Chômeur Mut…" at bounding box center [411, 275] width 557 height 43
select select "independent"
click at [133, 255] on select "Ouvrier Employé privé Employé public Invalide Indépendant Pensionné Chômeur Mut…" at bounding box center [411, 275] width 557 height 43
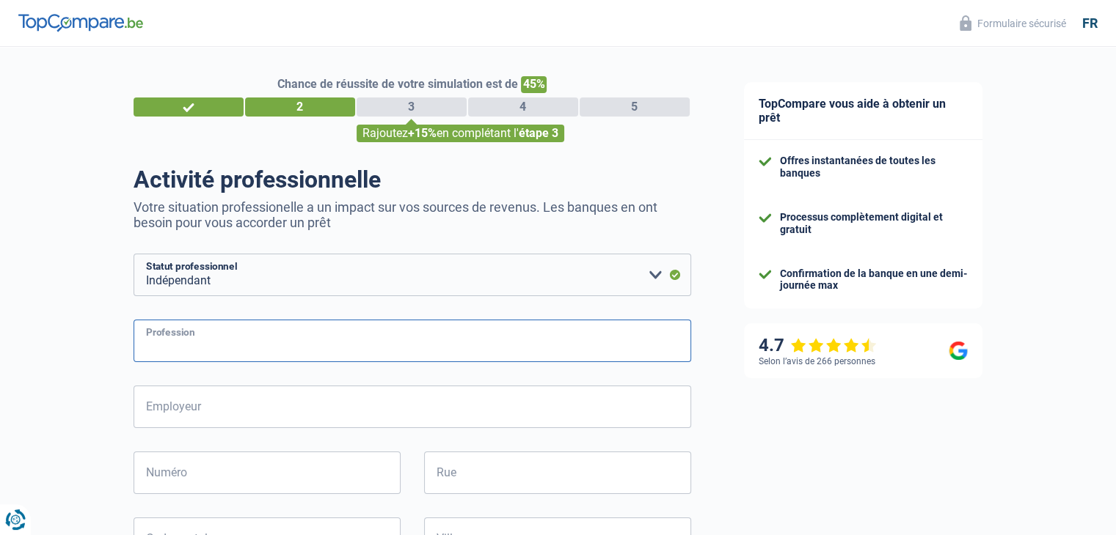
click at [214, 352] on input "Profession" at bounding box center [411, 341] width 557 height 43
click at [188, 418] on input "Employeur" at bounding box center [411, 407] width 557 height 43
click at [226, 347] on input "Electricite" at bounding box center [411, 341] width 557 height 43
type input "Electricien"
click at [227, 406] on input "Employeur" at bounding box center [411, 407] width 557 height 43
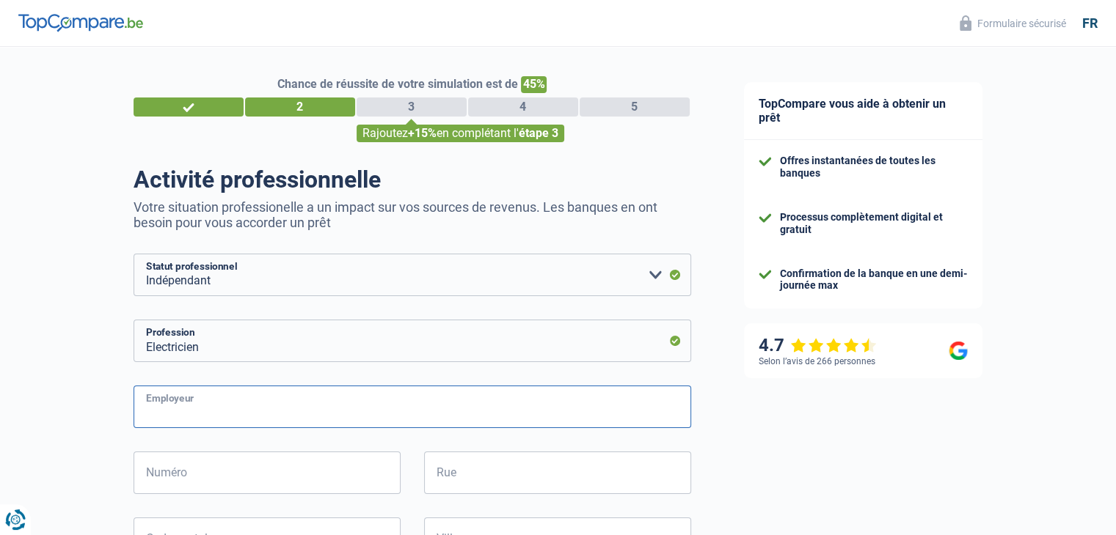
click at [227, 406] on input "Employeur" at bounding box center [411, 407] width 557 height 43
click at [179, 464] on input "Numéro" at bounding box center [266, 473] width 267 height 43
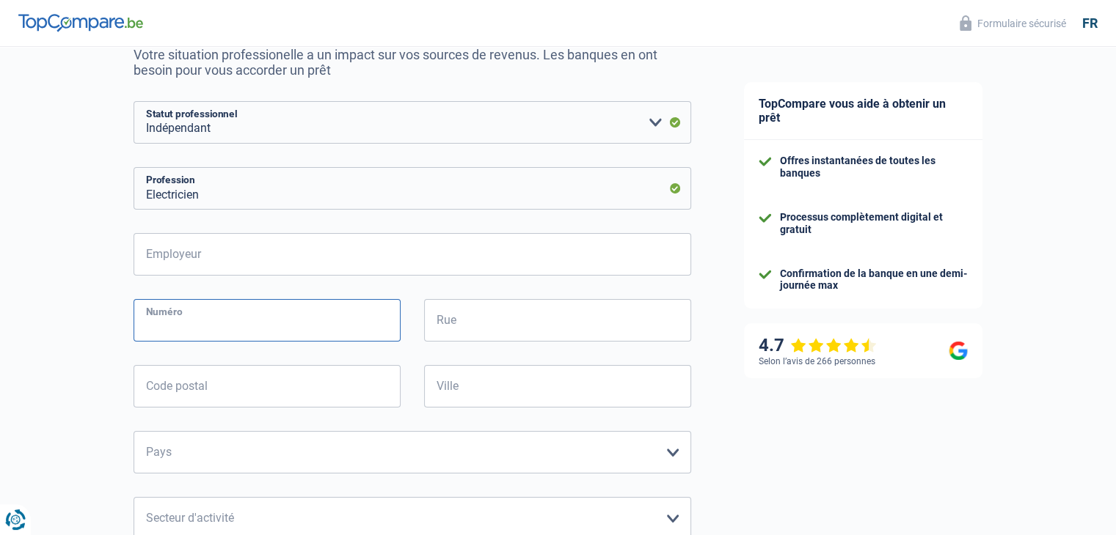
scroll to position [146, 0]
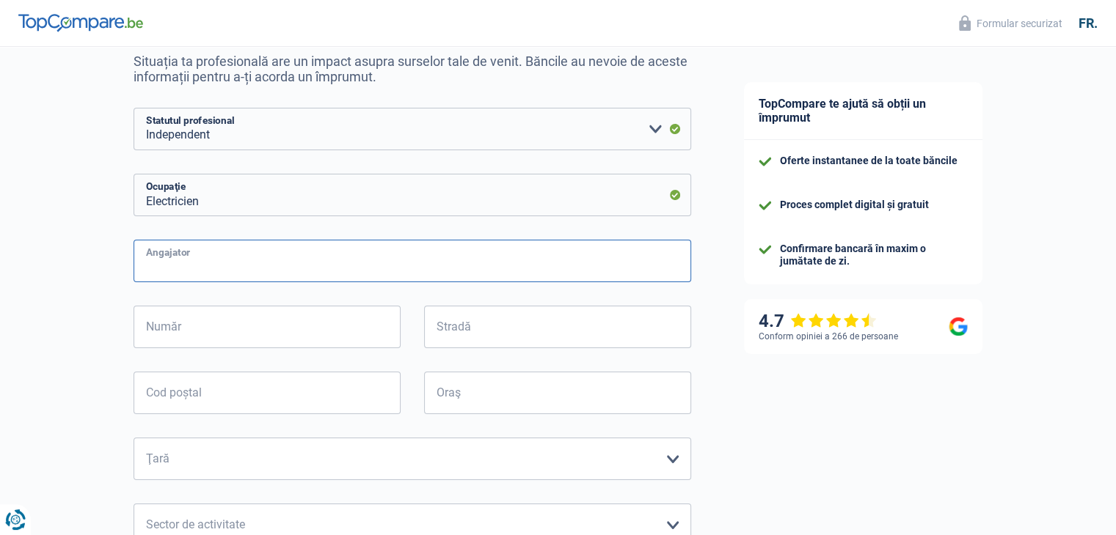
click at [242, 244] on input "Angajator" at bounding box center [411, 261] width 557 height 43
type input "ADY ART"
click at [246, 326] on input "Număr" at bounding box center [266, 327] width 267 height 43
click at [419, 431] on div "Oraş Tous les champs sont obligatoires. Veuillez fournir une réponse plus longue" at bounding box center [557, 405] width 290 height 66
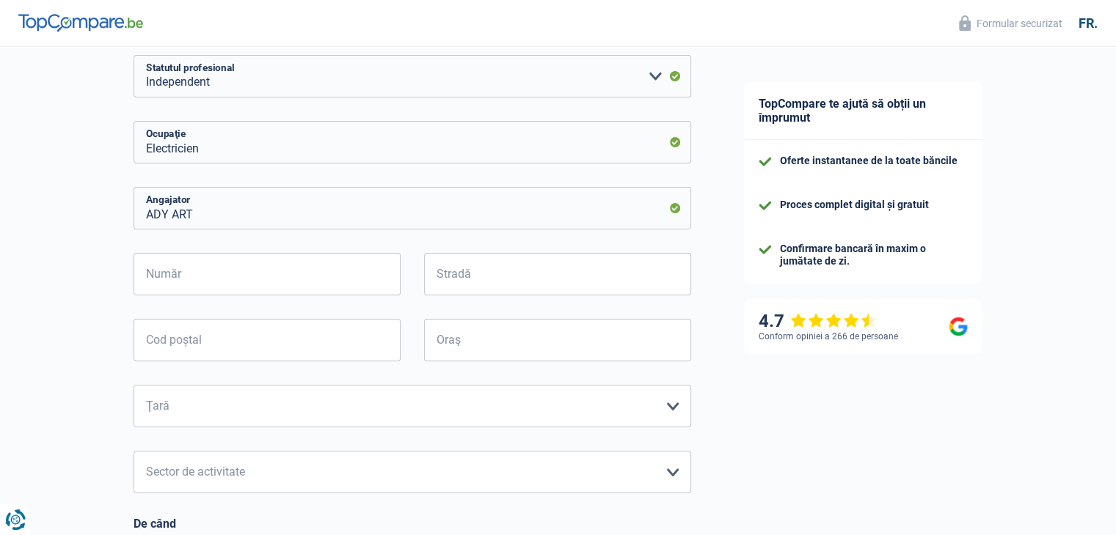
scroll to position [295, 0]
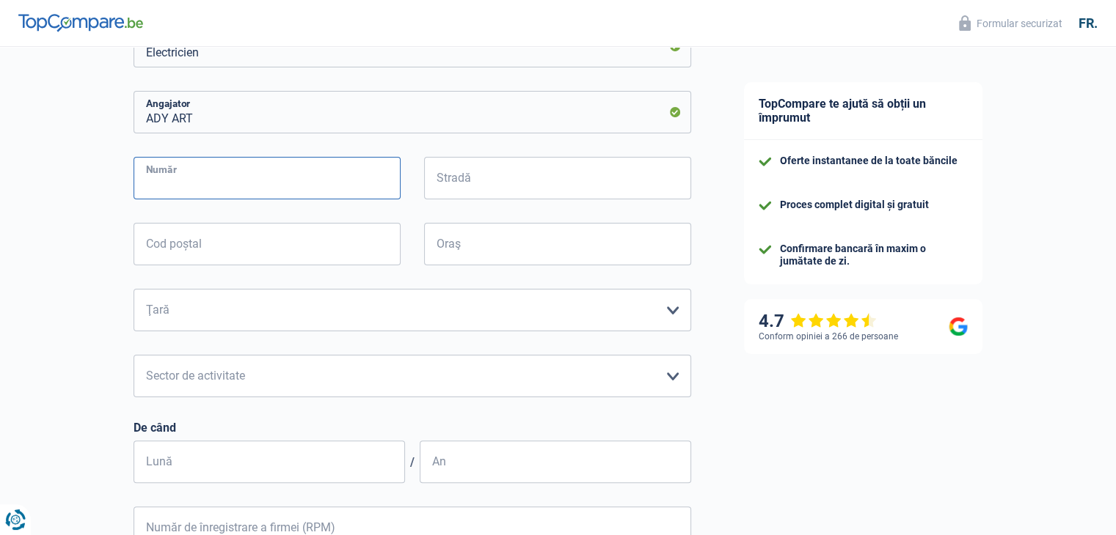
click at [218, 182] on input "Număr" at bounding box center [266, 178] width 267 height 43
type input "21"
click at [505, 179] on input "Stradă" at bounding box center [557, 178] width 267 height 43
type input "[GEOGRAPHIC_DATA]"
click at [267, 252] on input "Cod poștal" at bounding box center [266, 244] width 267 height 43
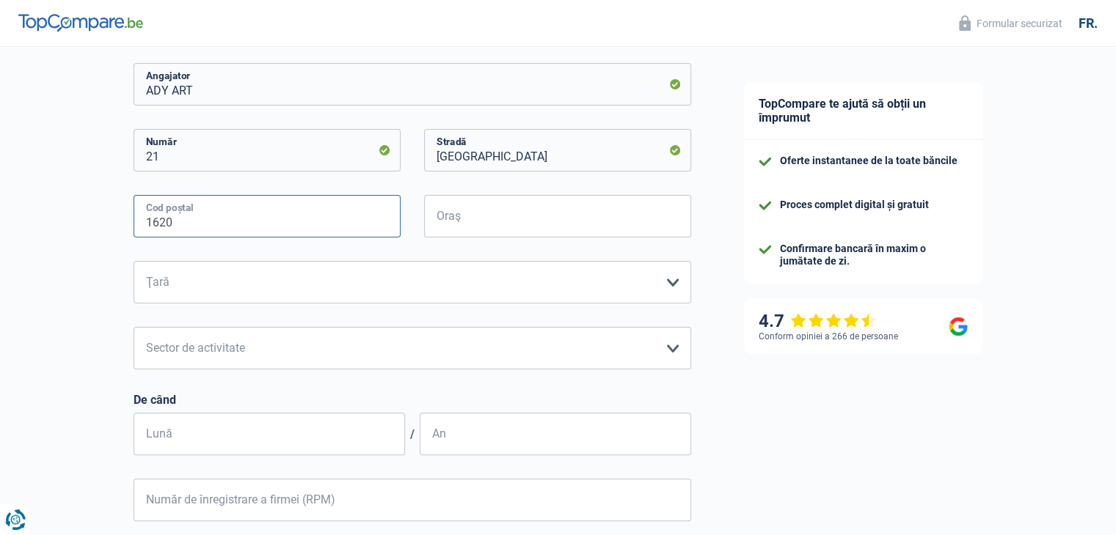
scroll to position [323, 0]
type input "1620"
click at [505, 215] on input "Oraş" at bounding box center [557, 216] width 267 height 43
type input "B"
type input "Drogenbos"
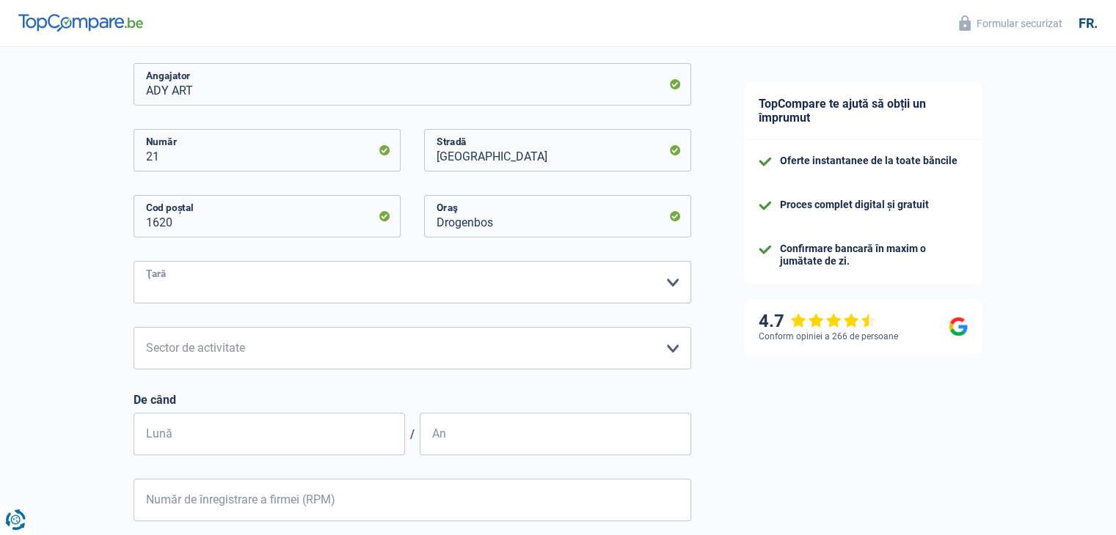
click at [346, 284] on select "Belgia Luxemburg Veuillez sélectionner une option" at bounding box center [411, 282] width 557 height 43
select select "BE"
click at [133, 261] on select "Belgia Luxemburg Veuillez sélectionner une option" at bounding box center [411, 282] width 557 height 43
click at [264, 351] on select "Agricultură/Pescuit Industrie Horeca Curier/Fitness/Taxi Construcții Bănci/Asig…" at bounding box center [411, 348] width 557 height 43
click at [133, 327] on select "Agricultură/Pescuit Industrie Horeca Curier/Fitness/Taxi Construcții Bănci/Asig…" at bounding box center [411, 348] width 557 height 43
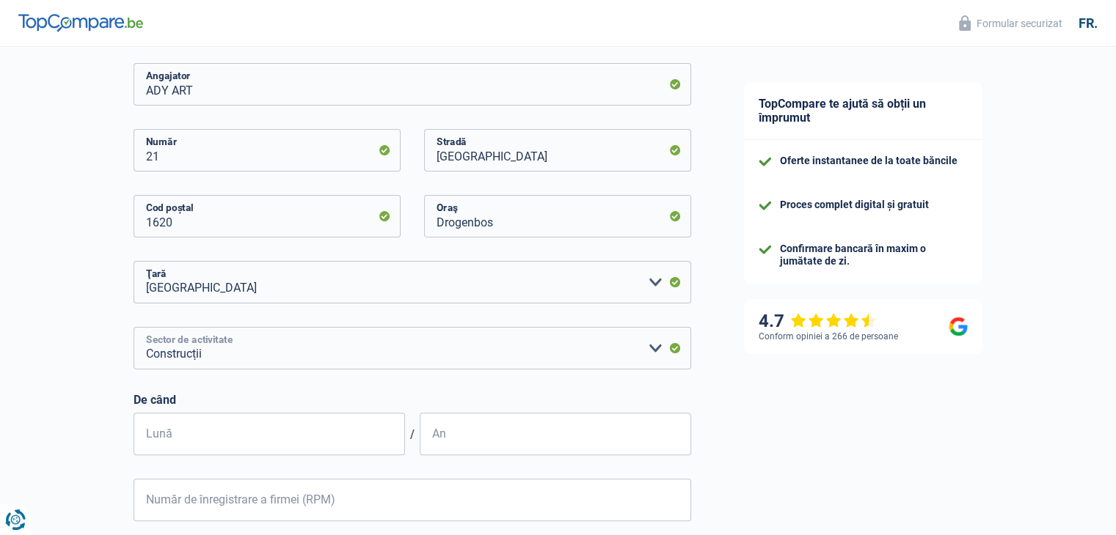
click at [250, 347] on select "Agricultură/Pescuit Industrie Horeca Curier/Fitness/Taxi Construcții Bănci/Asig…" at bounding box center [411, 348] width 557 height 43
click at [133, 327] on select "Agricultură/Pescuit Industrie Horeca Curier/Fitness/Taxi Construcții Bănci/Asig…" at bounding box center [411, 348] width 557 height 43
click at [249, 354] on select "Agricultură/Pescuit Industrie Horeca Curier/Fitness/Taxi Construcții Bănci/Asig…" at bounding box center [411, 348] width 557 height 43
select select "smallCompanies"
click at [133, 327] on select "Agricultură/Pescuit Industrie Horeca Curier/Fitness/Taxi Construcții Bănci/Asig…" at bounding box center [411, 348] width 557 height 43
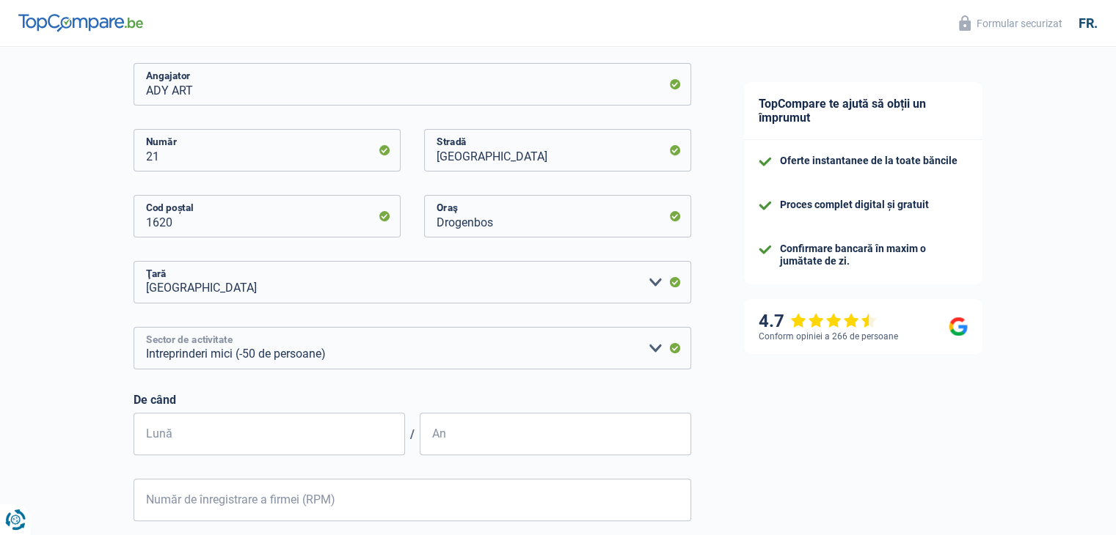
click at [314, 352] on select "Agricultură/Pescuit Industrie Horeca Curier/Fitness/Taxi Construcții Bănci/Asig…" at bounding box center [411, 348] width 557 height 43
click at [133, 327] on select "Agricultură/Pescuit Industrie Horeca Curier/Fitness/Taxi Construcții Bănci/Asig…" at bounding box center [411, 348] width 557 height 43
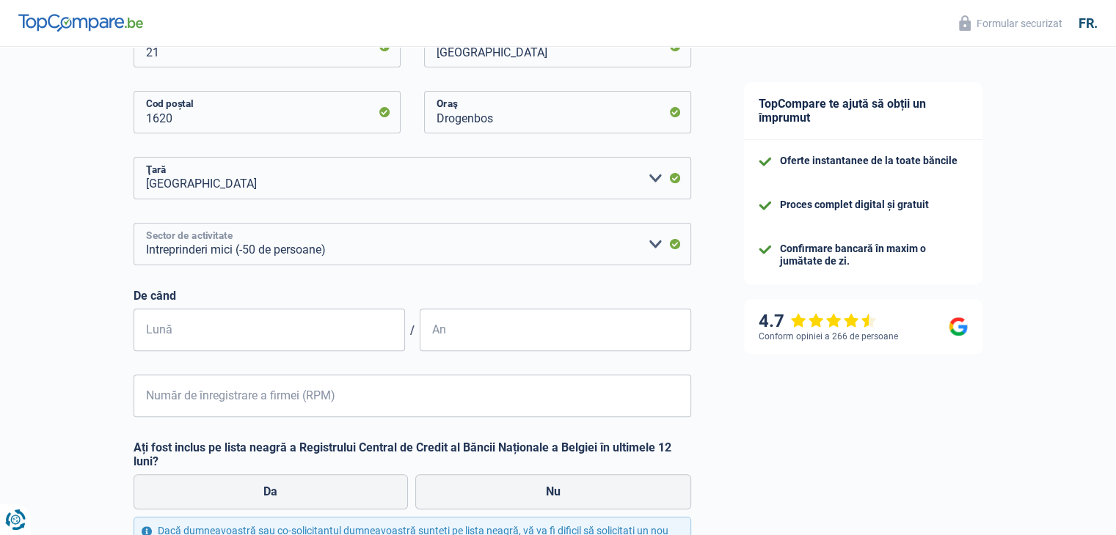
scroll to position [439, 0]
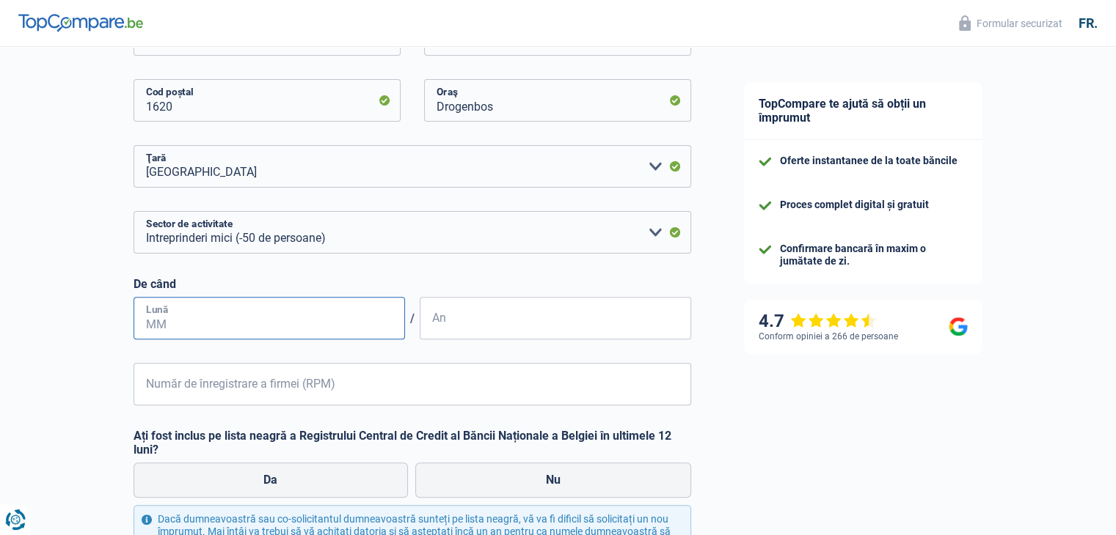
click at [200, 323] on input "Lună" at bounding box center [268, 318] width 271 height 43
type input "03"
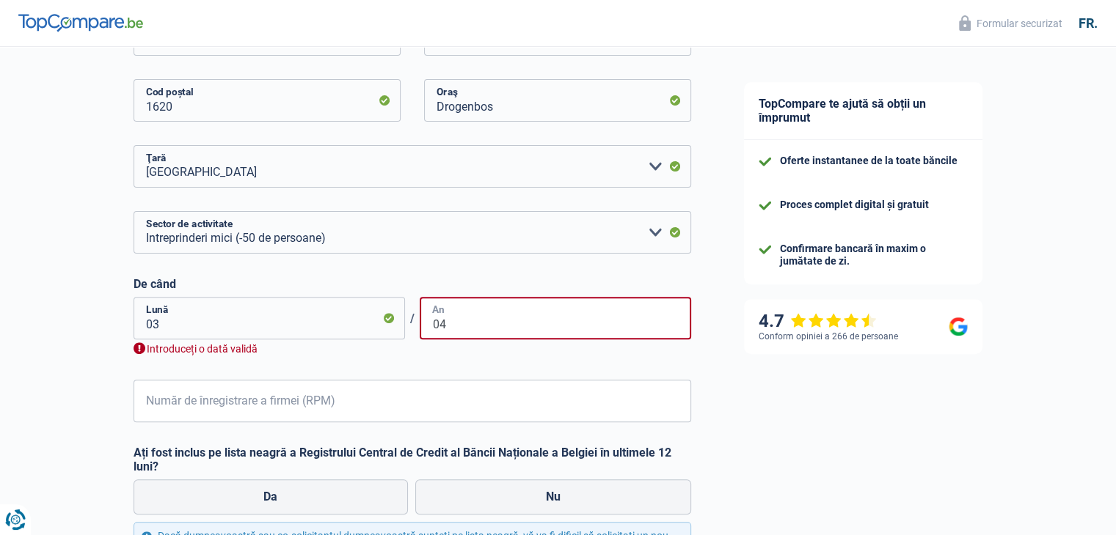
type input "0"
click at [179, 317] on input "03" at bounding box center [268, 318] width 271 height 43
click at [249, 359] on div "ADY ART Angajator [GEOGRAPHIC_DATA] 1620 Cod poștal Drogenbos Oraş [GEOGRAPHIC_…" at bounding box center [411, 184] width 557 height 475
click at [491, 307] on input "An" at bounding box center [555, 318] width 271 height 43
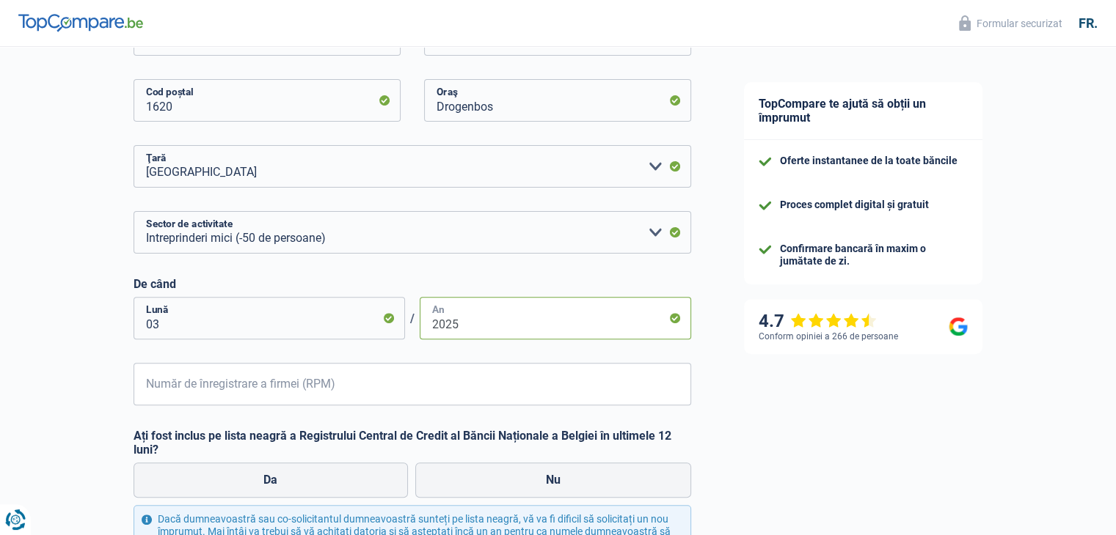
type input "2025"
click at [284, 379] on input "Număr de înregistrare a firmei (RPM)" at bounding box center [411, 384] width 557 height 43
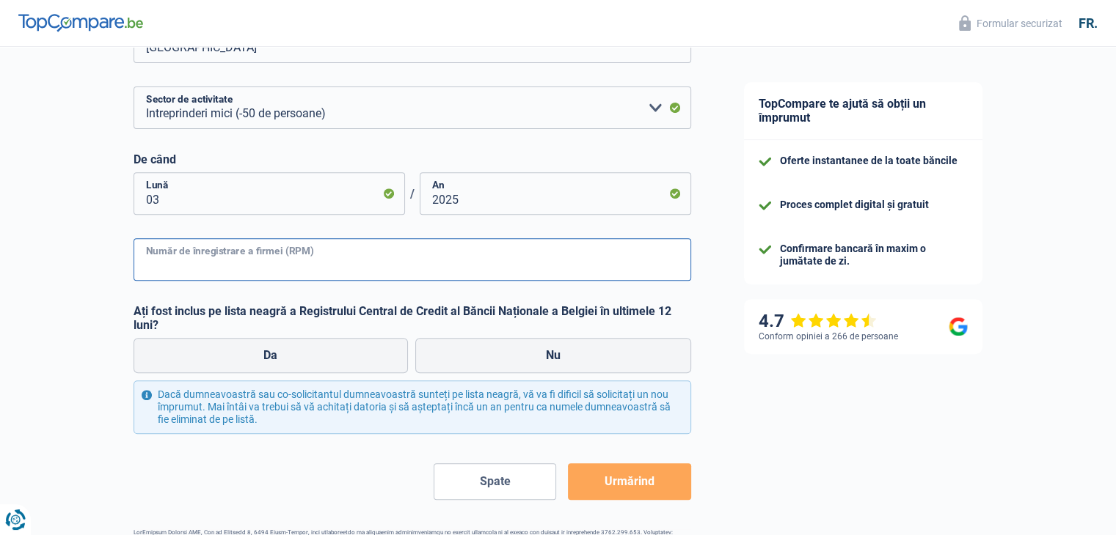
scroll to position [565, 0]
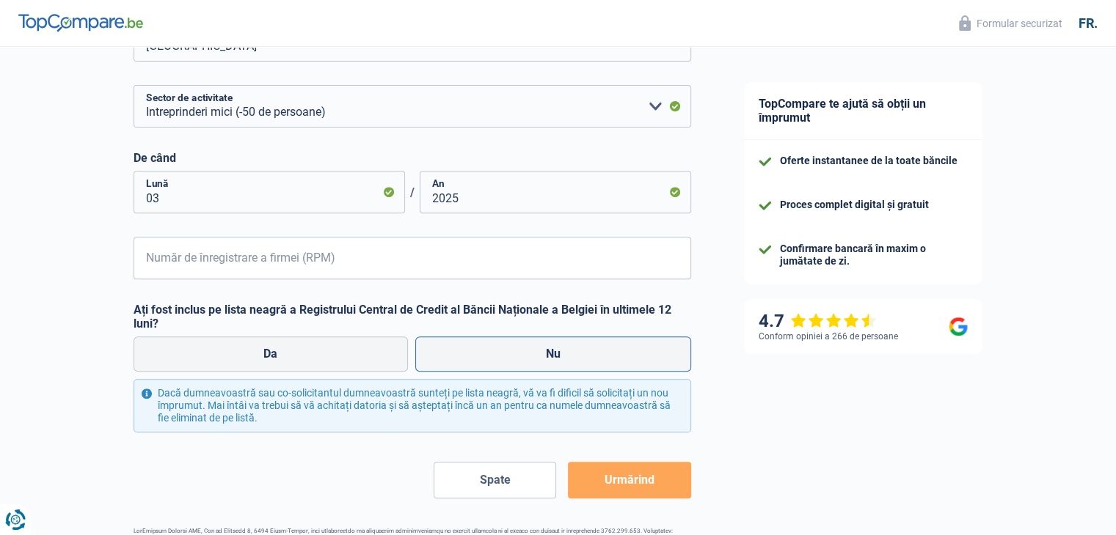
click at [600, 348] on label "Nu" at bounding box center [553, 354] width 276 height 35
click at [600, 348] on input "Nu" at bounding box center [553, 354] width 276 height 35
radio input "true"
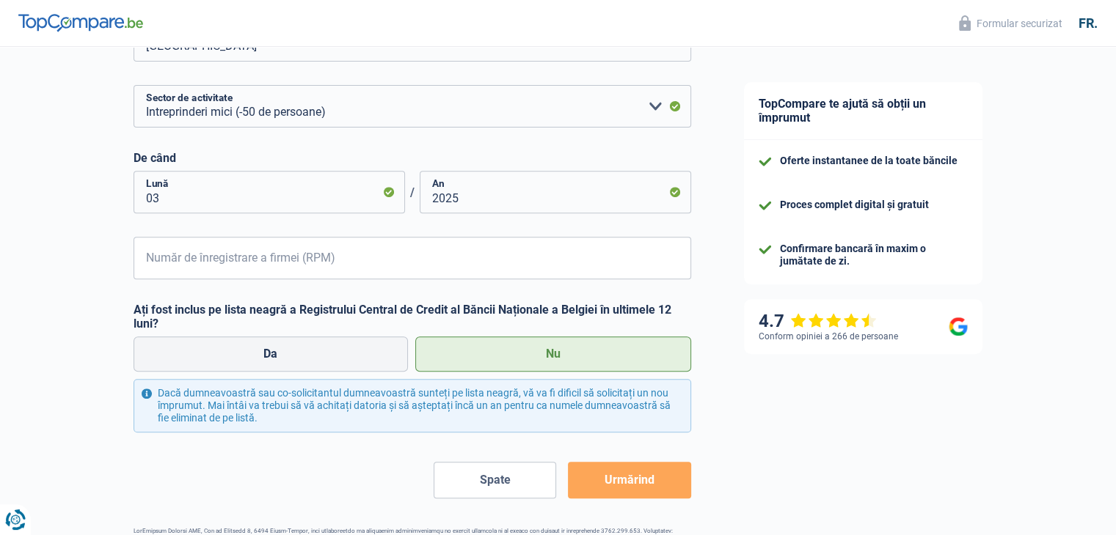
click at [641, 473] on button "Urmărind" at bounding box center [629, 480] width 122 height 37
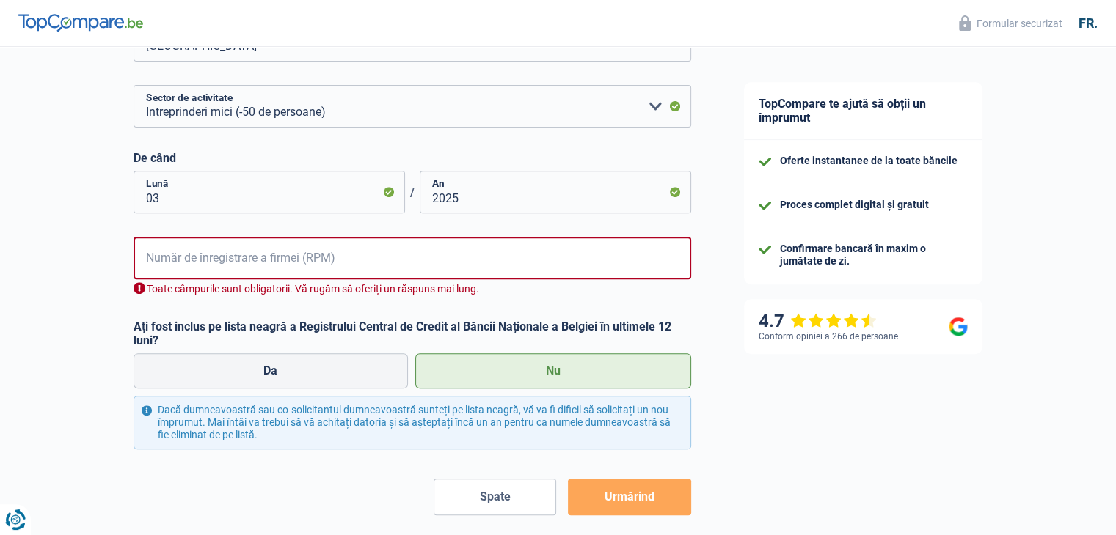
scroll to position [616, 0]
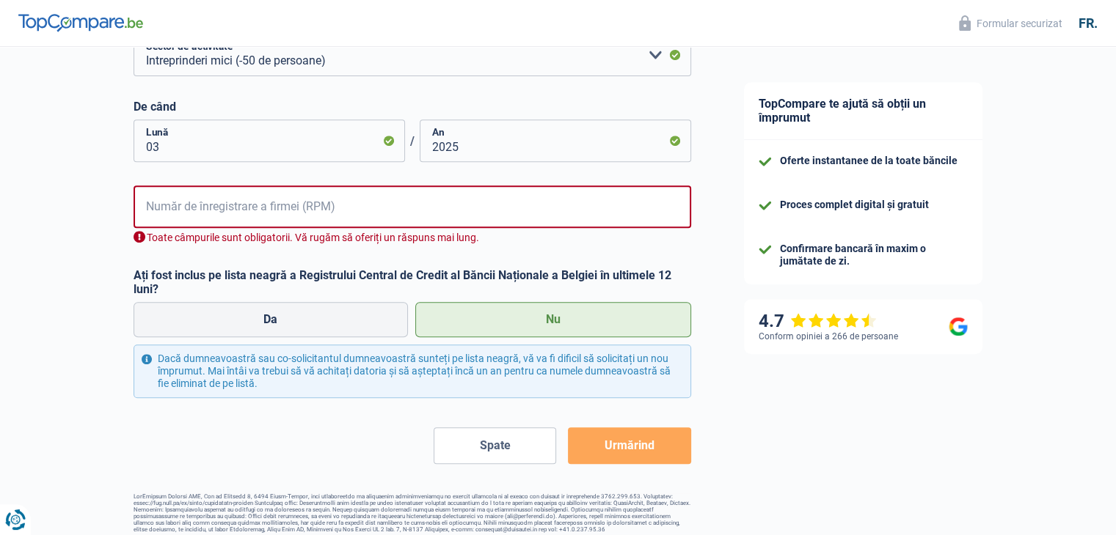
click at [363, 165] on div "ADY ART Angajator [GEOGRAPHIC_DATA] 1620 Cod poștal Drogenbos Oraş [GEOGRAPHIC_…" at bounding box center [411, 7] width 557 height 475
click at [519, 95] on div "ADY ART Angajator [GEOGRAPHIC_DATA] 1620 Cod poștal Drogenbos Oraş [GEOGRAPHIC_…" at bounding box center [411, 7] width 557 height 475
click at [332, 194] on input "Număr de înregistrare a firmei (RPM)" at bounding box center [411, 207] width 557 height 43
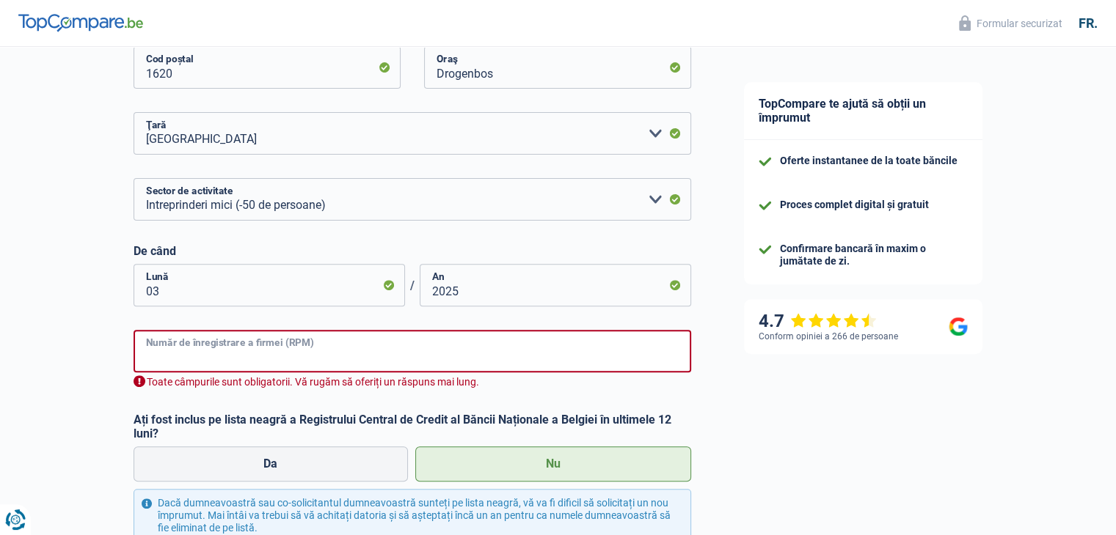
scroll to position [472, 0]
click at [197, 347] on input "Număr de înregistrare a firmei (RPM)" at bounding box center [411, 350] width 557 height 43
type input "0"
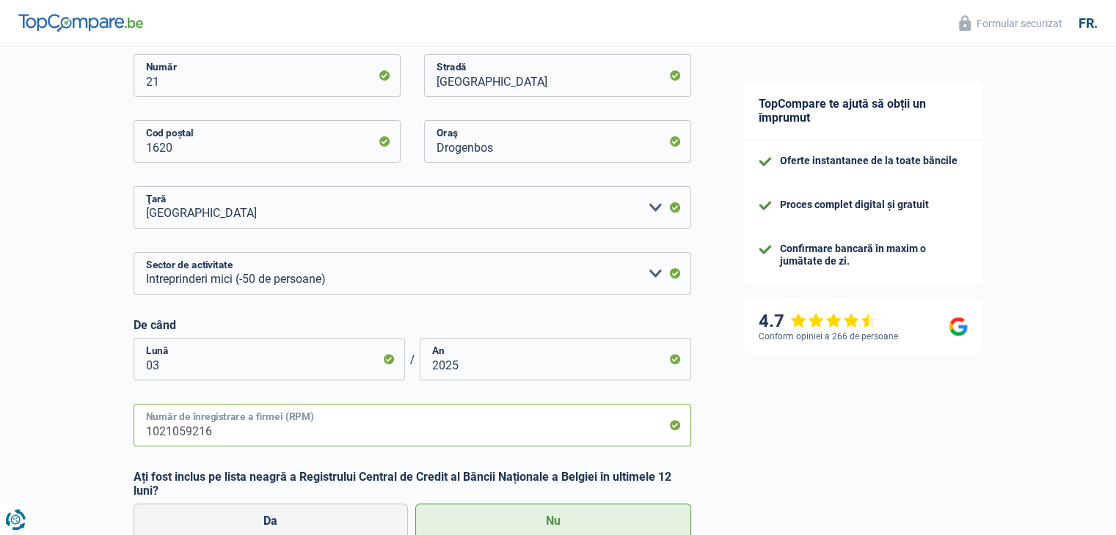
scroll to position [399, 0]
click at [256, 427] on input "1021059216" at bounding box center [411, 424] width 557 height 43
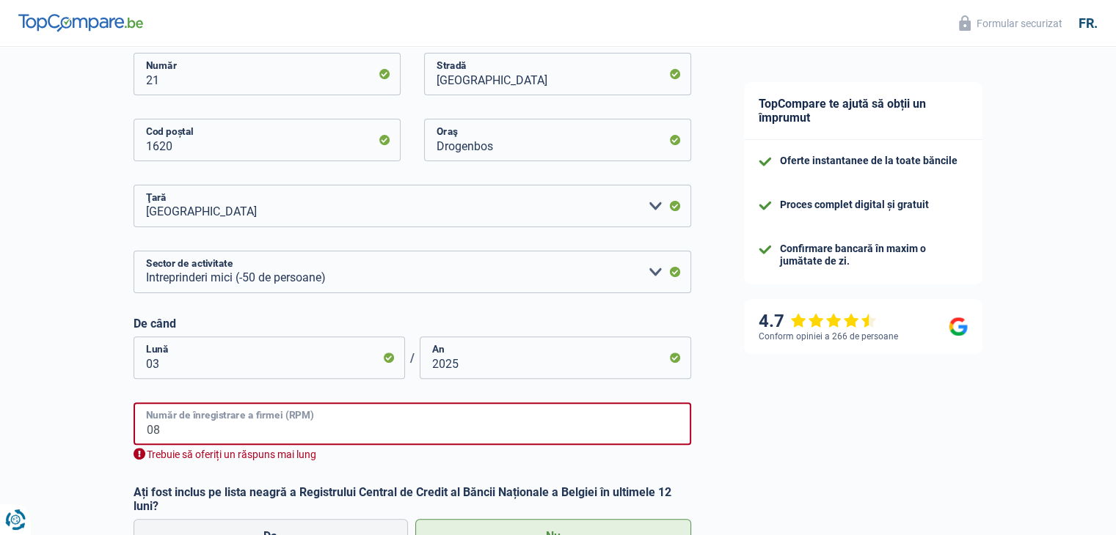
type input "0"
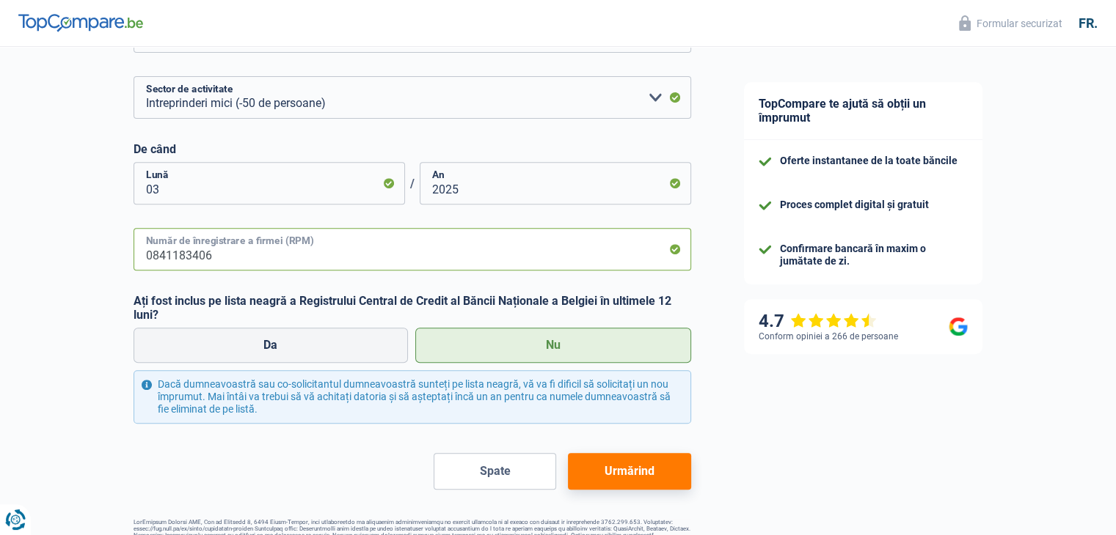
scroll to position [616, 0]
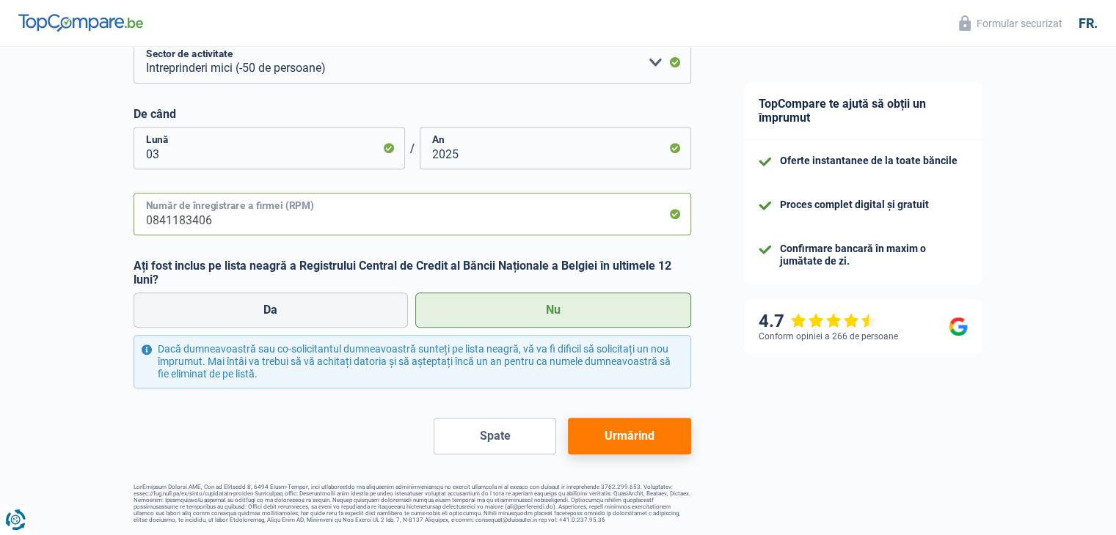
type input "0841183406"
click at [680, 422] on button "Urmărind" at bounding box center [629, 436] width 122 height 37
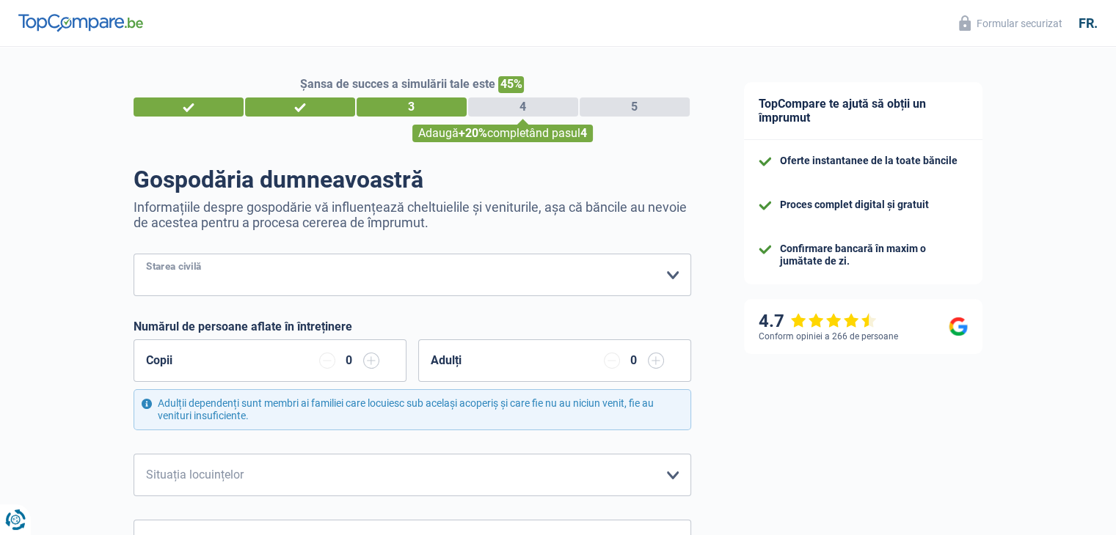
click at [208, 288] on select "Burlac Mireasă) Concubin legal Divorțată) Văduv Separați (de fapt) Vă rugăm să …" at bounding box center [411, 275] width 557 height 43
select select "single"
click at [133, 255] on select "Burlac Mireasă) Concubin legal Divorțată) Văduv Separați (de fapt) Vă rugăm să …" at bounding box center [411, 275] width 557 height 43
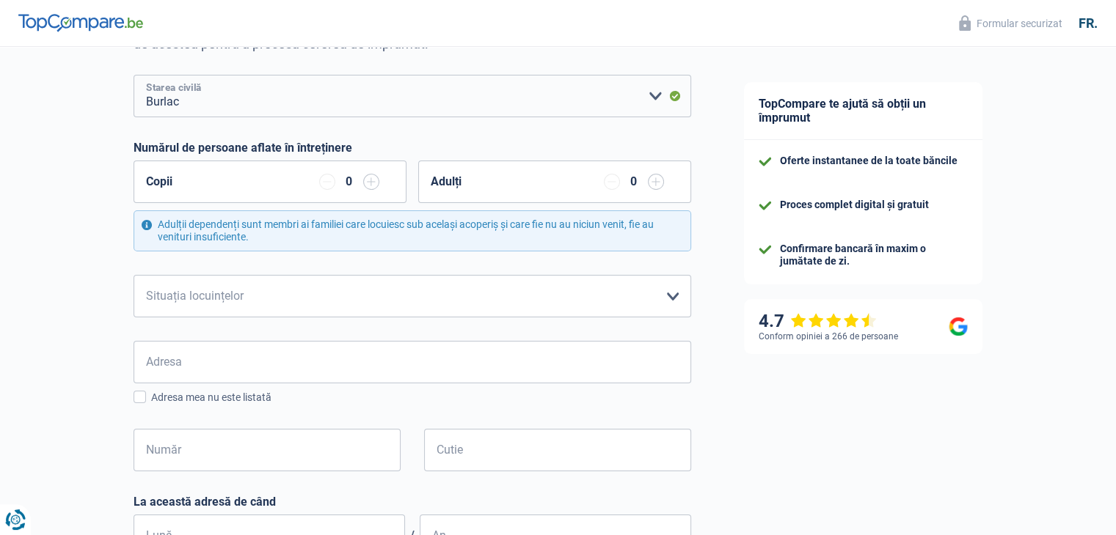
scroll to position [179, 0]
click at [296, 298] on select "Chiriaş Proprietar cu ipotecă Proprietar de casă fără ipotecă Statul cu familia…" at bounding box center [411, 296] width 557 height 43
select select "rents"
click at [133, 275] on select "Chiriaş Proprietar cu ipotecă Proprietar de casă fără ipotecă Statul cu familia…" at bounding box center [411, 296] width 557 height 43
click at [138, 396] on span at bounding box center [139, 397] width 12 height 12
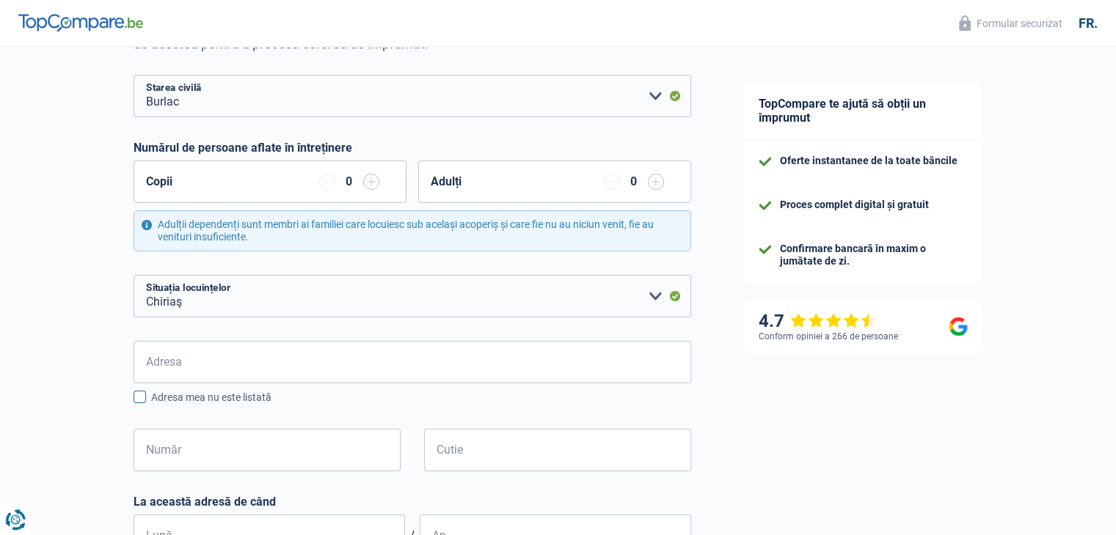
click at [151, 406] on input "Adresa mea nu este listată" at bounding box center [151, 406] width 0 height 0
click at [566, 291] on select "Chiriaş Proprietar cu ipotecă Proprietar de casă fără ipotecă Statul cu familia…" at bounding box center [411, 296] width 557 height 43
click at [133, 275] on select "Chiriaş Proprietar cu ipotecă Proprietar de casă fără ipotecă Statul cu familia…" at bounding box center [411, 296] width 557 height 43
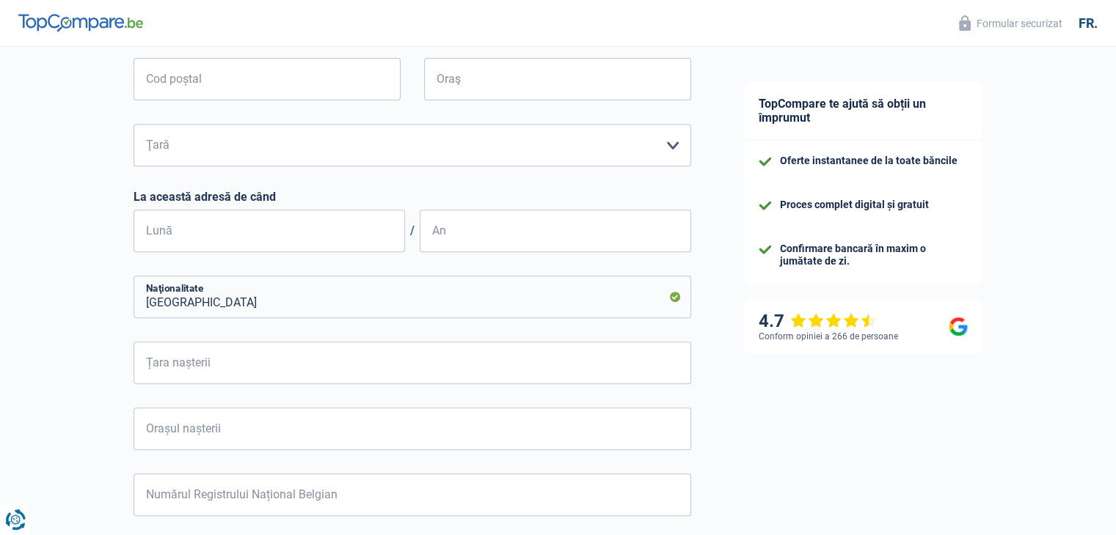
scroll to position [593, 0]
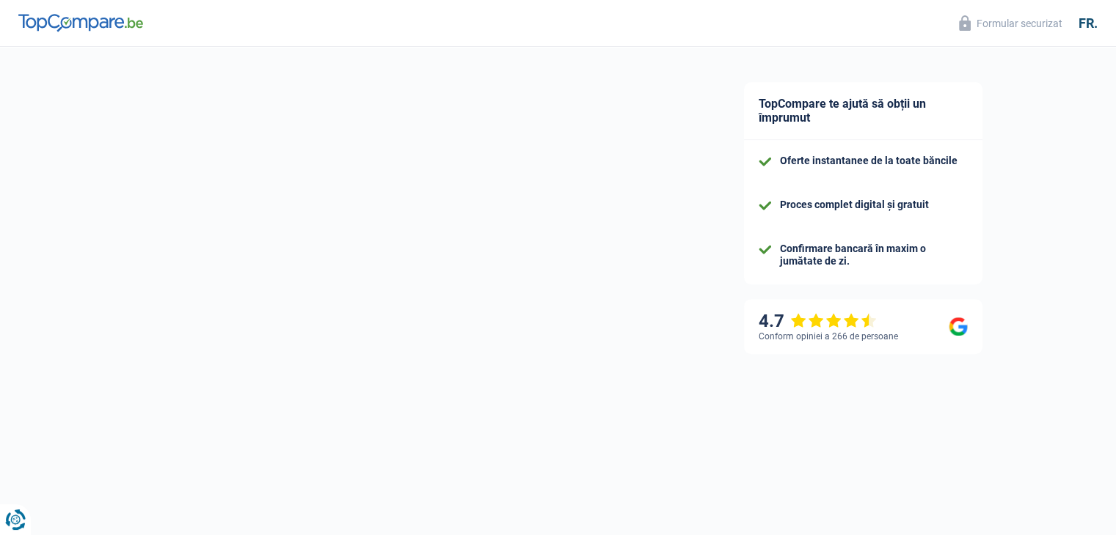
select select "independent"
select select "BE"
select select "smallCompanies"
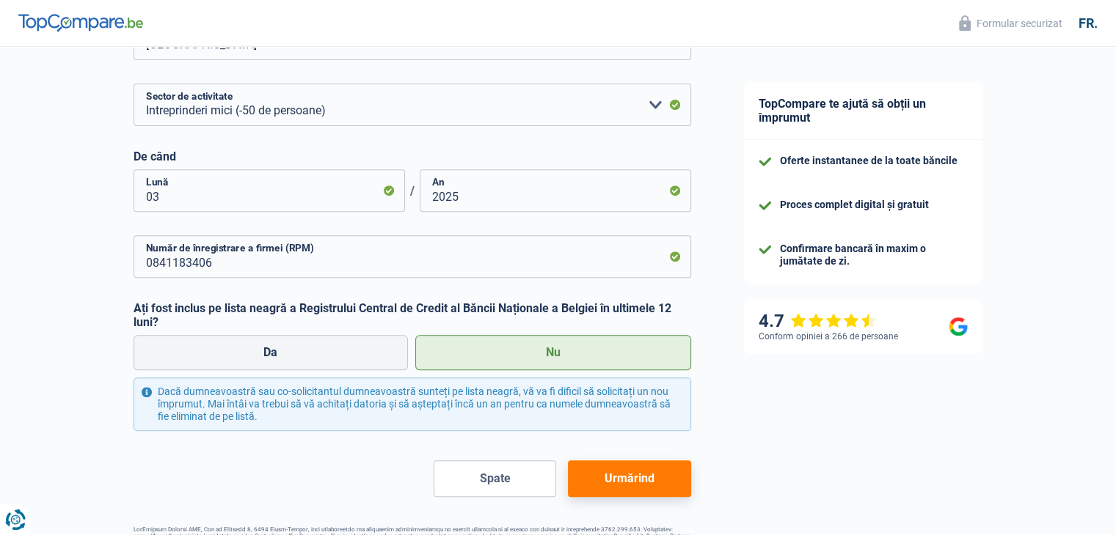
scroll to position [616, 0]
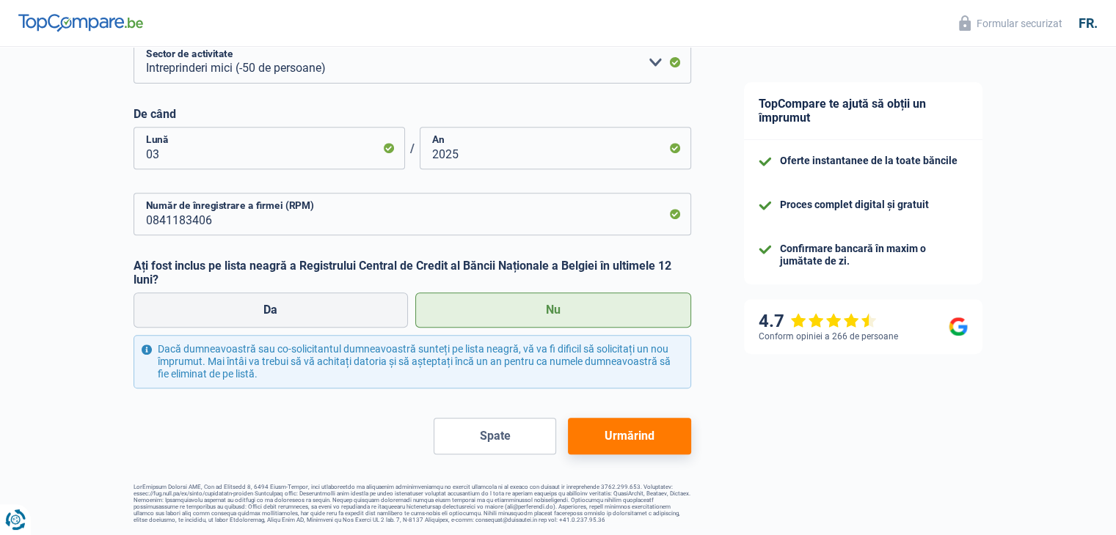
click at [607, 439] on button "Urmărind" at bounding box center [629, 436] width 122 height 37
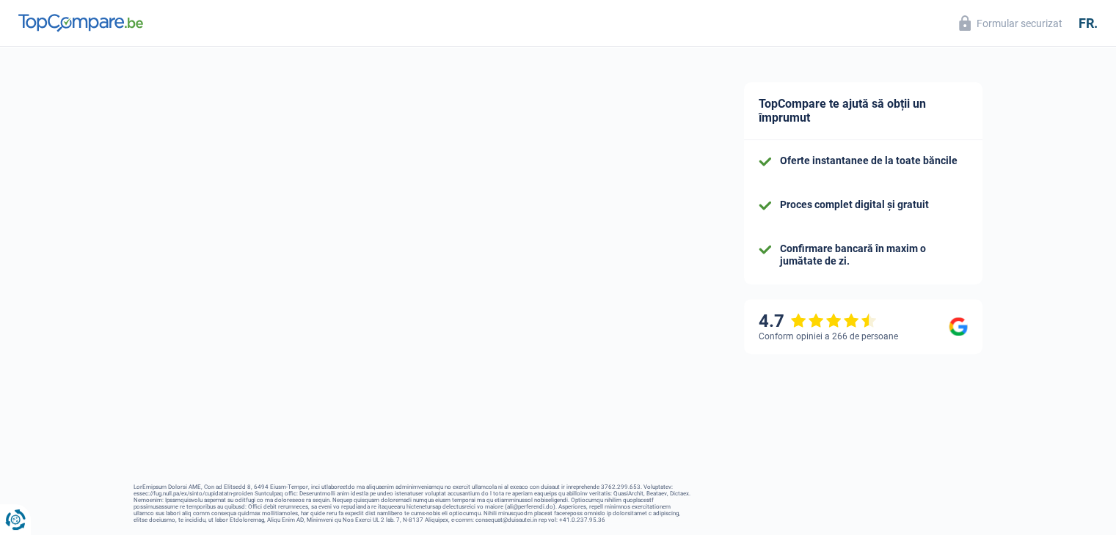
select select "single"
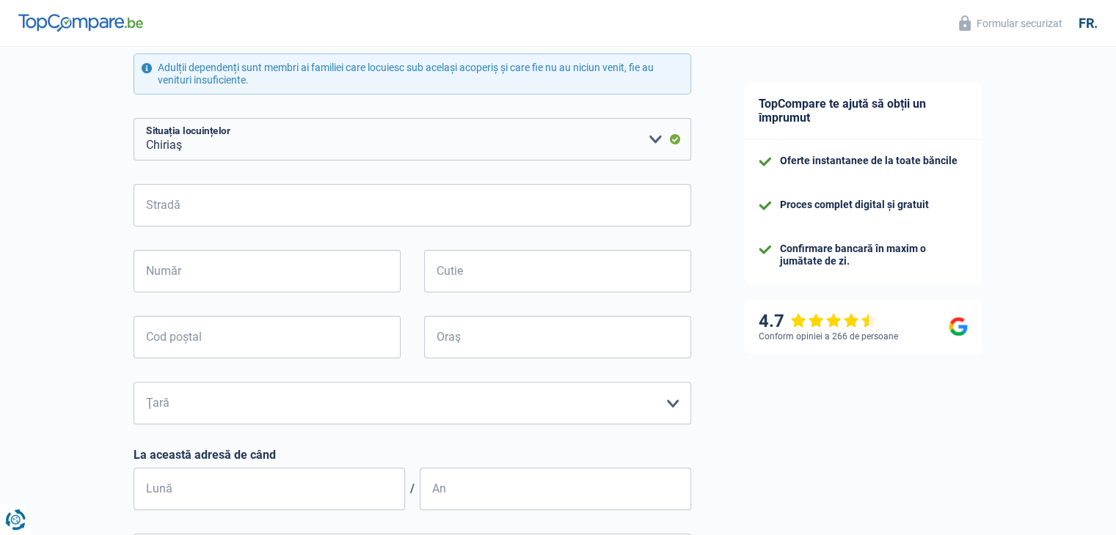
scroll to position [337, 0]
click at [342, 174] on form "Burlac Mireasă) Concubin legal Divorțată) Văduv Separați (de fapt) Vă rugăm să …" at bounding box center [411, 377] width 557 height 923
click at [354, 153] on select "Chiriaş Proprietar cu ipotecă Proprietar de casă fără ipotecă Statul cu familia…" at bounding box center [411, 138] width 557 height 43
click at [133, 117] on select "Chiriaş Proprietar cu ipotecă Proprietar de casă fără ipotecă Statul cu familia…" at bounding box center [411, 138] width 557 height 43
click at [291, 144] on select "Chiriaş Proprietar cu ipotecă Proprietar de casă fără ipotecă Statul cu familia…" at bounding box center [411, 138] width 557 height 43
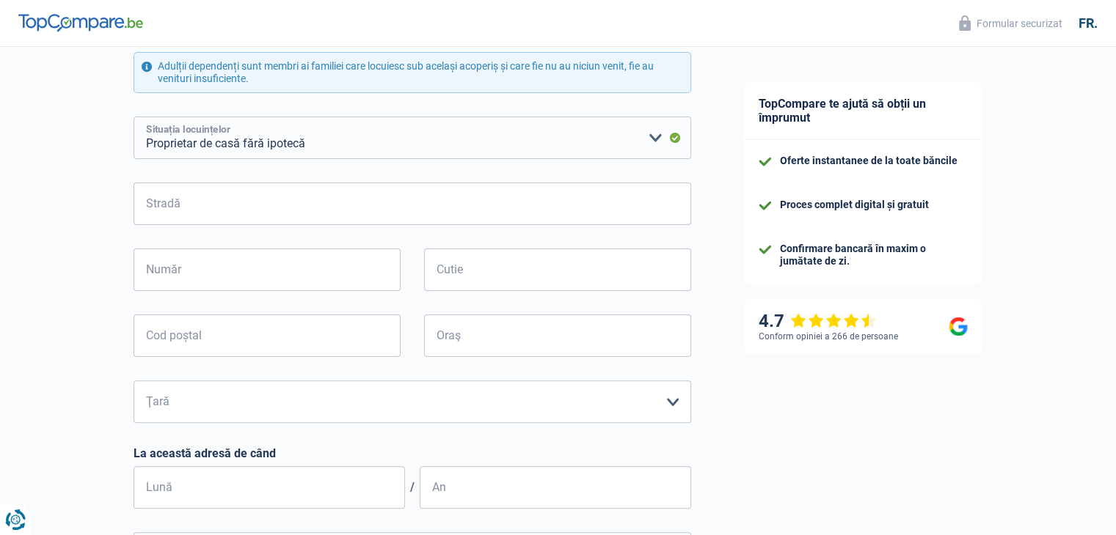
click at [133, 117] on select "Chiriaş Proprietar cu ipotecă Proprietar de casă fără ipotecă Statul cu familia…" at bounding box center [411, 138] width 557 height 43
click at [422, 133] on select "Chiriaş Proprietar cu ipotecă Proprietar de casă fără ipotecă Statul cu familia…" at bounding box center [411, 138] width 557 height 43
select select "rents"
click at [133, 117] on select "Chiriaş Proprietar cu ipotecă Proprietar de casă fără ipotecă Statul cu familia…" at bounding box center [411, 138] width 557 height 43
click at [153, 218] on input "Stradă" at bounding box center [411, 204] width 557 height 43
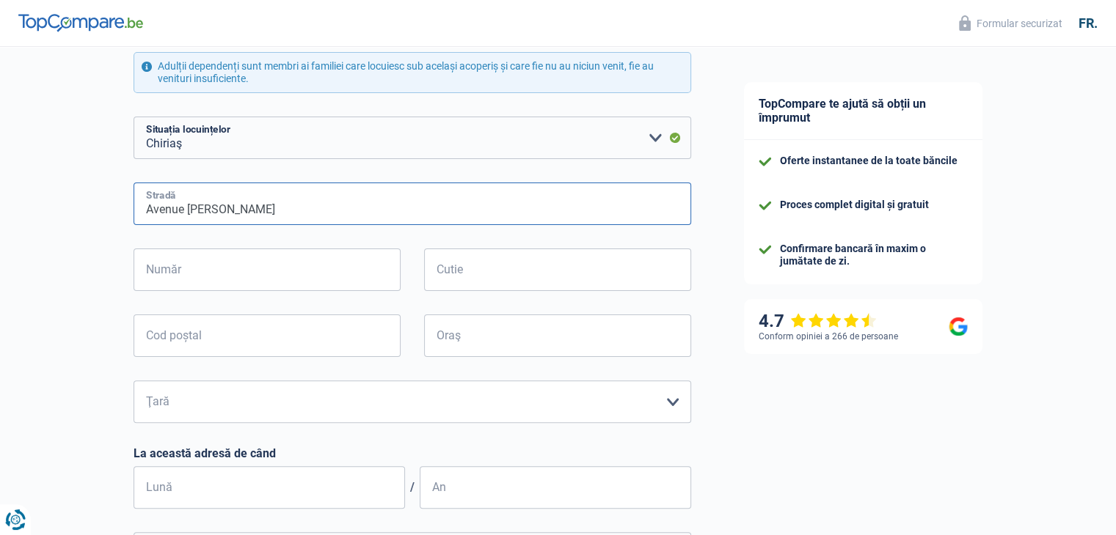
type input "Avenue [PERSON_NAME]"
click at [257, 277] on input "Număr" at bounding box center [266, 270] width 267 height 43
type input "81"
click at [524, 269] on input "Cutie" at bounding box center [557, 270] width 267 height 43
type input "1"
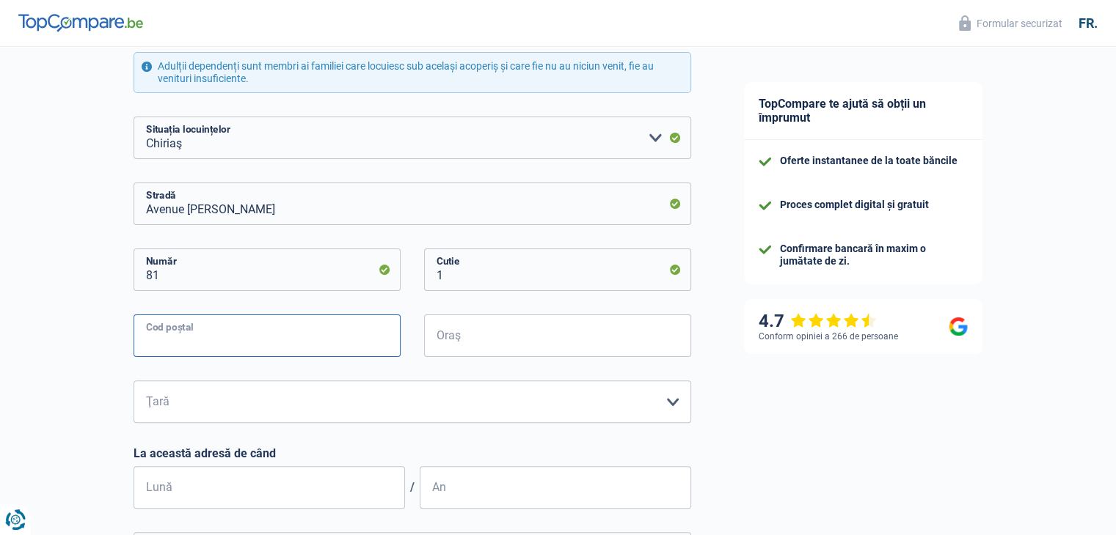
click at [173, 337] on input "Cod poștal" at bounding box center [266, 336] width 267 height 43
type input "1080"
type input "[GEOGRAPHIC_DATA]"
click at [211, 345] on input "1080" at bounding box center [266, 336] width 267 height 43
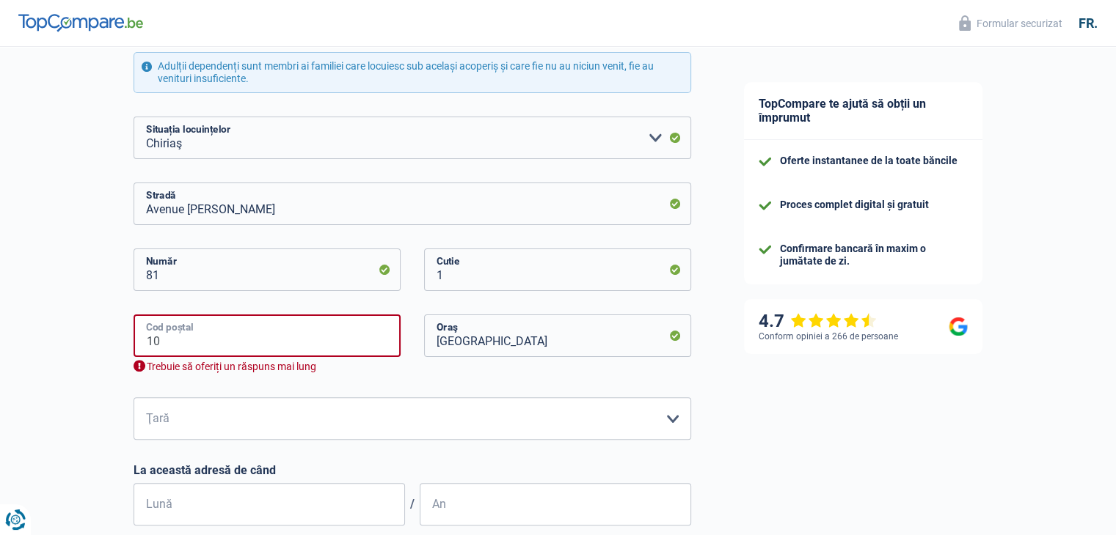
type input "1"
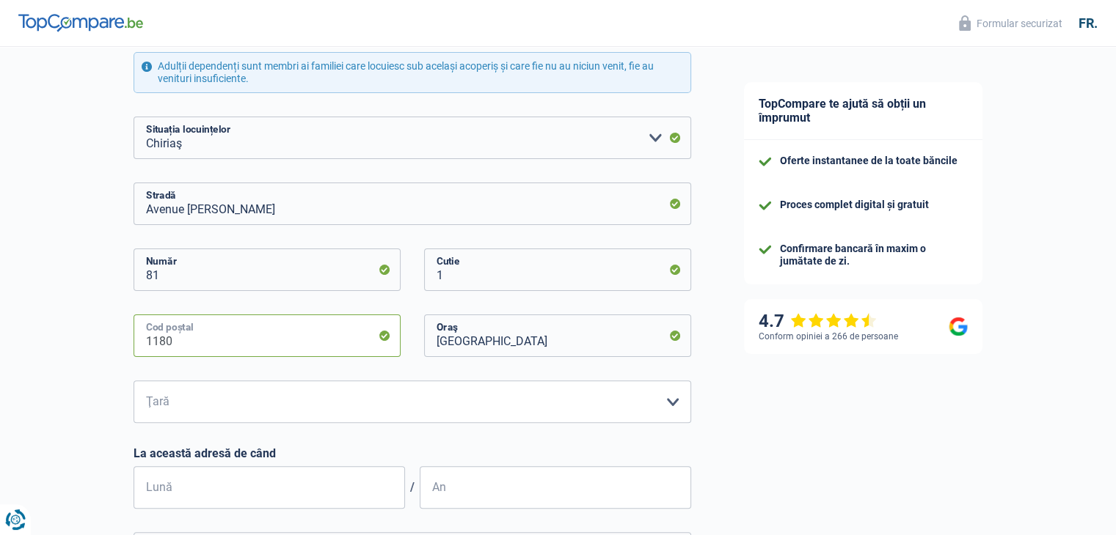
type input "1180"
click at [566, 345] on input "[GEOGRAPHIC_DATA]" at bounding box center [557, 336] width 267 height 43
type input "B"
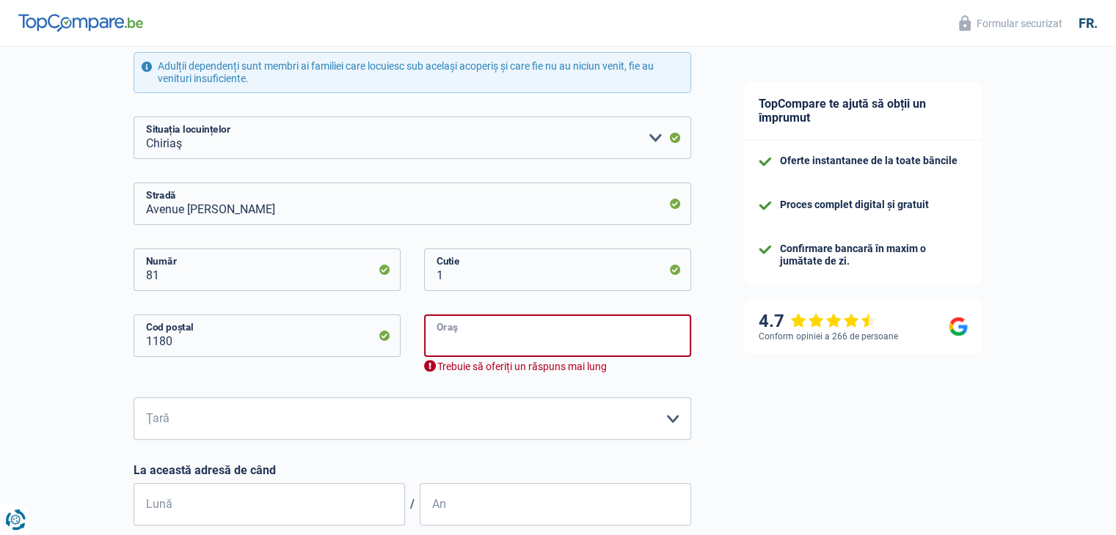
type input "u"
type input "[GEOGRAPHIC_DATA]"
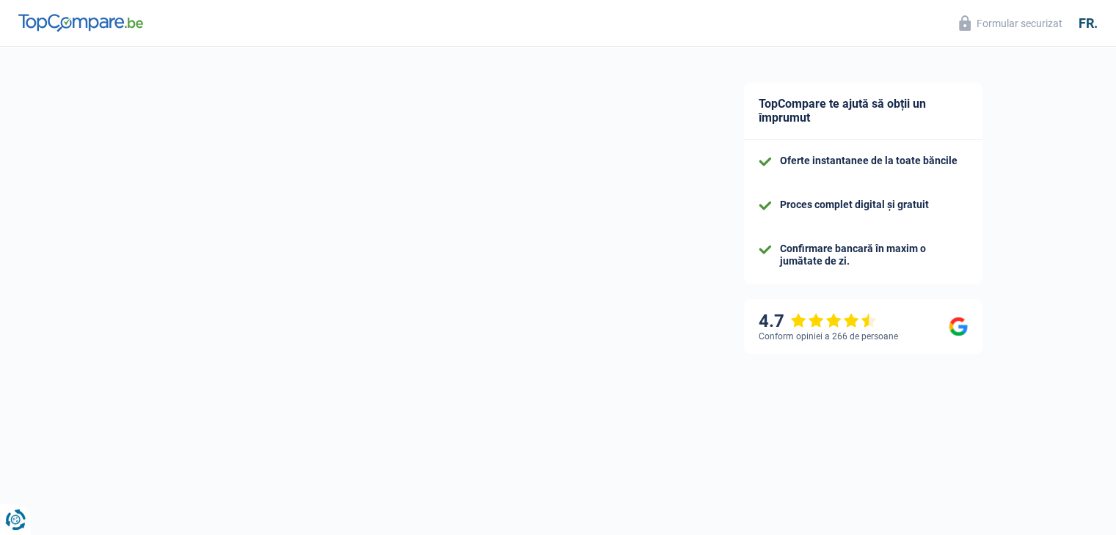
select select "independent"
select select "BE"
select select "smallCompanies"
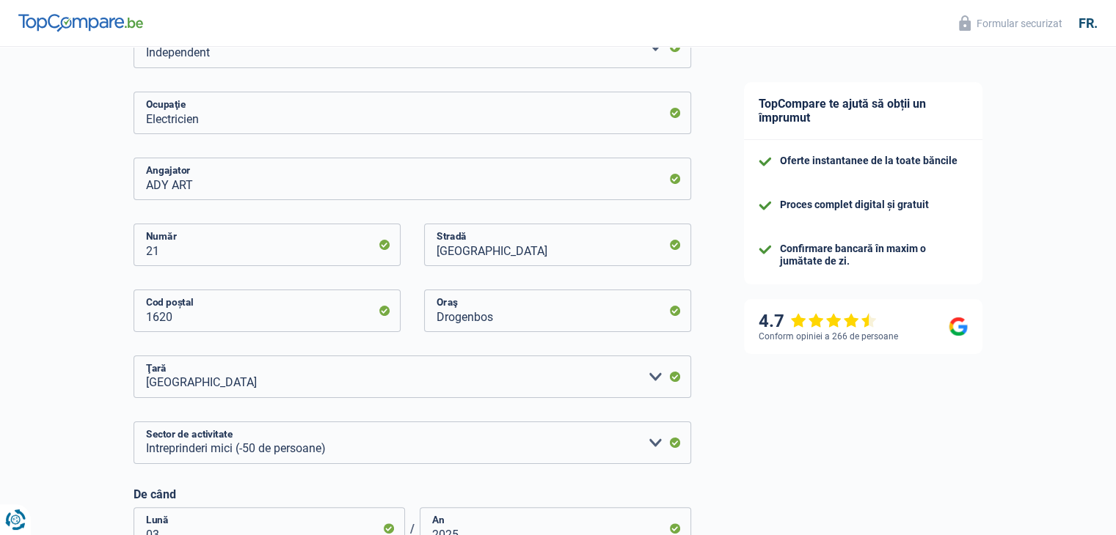
scroll to position [229, 0]
click at [532, 321] on input "Drogenbos" at bounding box center [557, 310] width 267 height 43
type input "D"
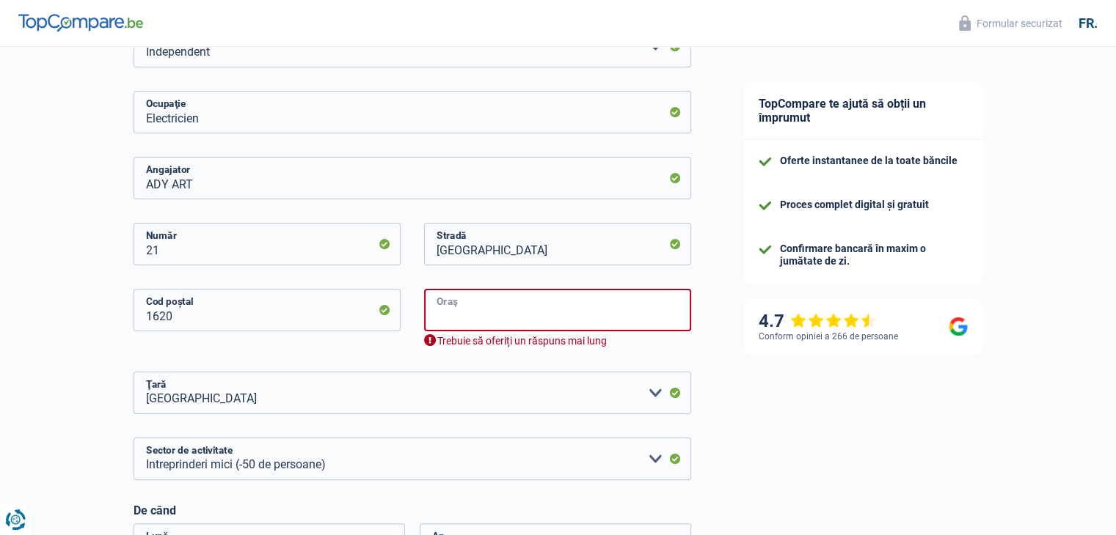
click at [531, 318] on input "Oraş" at bounding box center [557, 310] width 267 height 43
type input "[GEOGRAPHIC_DATA]"
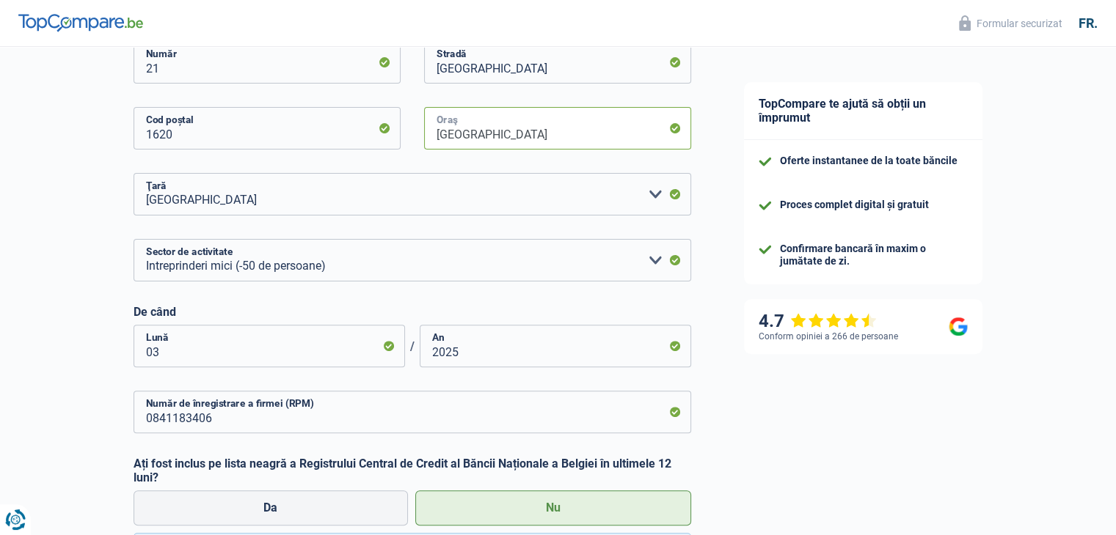
scroll to position [616, 0]
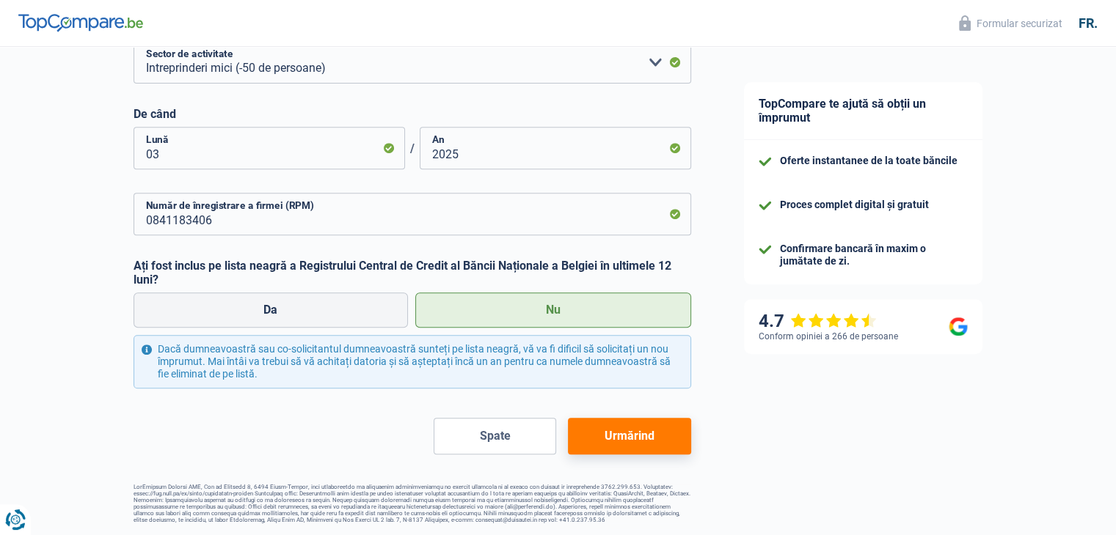
click at [671, 442] on button "Urmărind" at bounding box center [629, 436] width 122 height 37
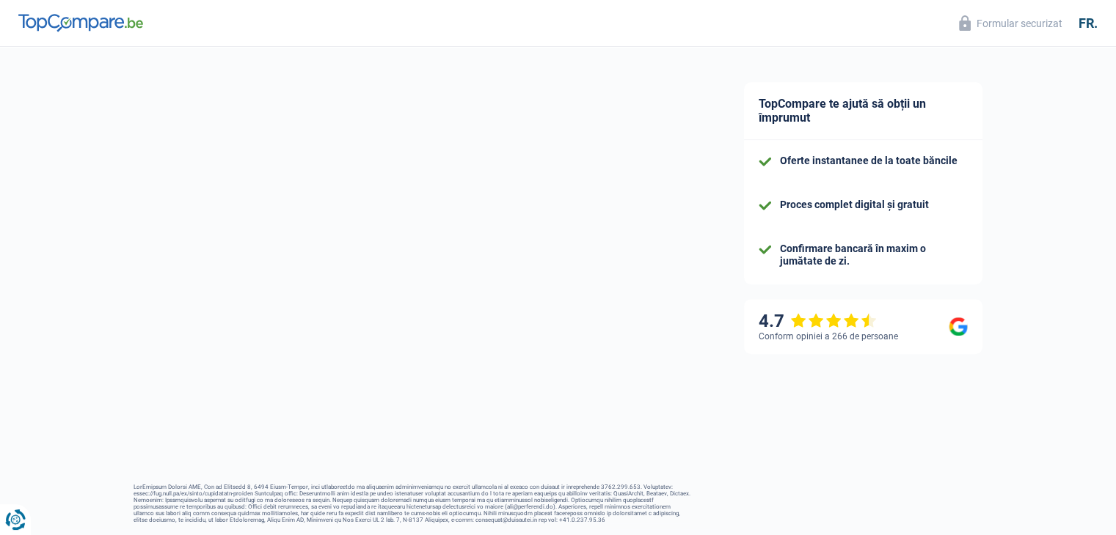
select select "single"
select select "rents"
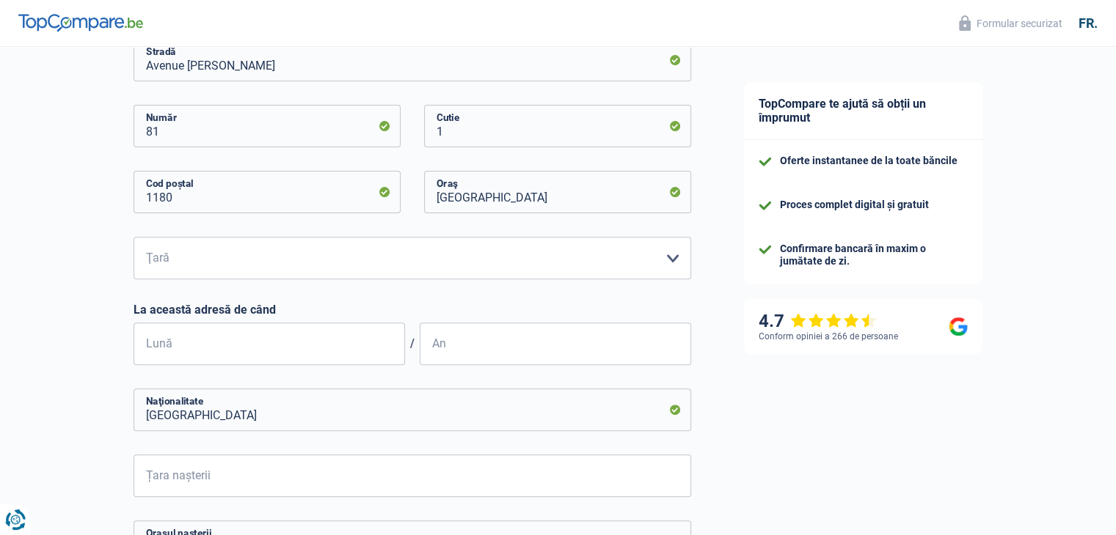
scroll to position [484, 0]
click at [421, 242] on select "Belgia Luxemburg Vă rugăm să selectați o opțiune" at bounding box center [411, 255] width 557 height 43
select select "BE"
click at [133, 234] on select "Belgia Luxemburg Vă rugăm să selectați o opțiune" at bounding box center [411, 255] width 557 height 43
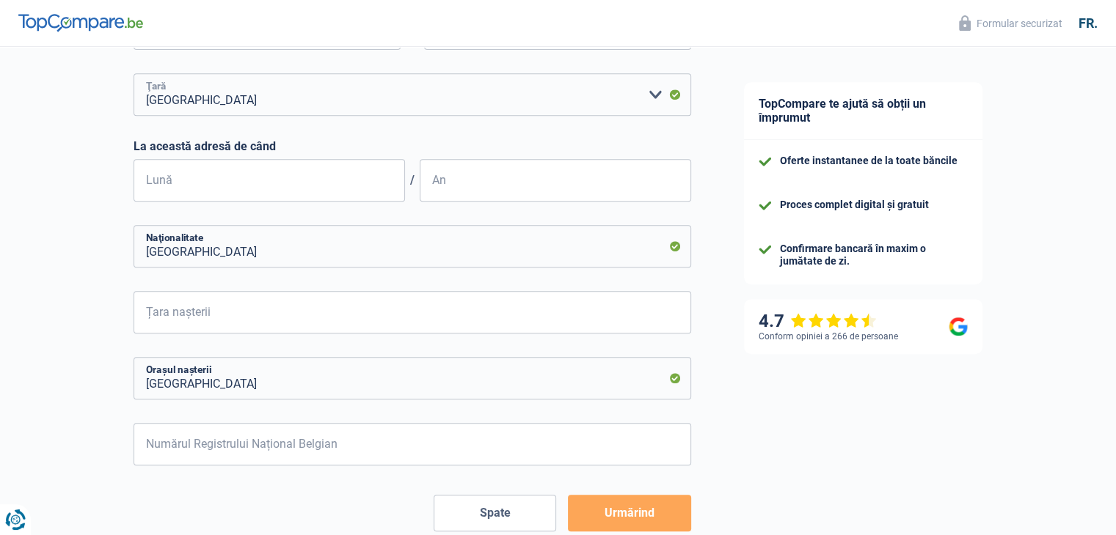
scroll to position [645, 0]
click at [200, 165] on input "Lună" at bounding box center [268, 179] width 271 height 43
click at [191, 173] on input "Lună" at bounding box center [268, 179] width 271 height 43
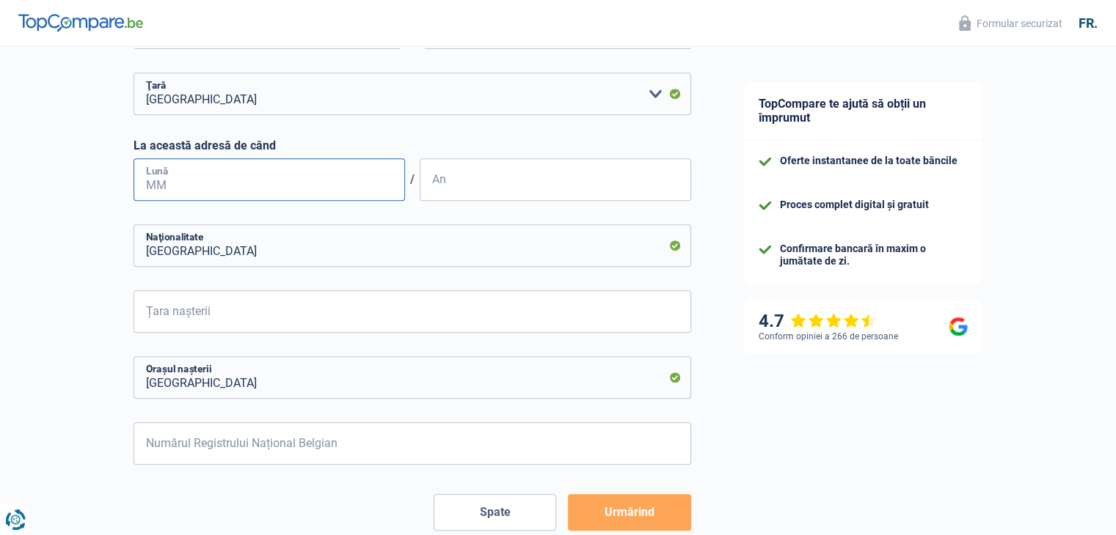
click at [192, 174] on input "Lună" at bounding box center [268, 179] width 271 height 43
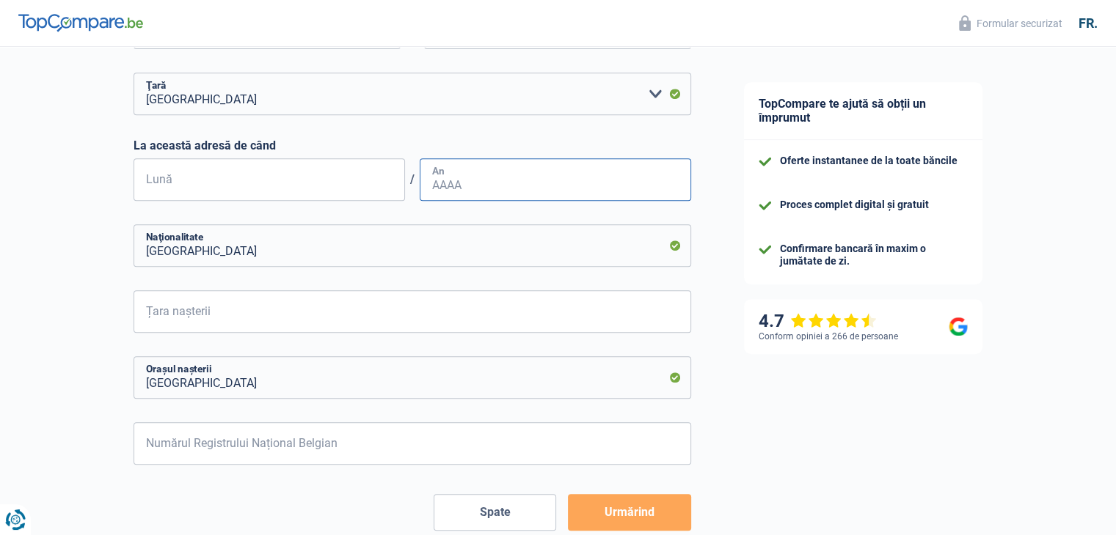
click at [443, 172] on input "An" at bounding box center [555, 179] width 271 height 43
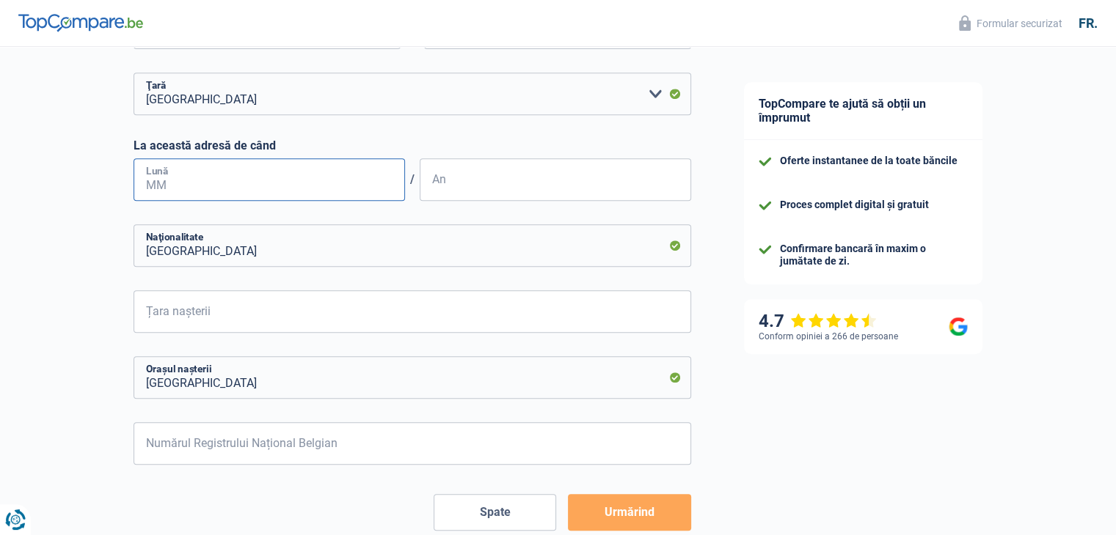
click at [380, 158] on input "Lună" at bounding box center [268, 179] width 271 height 43
type input "01"
click at [478, 199] on input "An" at bounding box center [555, 179] width 271 height 43
type input "2025"
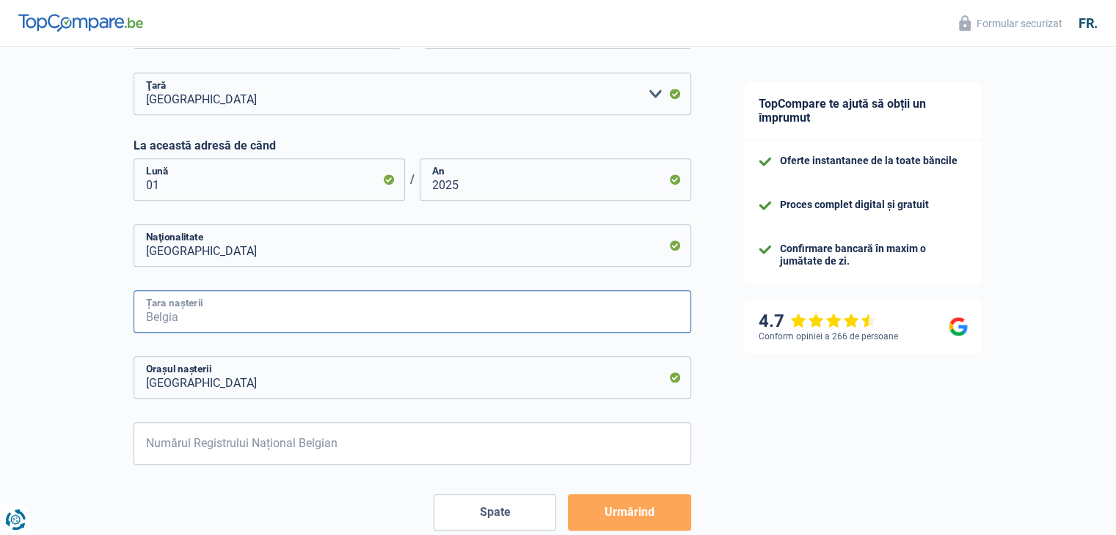
click at [189, 318] on input "Țara nașterii" at bounding box center [411, 311] width 557 height 43
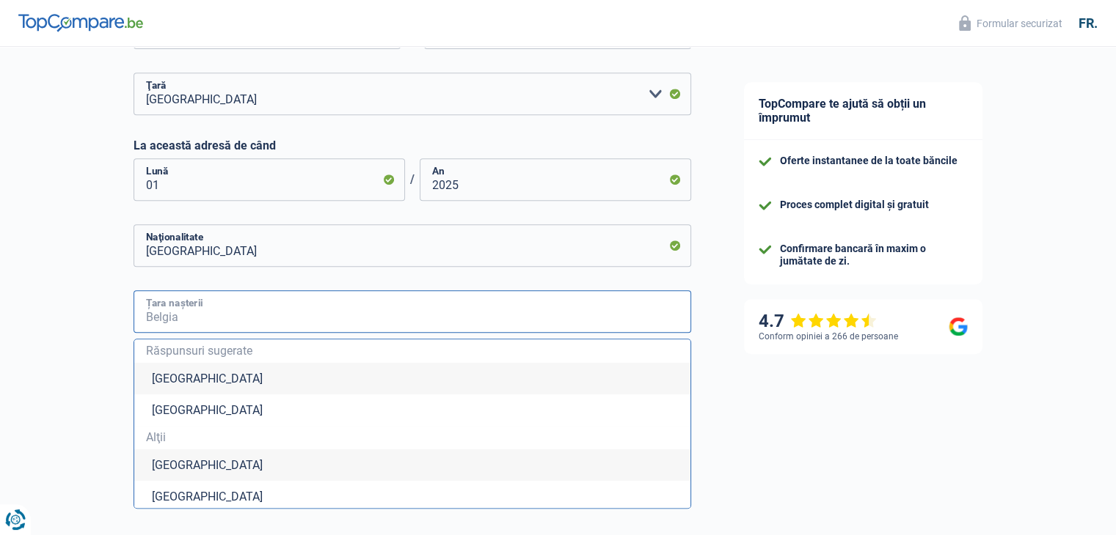
type input "R"
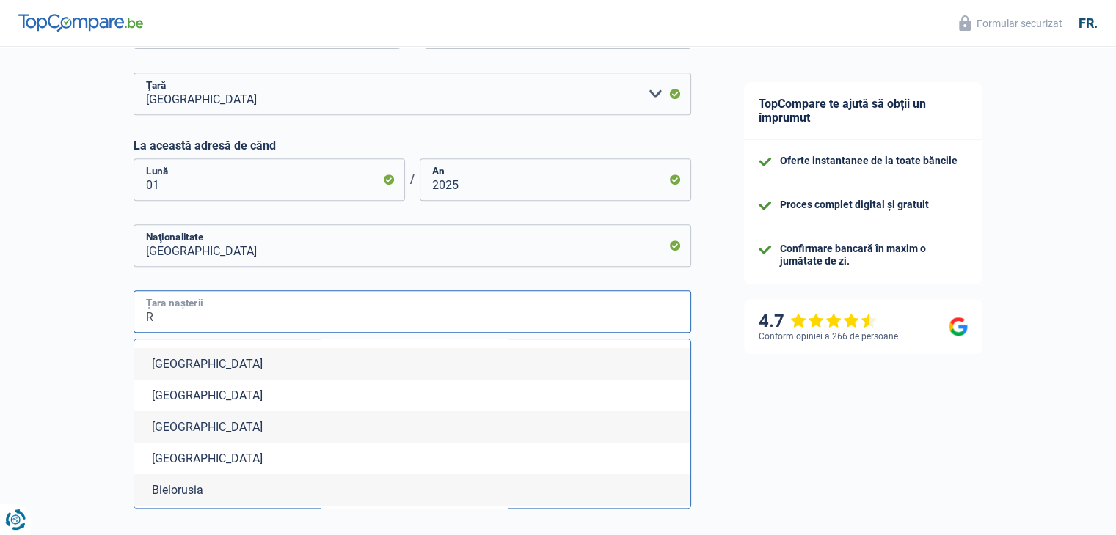
scroll to position [293, 0]
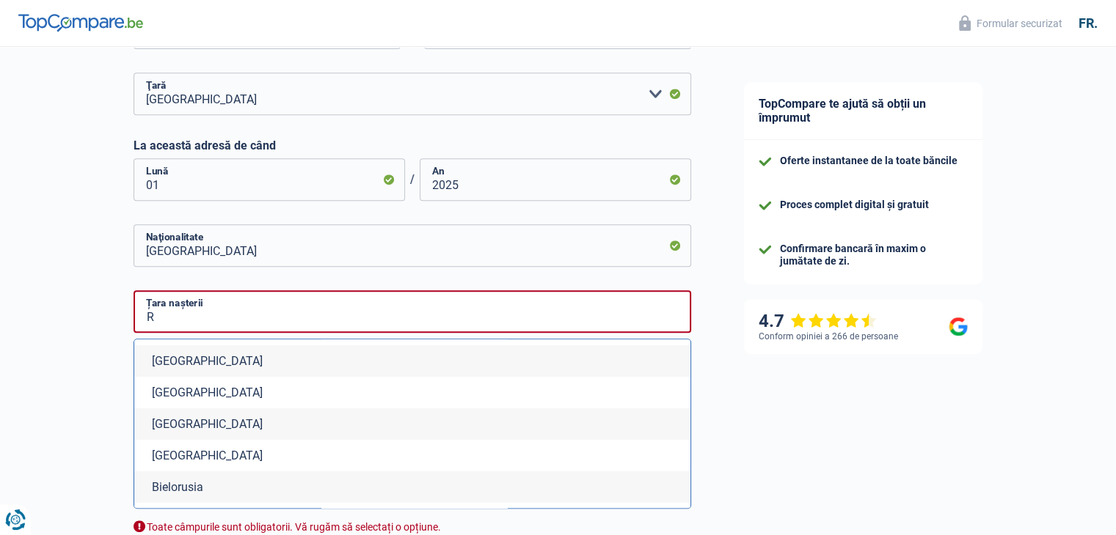
click at [224, 359] on li "[GEOGRAPHIC_DATA]" at bounding box center [412, 361] width 556 height 32
type input "[GEOGRAPHIC_DATA]"
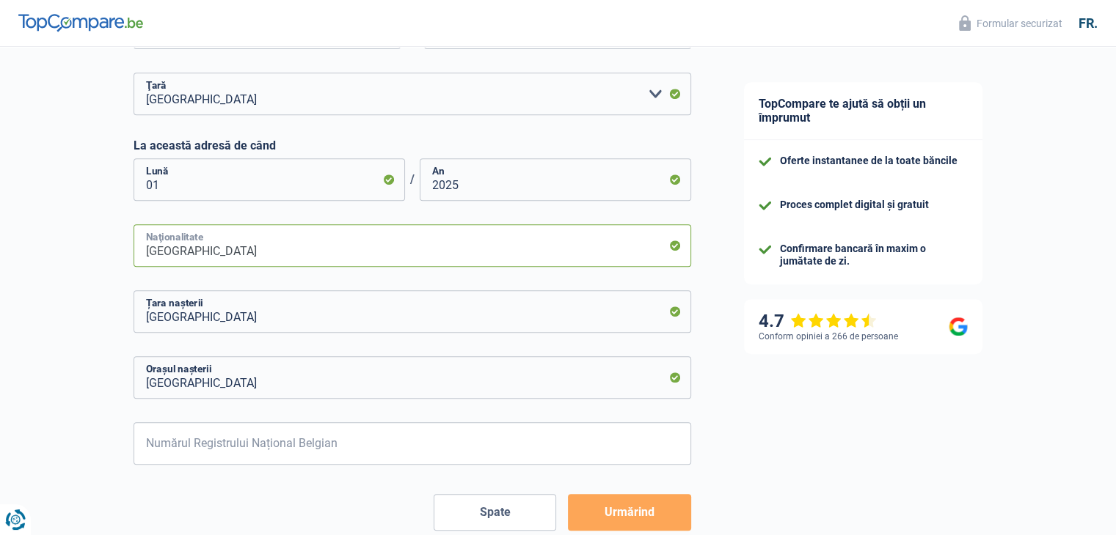
click at [222, 250] on input "[GEOGRAPHIC_DATA]" at bounding box center [411, 245] width 557 height 43
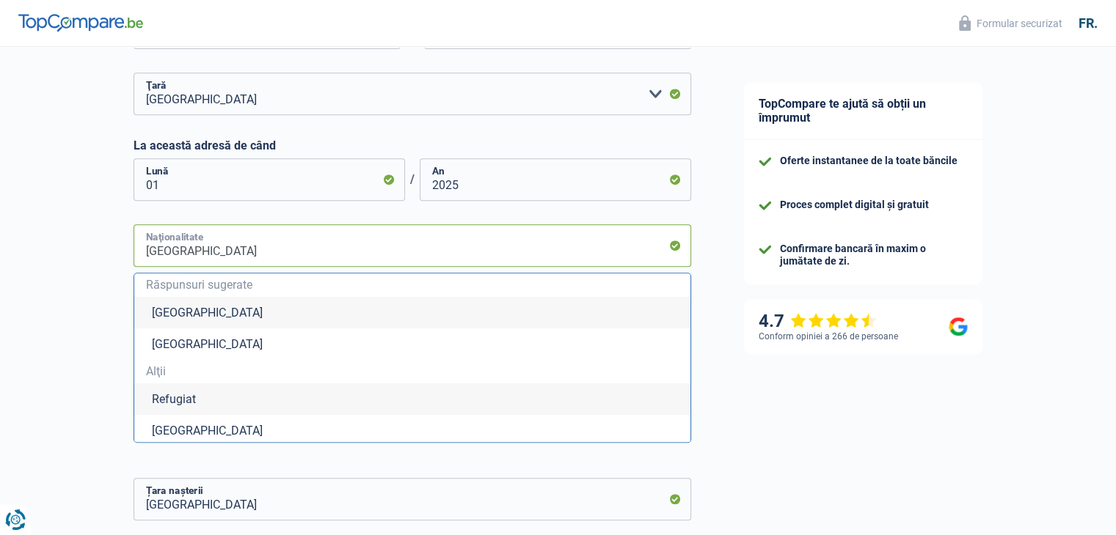
type input "BelgiqueR"
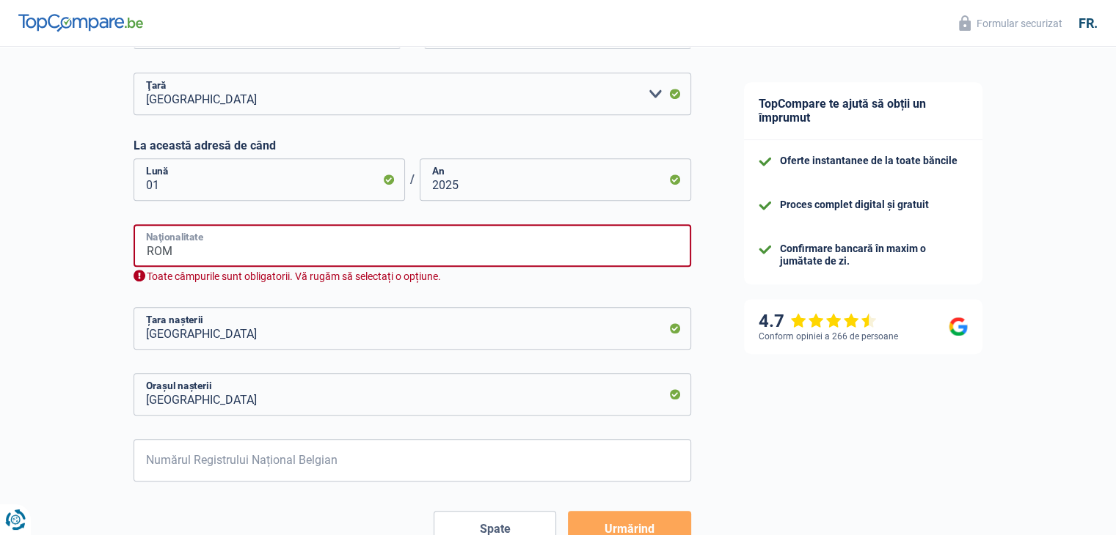
click at [186, 255] on input "ROM" at bounding box center [411, 245] width 557 height 43
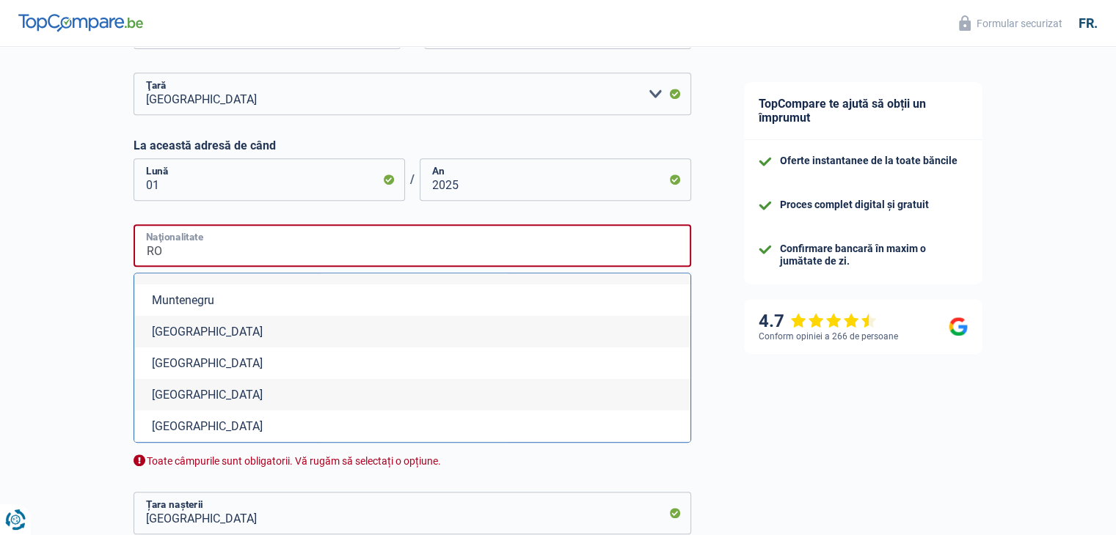
scroll to position [704, 0]
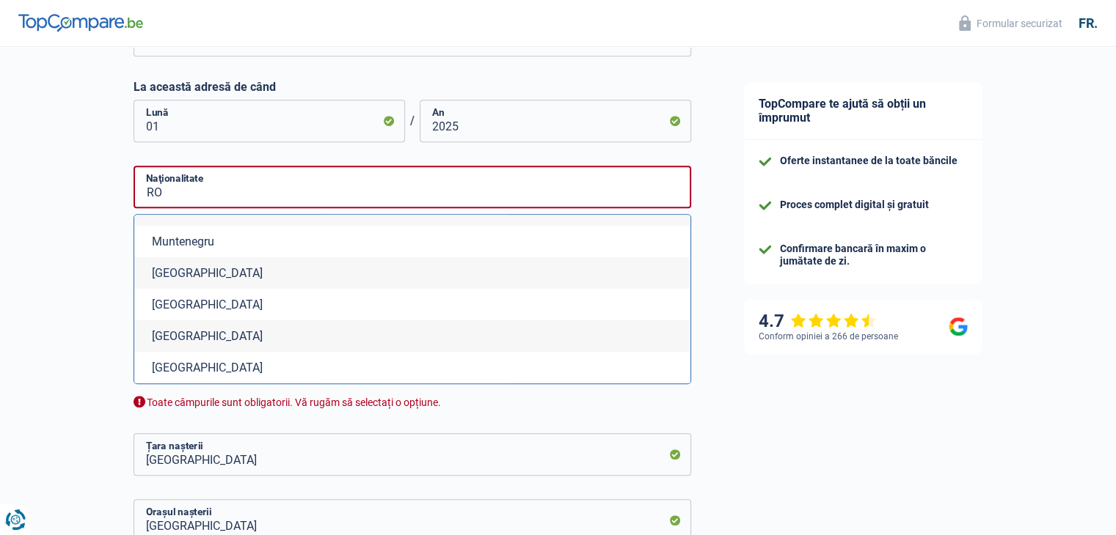
click at [194, 340] on font "[GEOGRAPHIC_DATA]" at bounding box center [207, 336] width 111 height 14
type input "[GEOGRAPHIC_DATA]"
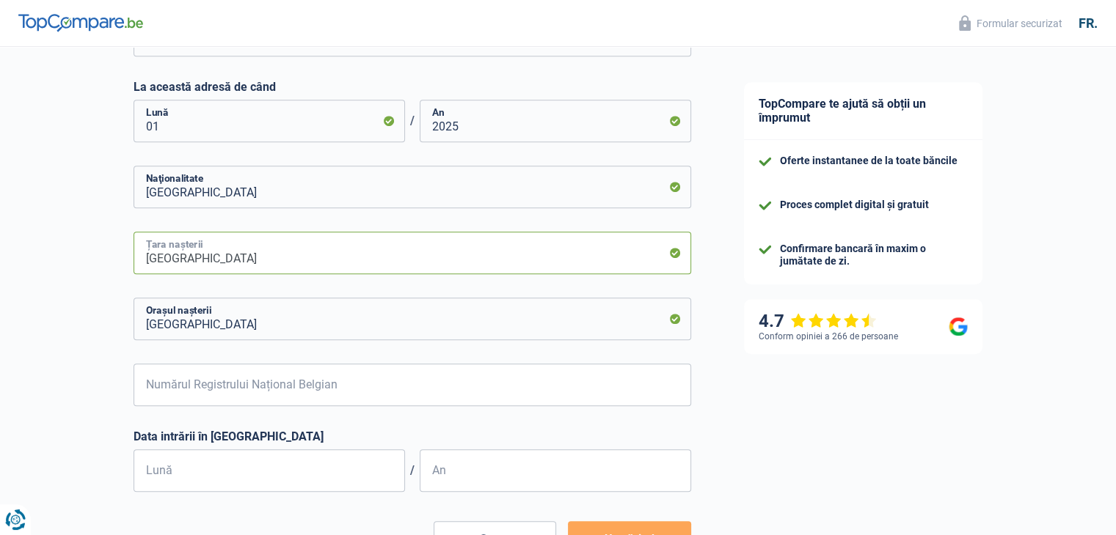
click at [260, 252] on input "[GEOGRAPHIC_DATA]" at bounding box center [411, 253] width 557 height 43
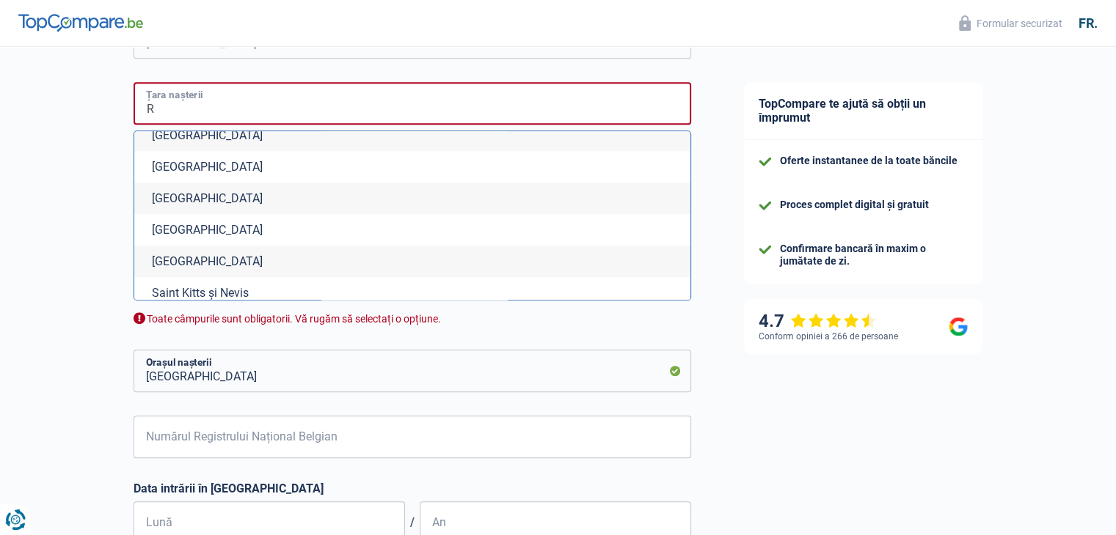
scroll to position [2203, 0]
click at [444, 209] on li "[GEOGRAPHIC_DATA]" at bounding box center [412, 199] width 556 height 32
type input "[GEOGRAPHIC_DATA]"
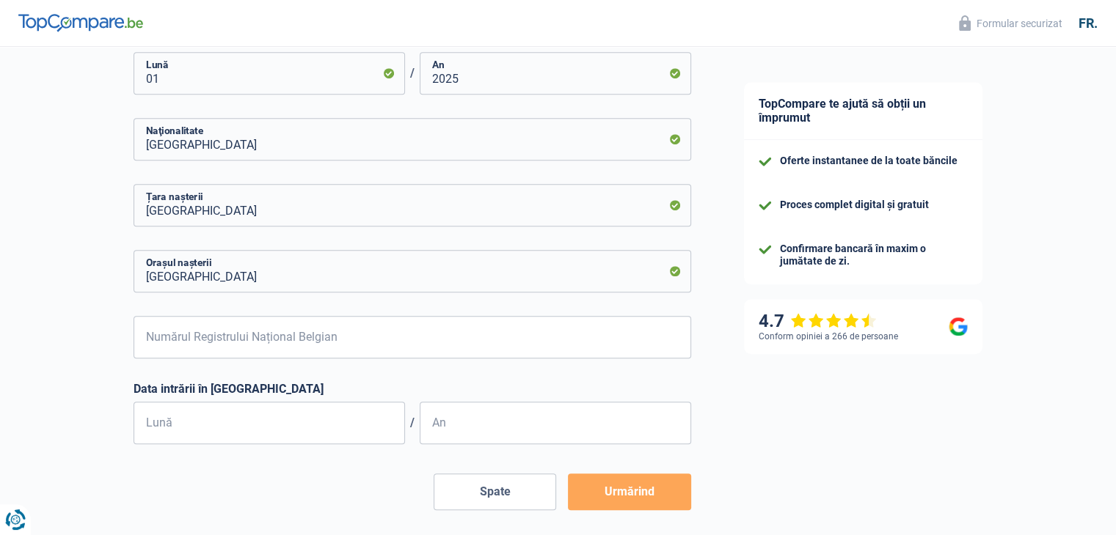
scroll to position [814, 0]
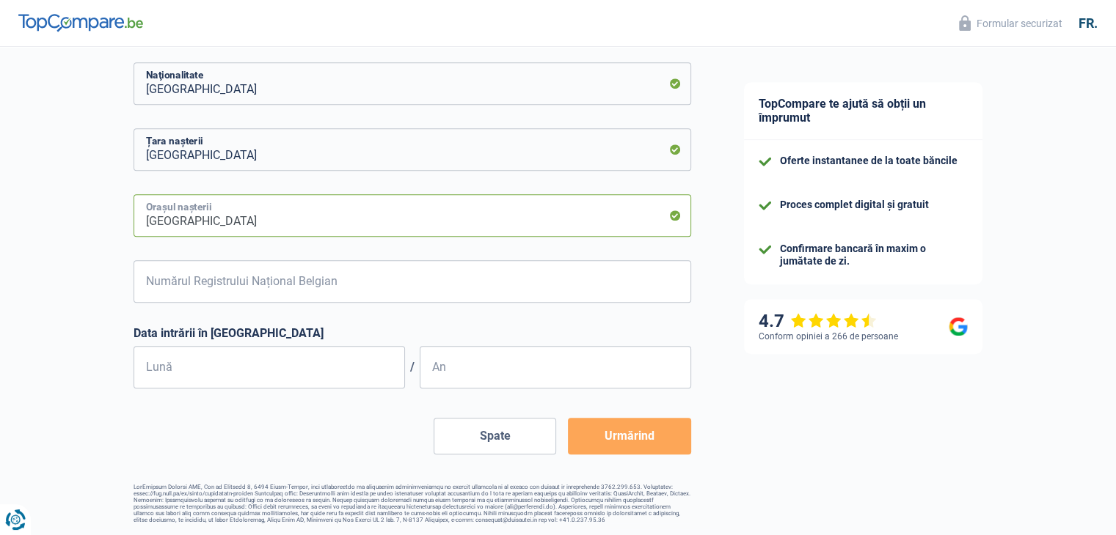
click at [320, 214] on input "[GEOGRAPHIC_DATA]" at bounding box center [411, 215] width 557 height 43
type input "B"
type input "d"
type input "DROBETA TURNU SEVERIN"
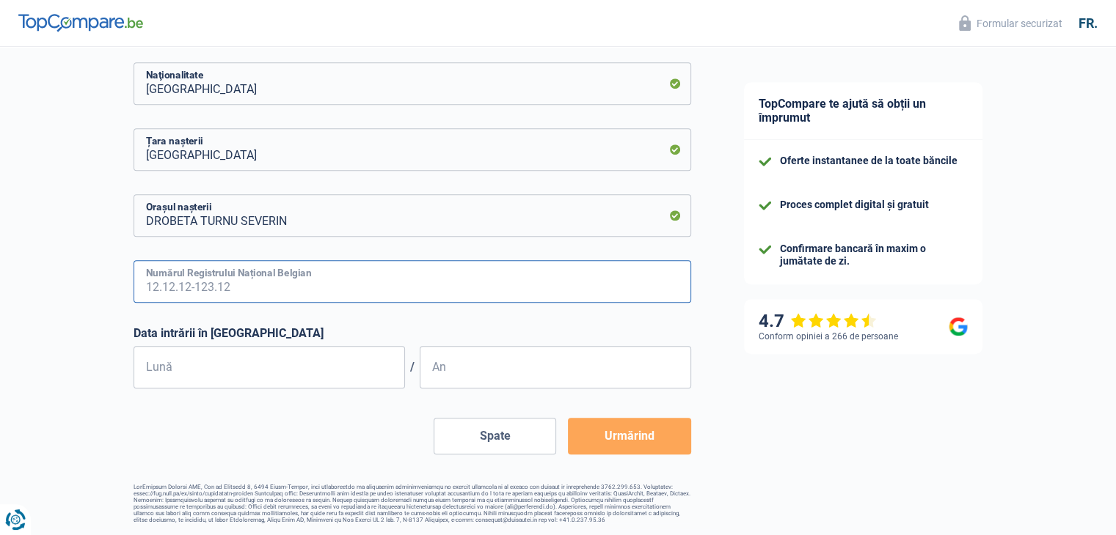
click at [265, 260] on input "Numărul Registrului Național Belgian" at bounding box center [411, 281] width 557 height 43
type input "6"
type input "91.08.20-785.97"
click at [186, 365] on input "Lună" at bounding box center [268, 367] width 271 height 43
type input "01"
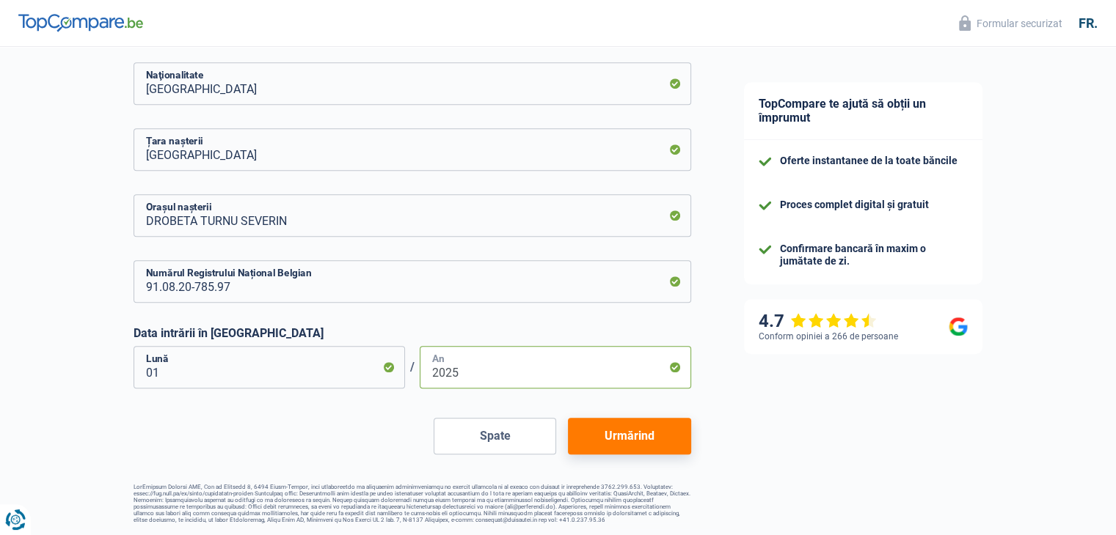
type input "2025"
click at [654, 418] on button "Urmărind" at bounding box center [629, 436] width 122 height 37
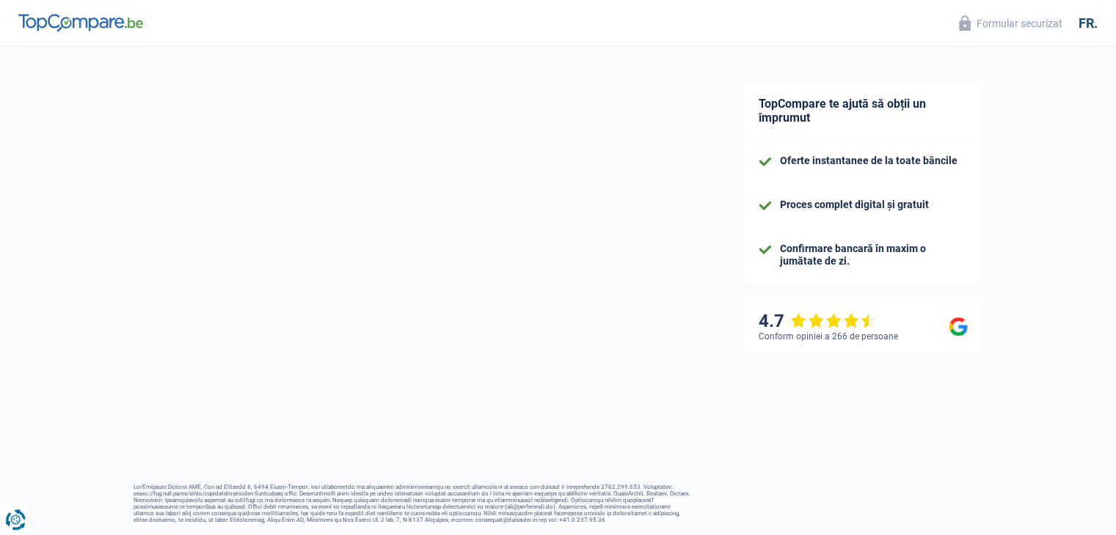
select select "netSalary"
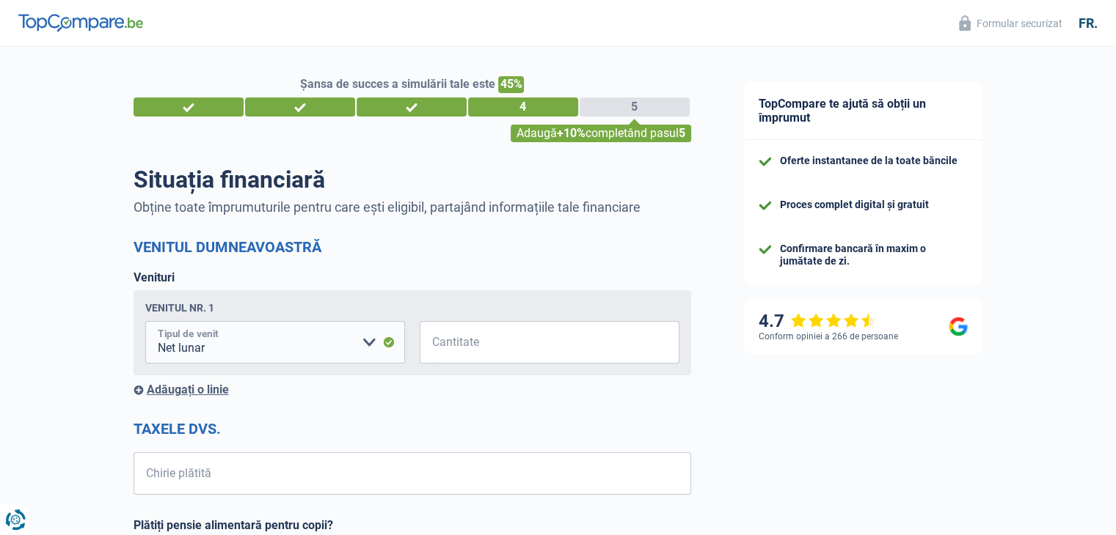
click at [372, 345] on select "Indemnizație de invaliditate Indemnizații de șomaj Alocații familiale vouchere …" at bounding box center [275, 342] width 260 height 43
click at [70, 288] on div "Șansa de succes a simulării tale este 45% 1 2 3 4 5 Adaugă +10% completând pasu…" at bounding box center [358, 535] width 717 height 989
click at [488, 338] on input "Cantitate" at bounding box center [558, 342] width 241 height 43
type input "3.200"
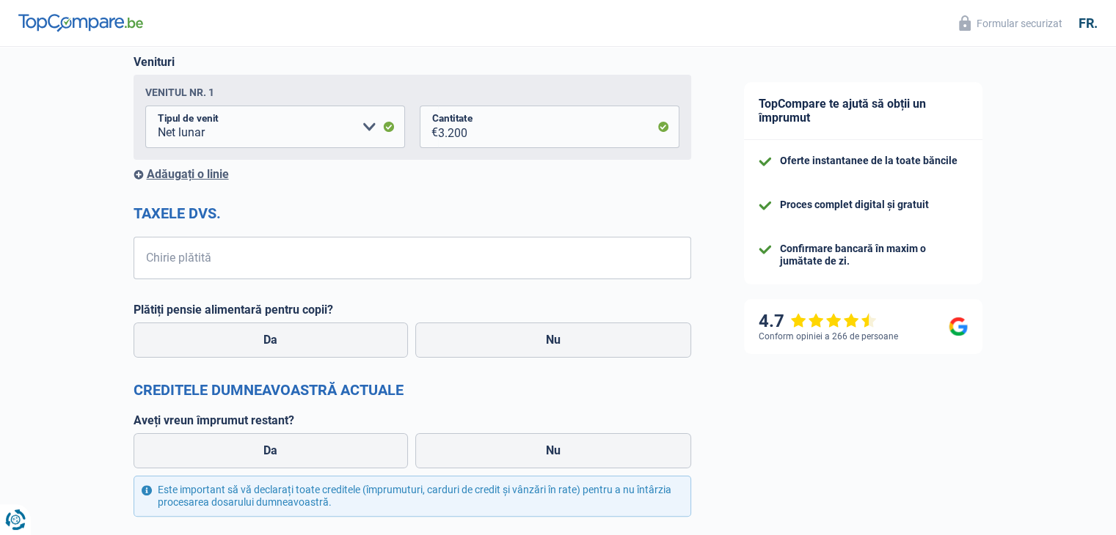
scroll to position [219, 0]
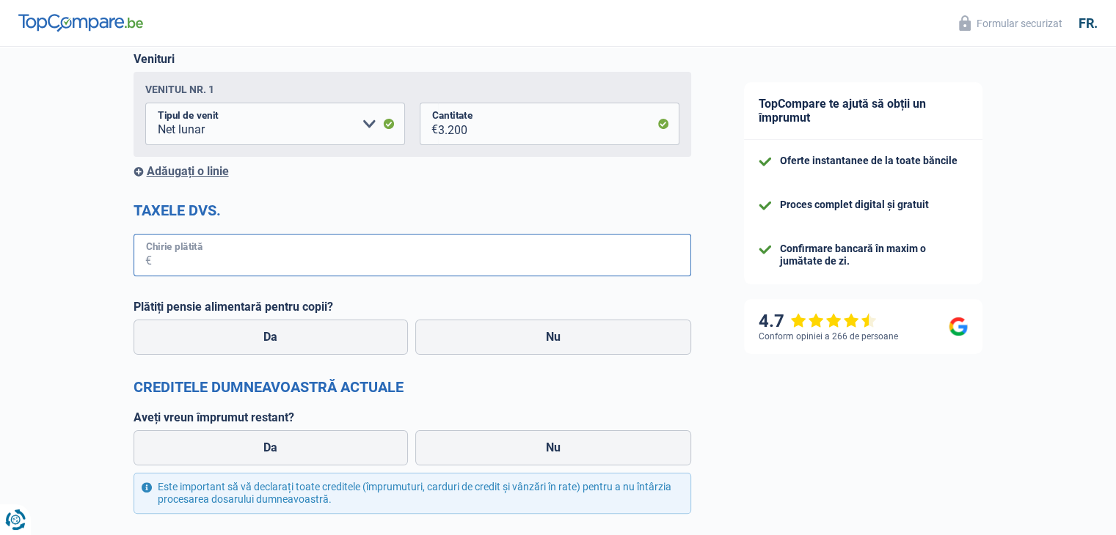
click at [258, 257] on input "Chirie plătită" at bounding box center [421, 255] width 539 height 43
click at [282, 131] on select "Indemnizație de invaliditate Indemnizații de șomaj Alocații familiale vouchere …" at bounding box center [275, 124] width 260 height 43
click at [47, 238] on div "Șansa de succes a simulării tale este 45% 1 2 3 4 5 Adaugă +10% completând pasu…" at bounding box center [358, 316] width 717 height 989
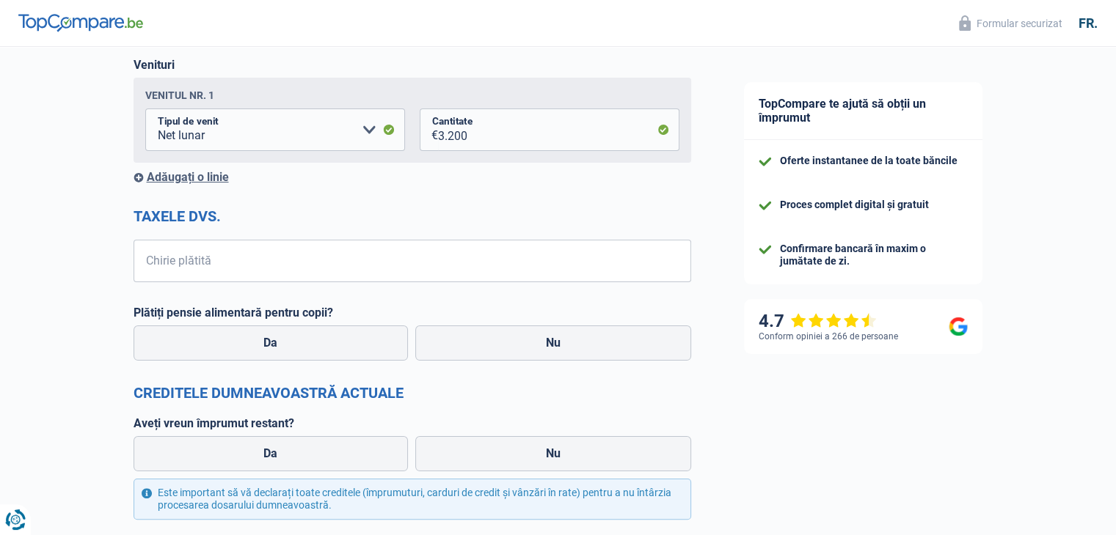
scroll to position [211, 0]
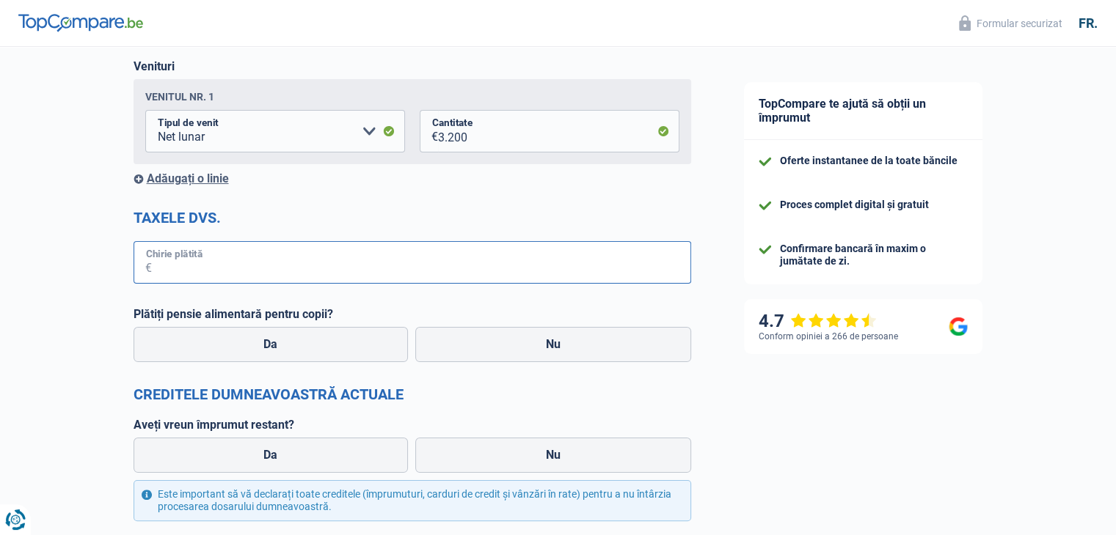
click at [214, 266] on input "Chirie plătită" at bounding box center [421, 262] width 539 height 43
click at [576, 347] on label "Nu" at bounding box center [553, 344] width 276 height 35
click at [576, 347] on input "Nu" at bounding box center [553, 344] width 276 height 35
radio input "true"
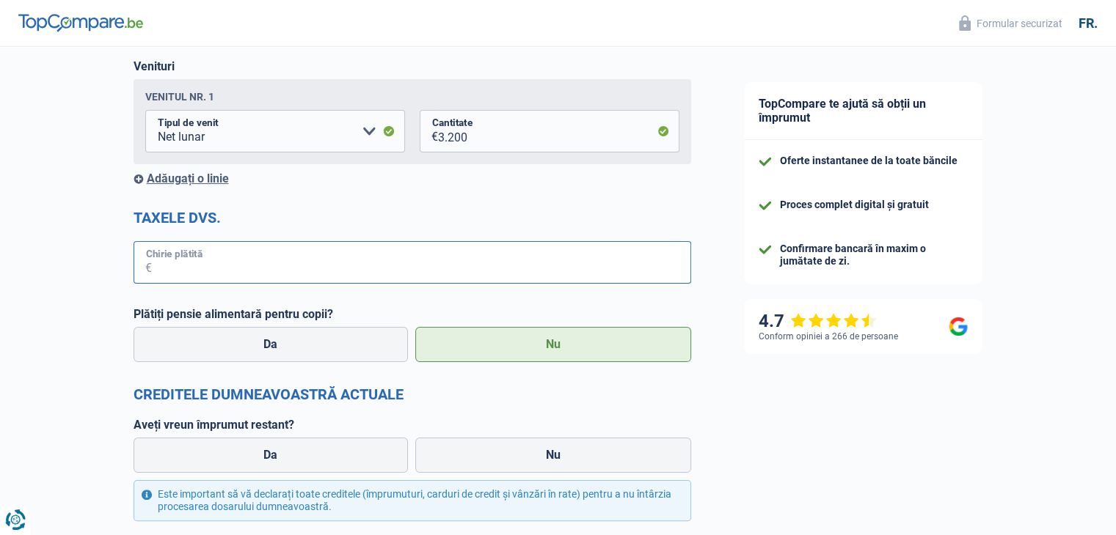
click at [235, 269] on input "Chirie plătită" at bounding box center [421, 262] width 539 height 43
type input "450"
click at [370, 409] on form "Venitul dumneavoastră [GEOGRAPHIC_DATA] Venitul nr. 1 Indemnizație de invalidit…" at bounding box center [411, 385] width 557 height 717
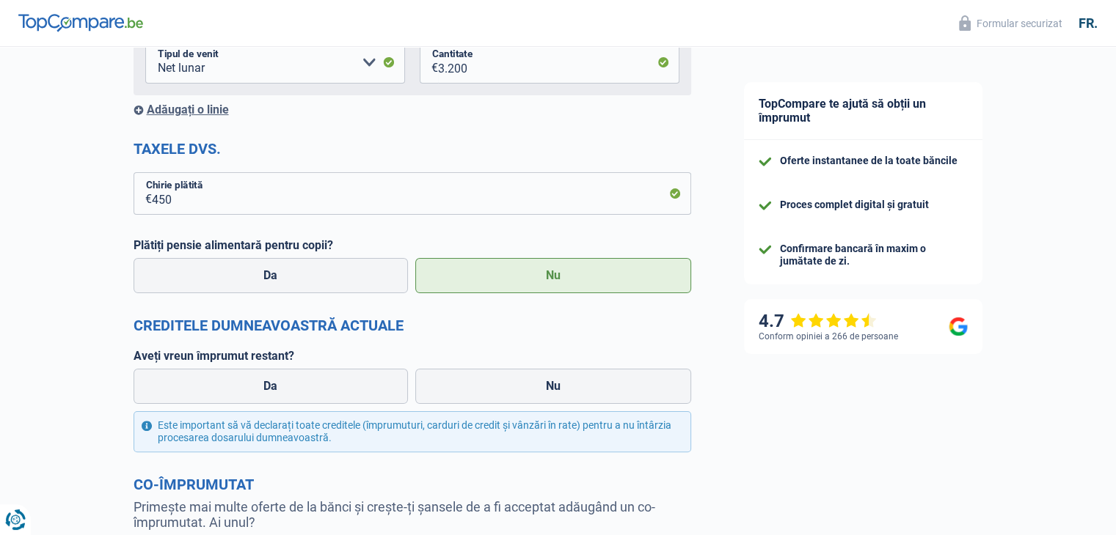
scroll to position [329, 0]
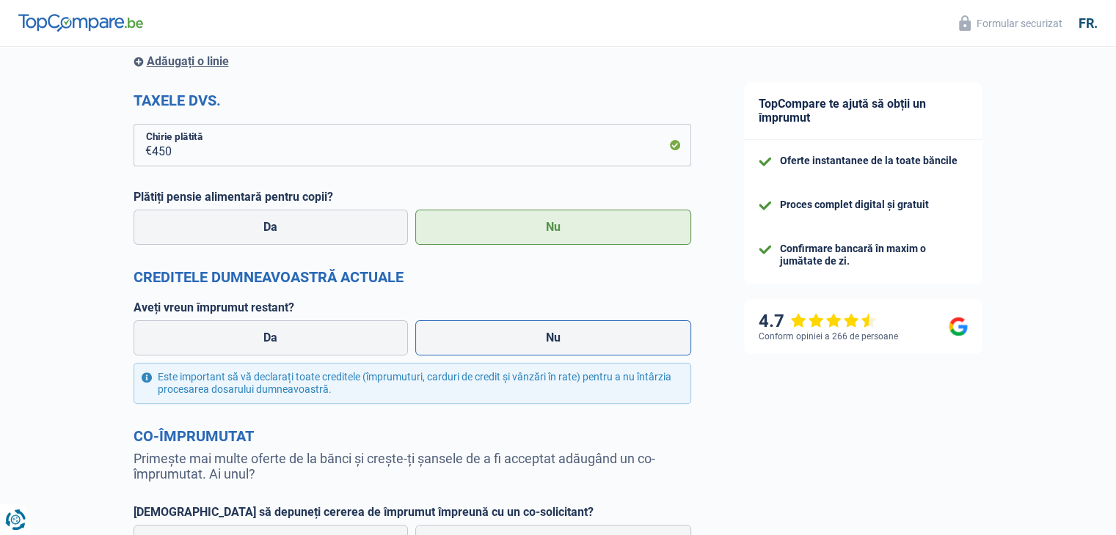
click at [550, 347] on label "Nu" at bounding box center [553, 338] width 276 height 35
click at [550, 347] on input "Nu" at bounding box center [553, 338] width 276 height 35
radio input "true"
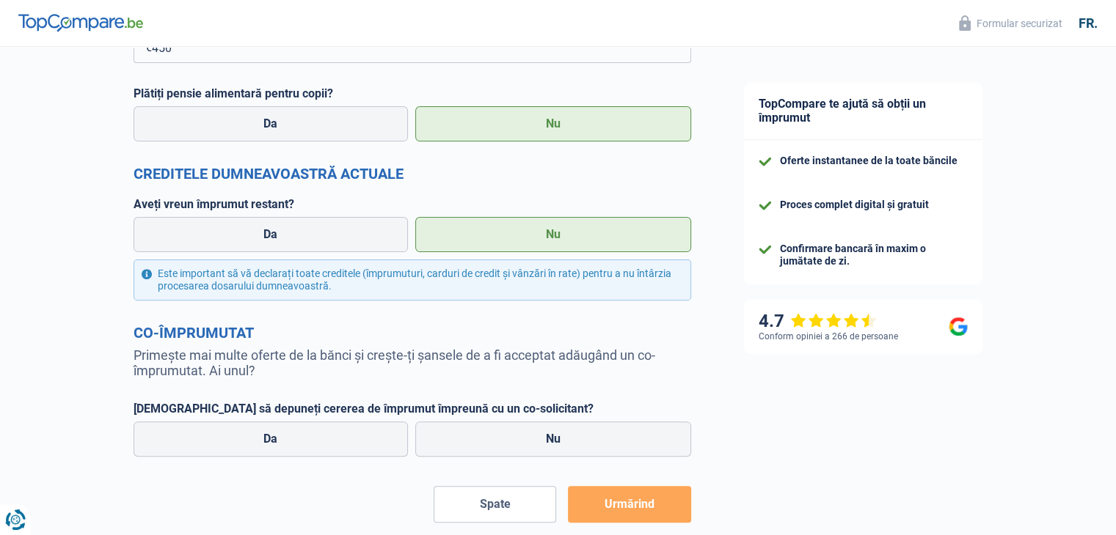
scroll to position [508, 0]
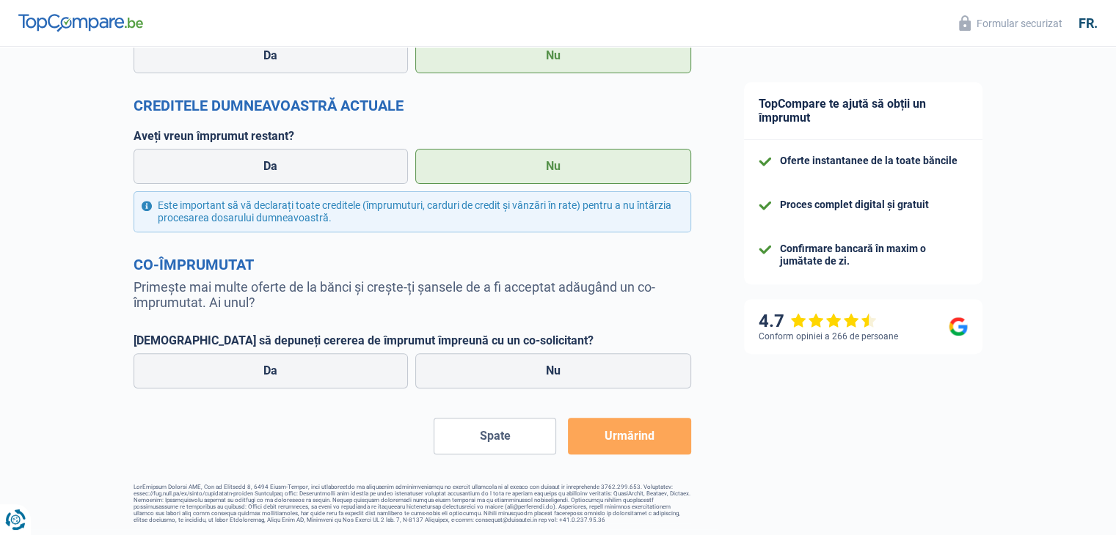
click at [656, 439] on button "Urmărind" at bounding box center [629, 436] width 122 height 37
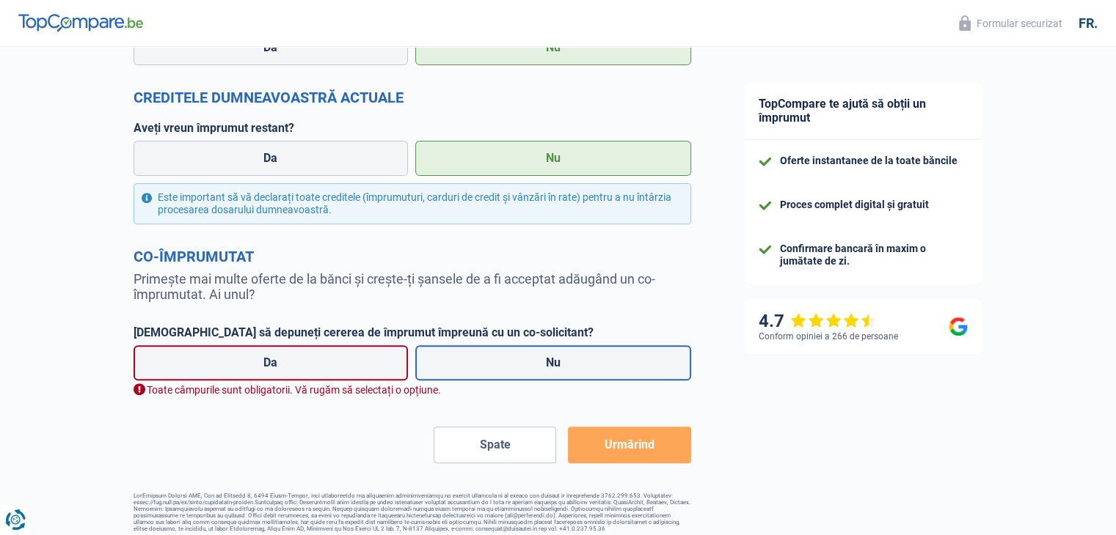
click at [504, 373] on label "Nu" at bounding box center [553, 362] width 276 height 35
click at [504, 373] on input "Nu" at bounding box center [553, 362] width 276 height 35
radio input "true"
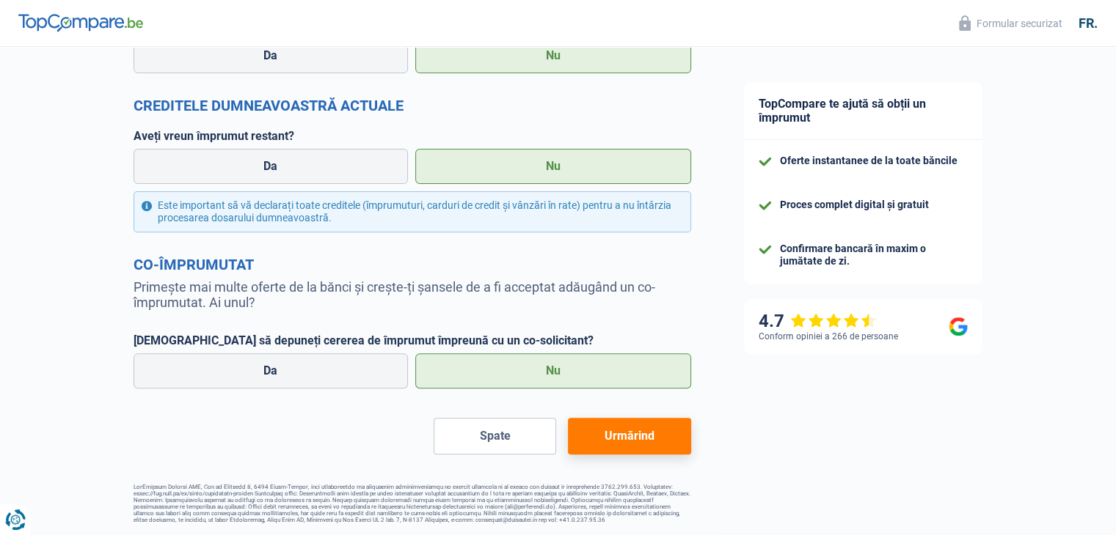
click at [626, 440] on button "Urmărind" at bounding box center [629, 436] width 122 height 37
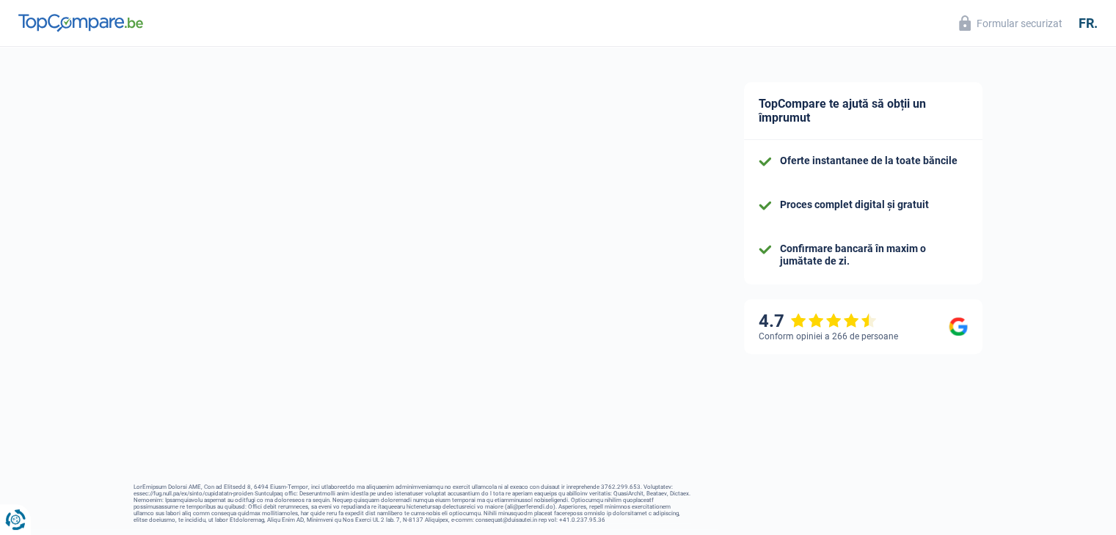
scroll to position [150, 0]
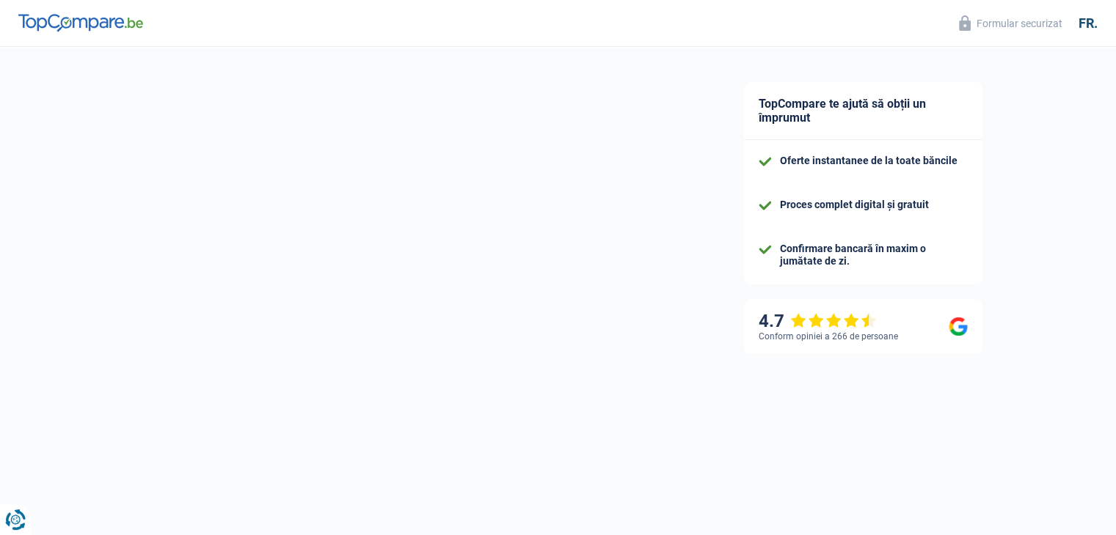
select select "60"
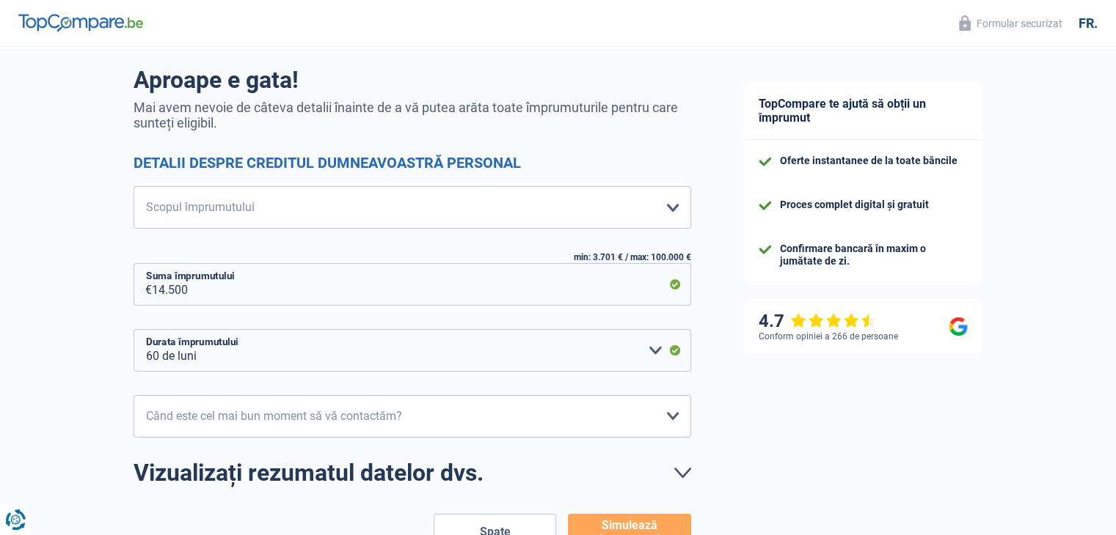
scroll to position [202, 0]
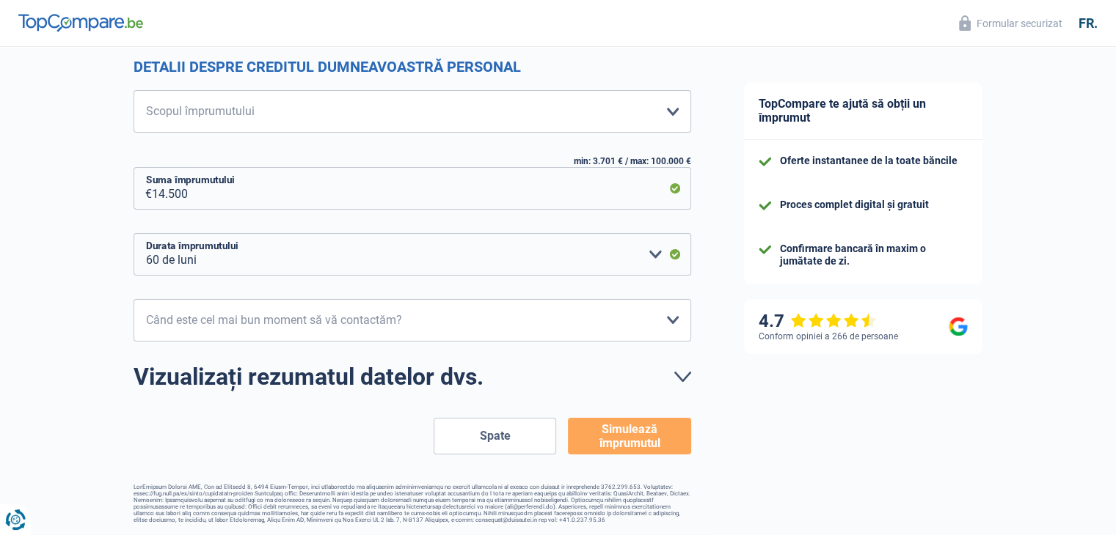
click at [670, 370] on link "Vizualizați rezumatul datelor dvs." at bounding box center [411, 376] width 557 height 23
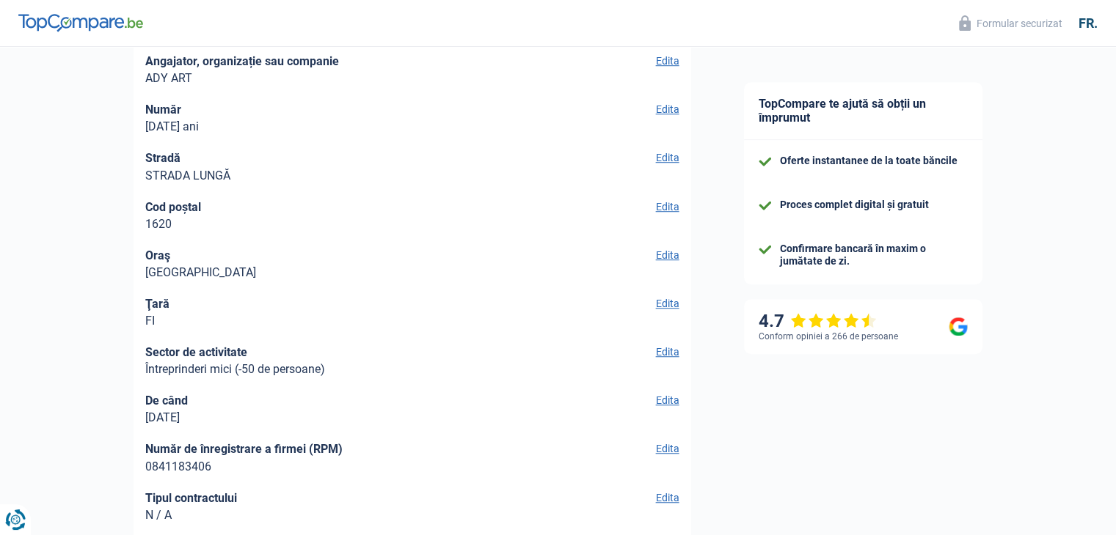
scroll to position [977, 0]
click at [290, 300] on fieldset "Ţară FI Edita" at bounding box center [412, 312] width 534 height 31
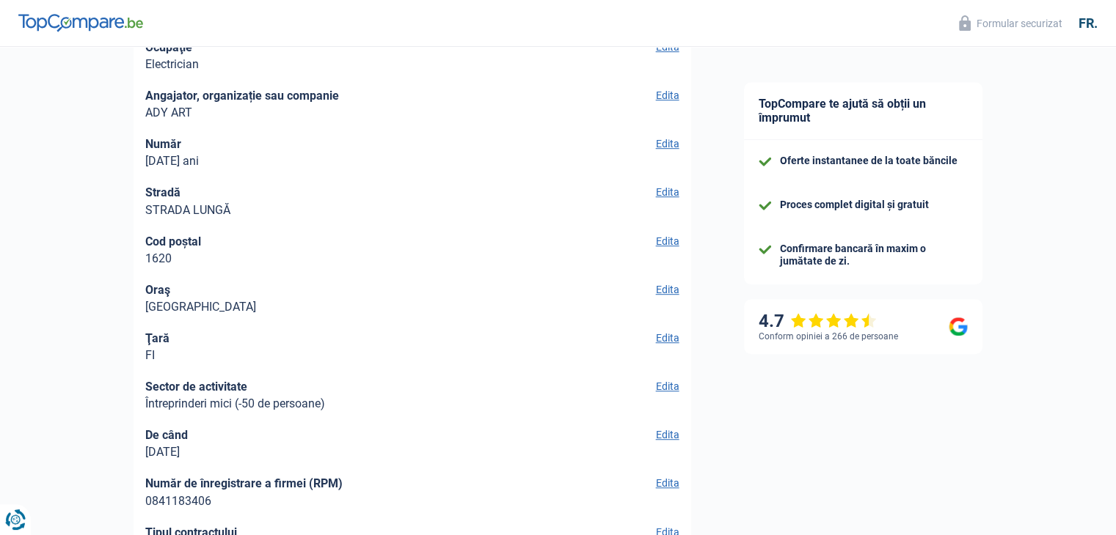
scroll to position [942, 0]
click at [658, 338] on font "Edita" at bounding box center [667, 339] width 23 height 12
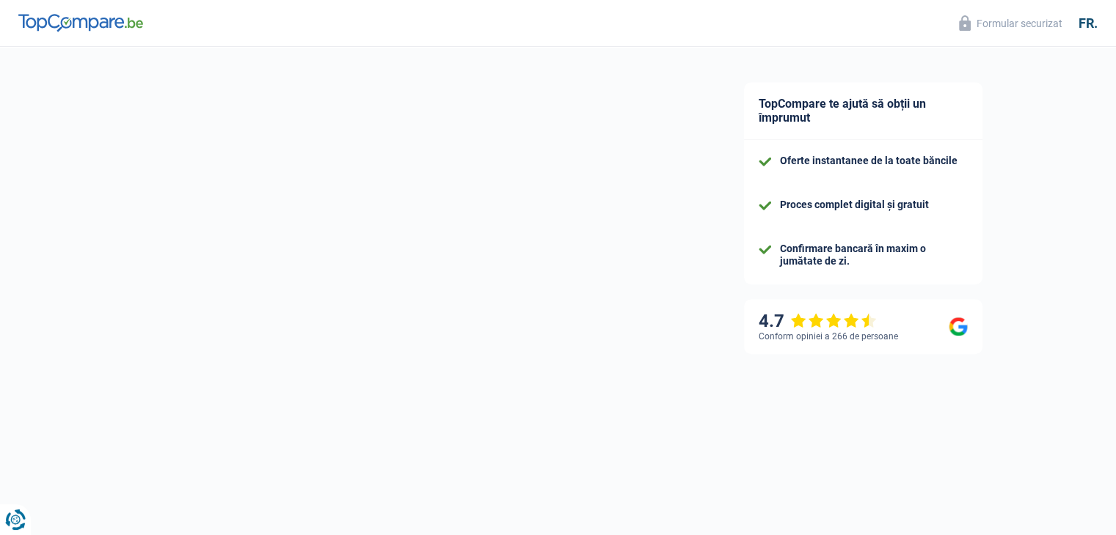
select select "independent"
select select "BE"
select select "smallCompanies"
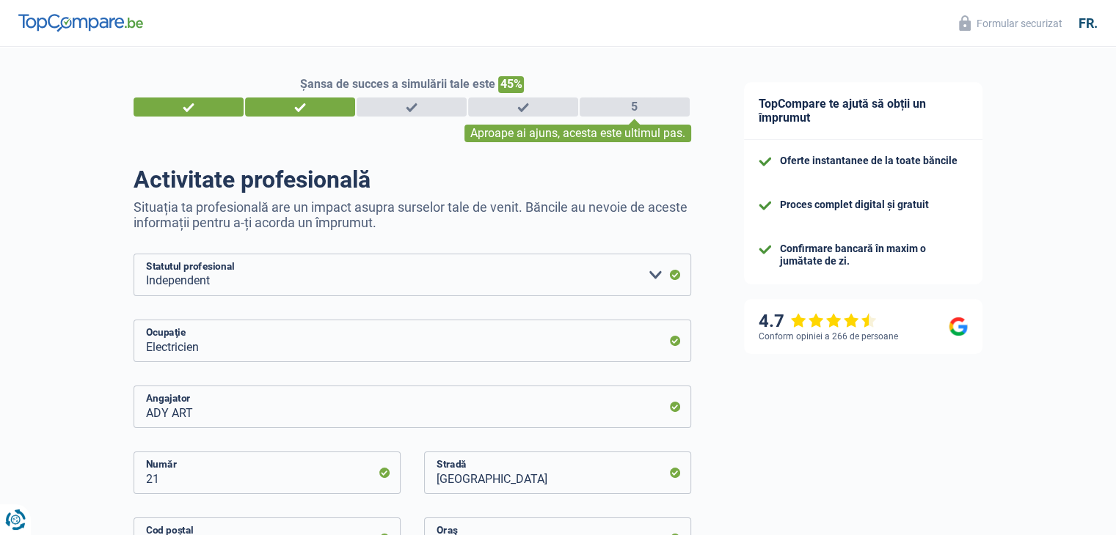
click at [654, 121] on div "Șansa de succes a simulării tale este 45% 1 2 3 4 5 Aproape ai ajuns, acesta es…" at bounding box center [411, 109] width 579 height 66
click at [653, 110] on div "5" at bounding box center [634, 107] width 110 height 19
click at [301, 453] on input "21" at bounding box center [266, 473] width 267 height 43
